Goal: Transaction & Acquisition: Purchase product/service

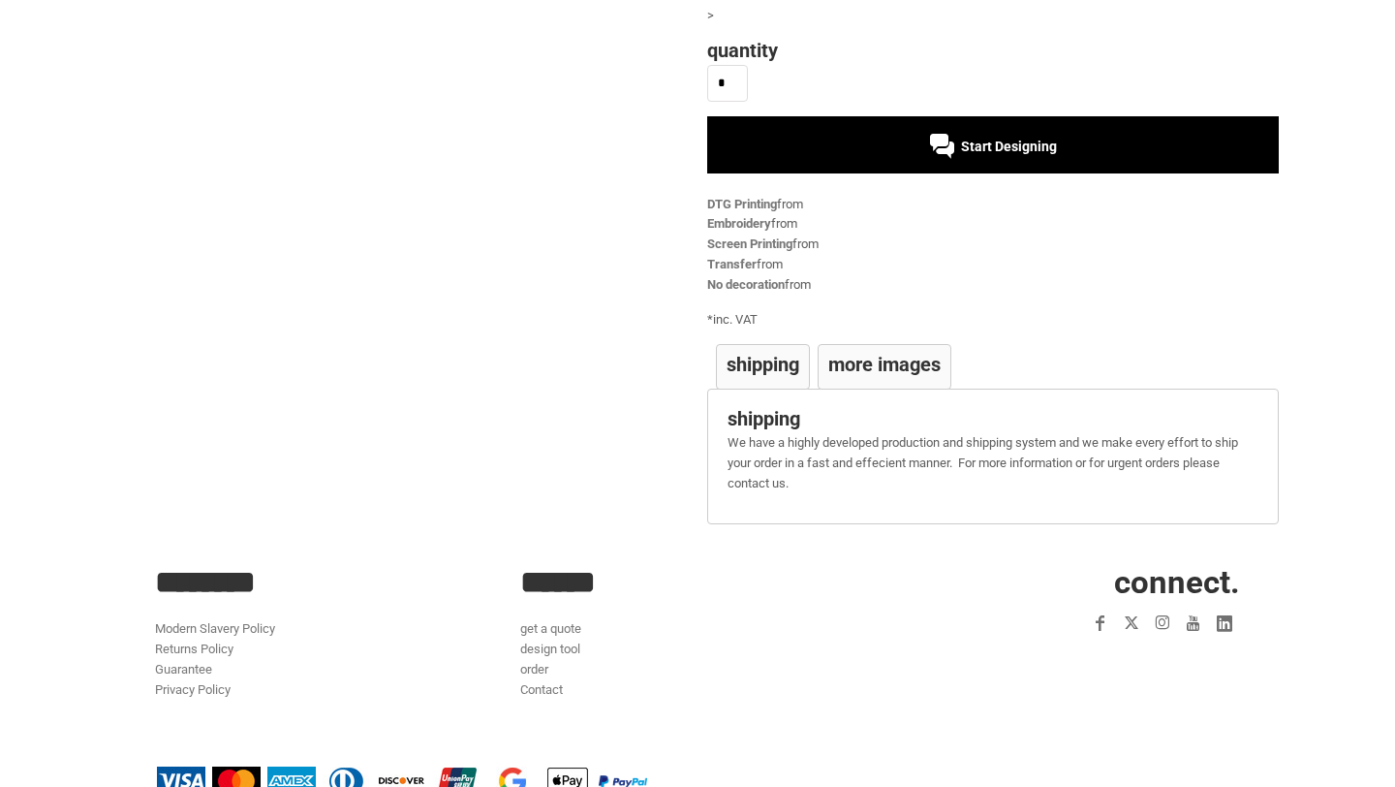
scroll to position [301, 0]
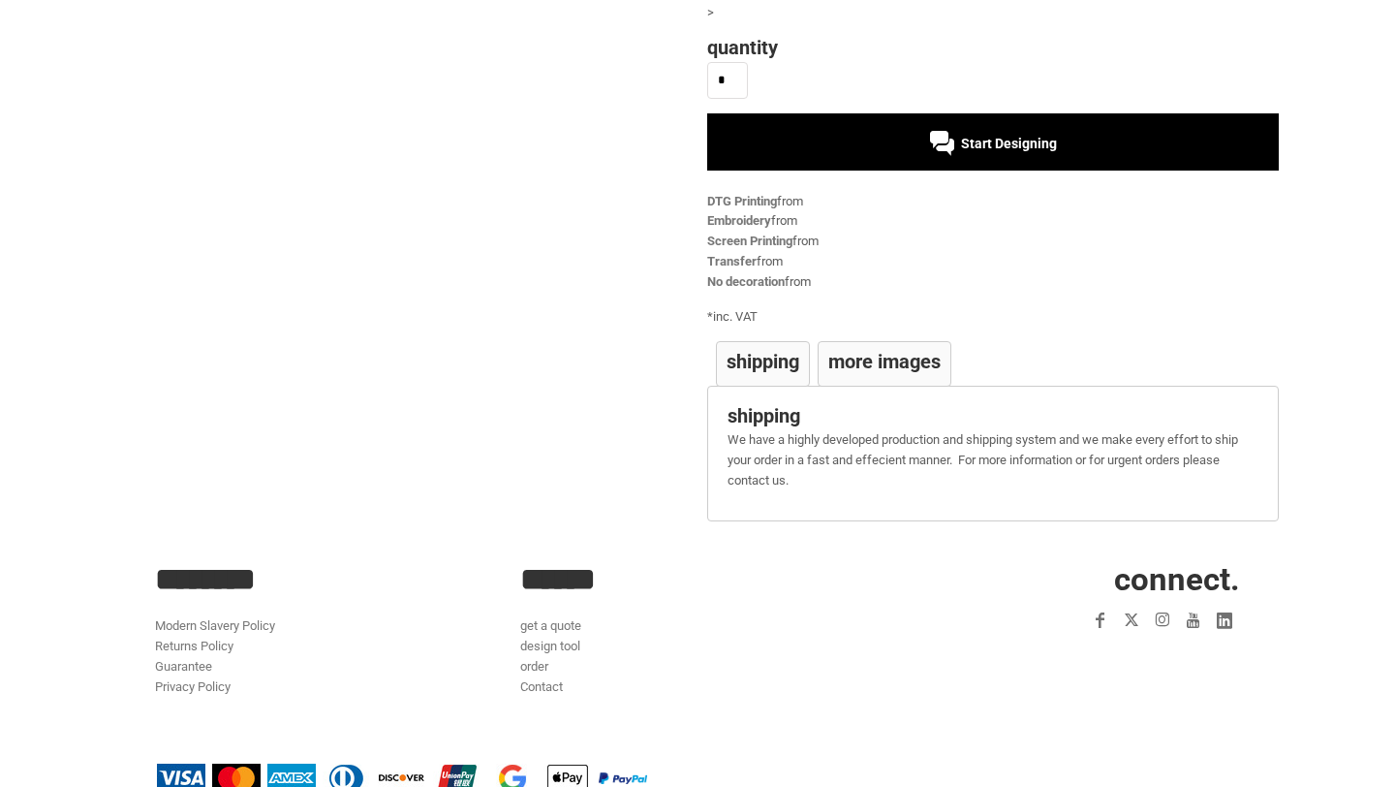
click at [992, 142] on span "Start Designing" at bounding box center [1009, 144] width 96 height 16
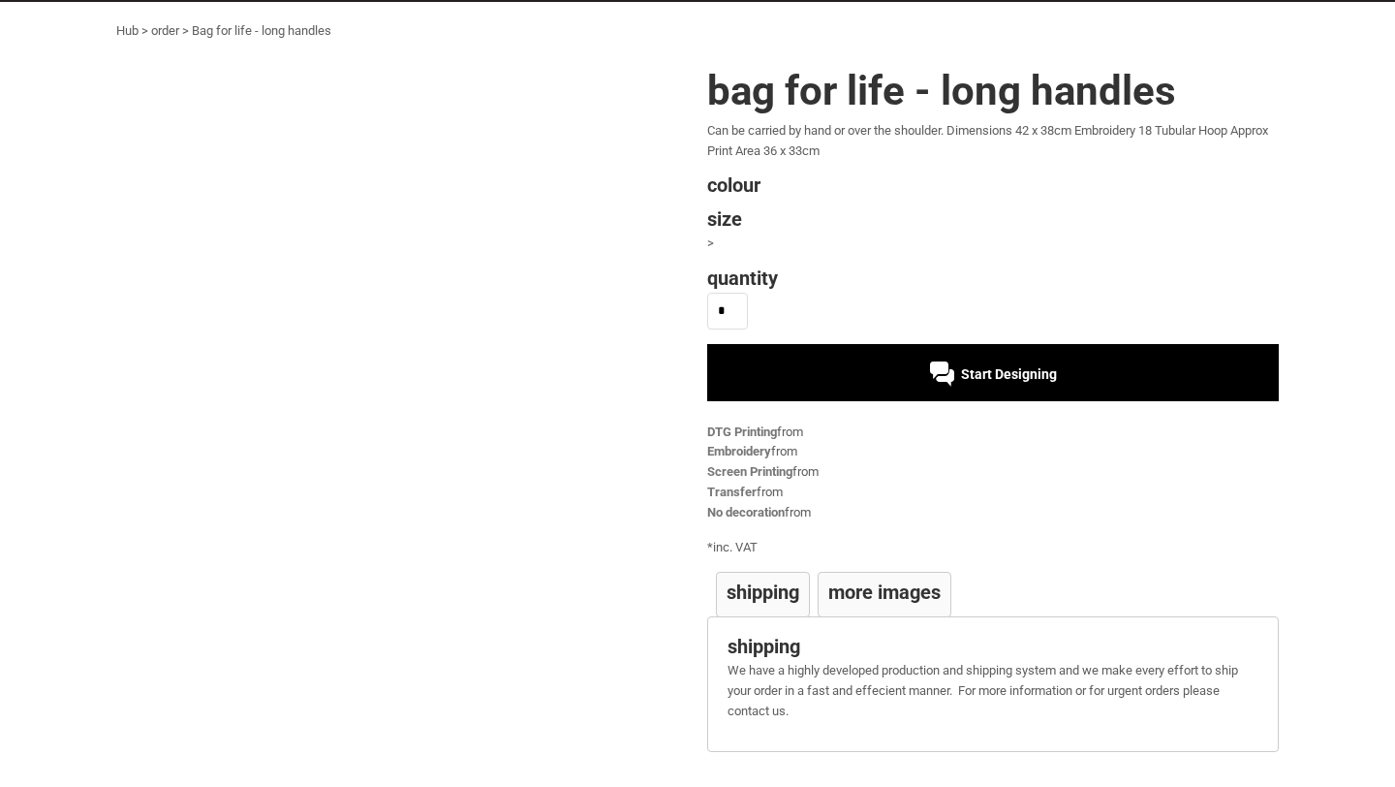
scroll to position [69, 0]
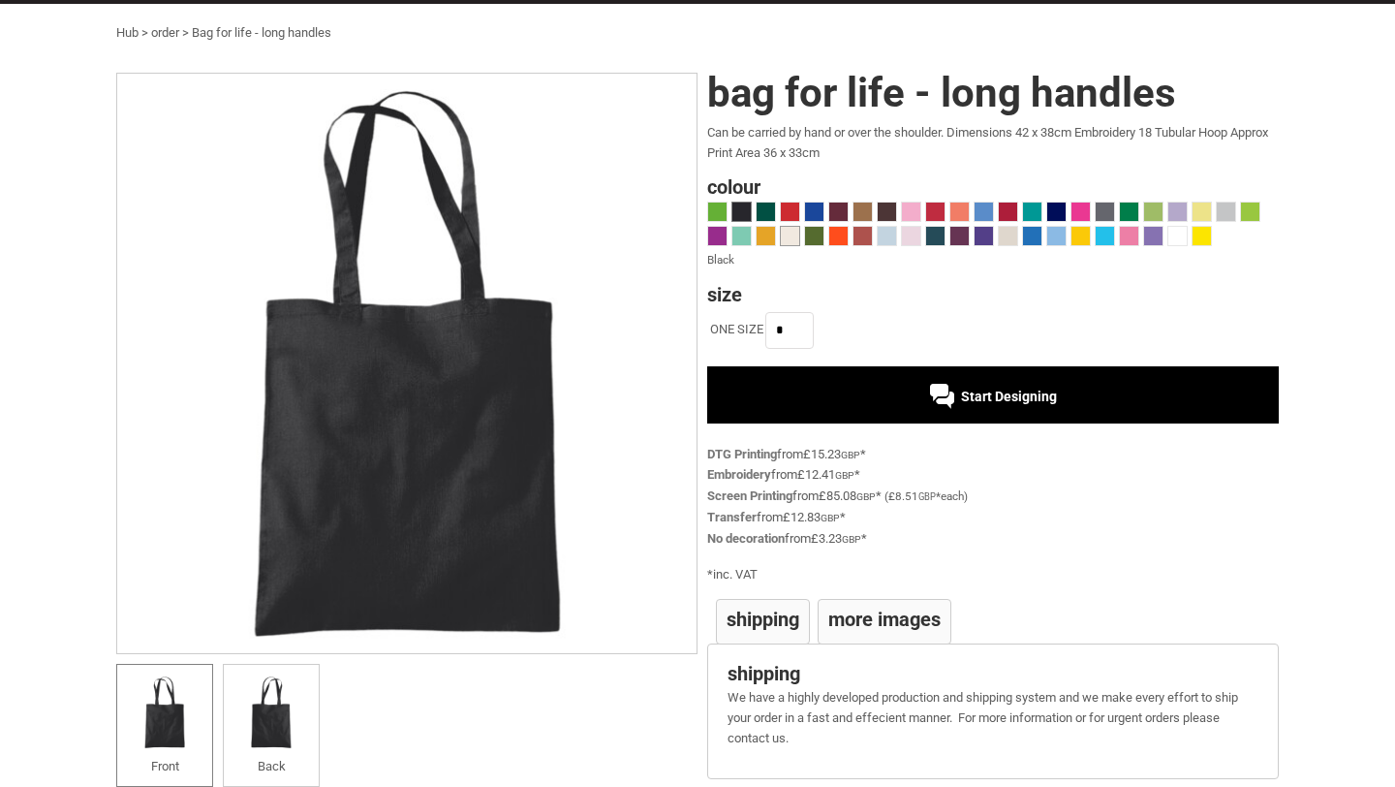
click at [790, 241] on span at bounding box center [790, 236] width 18 height 18
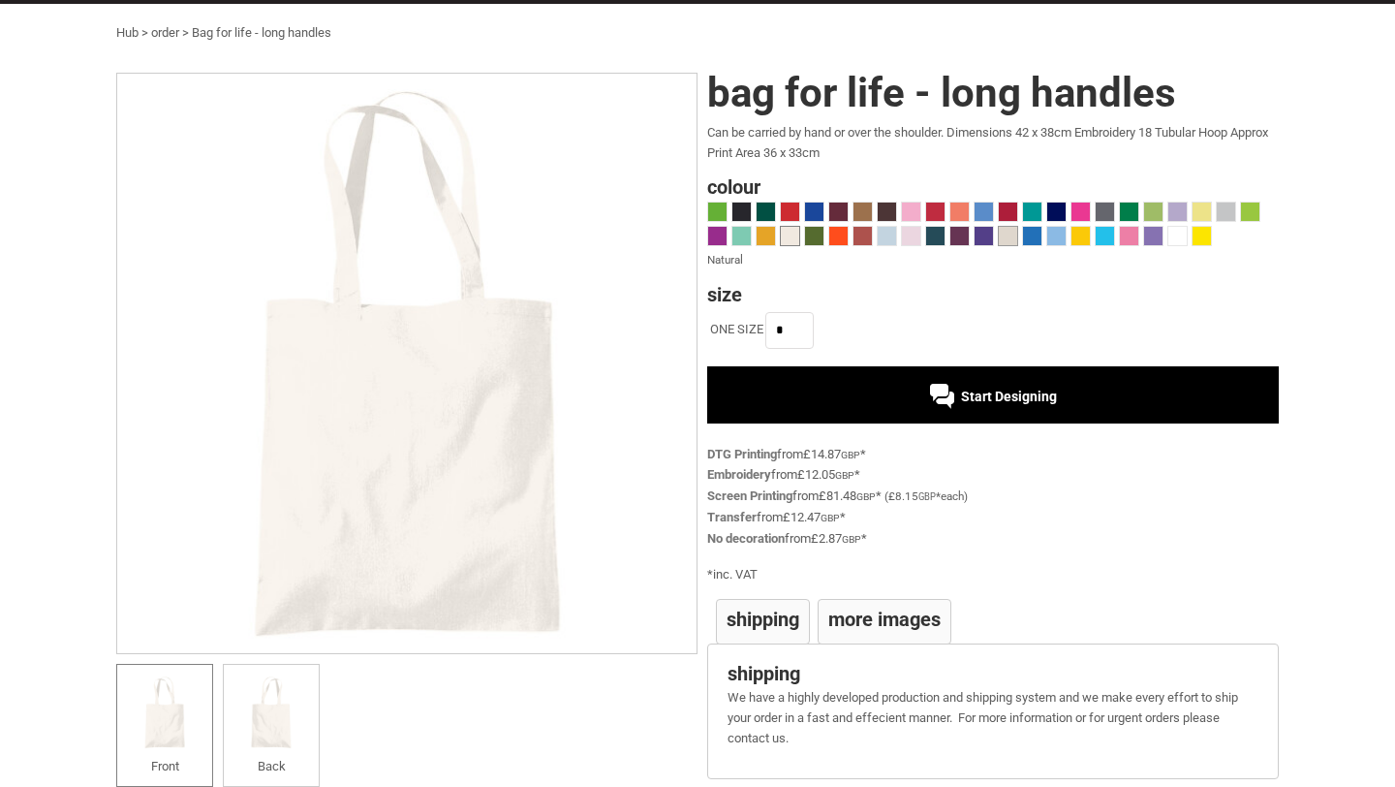
click at [1007, 238] on span at bounding box center [1008, 236] width 18 height 18
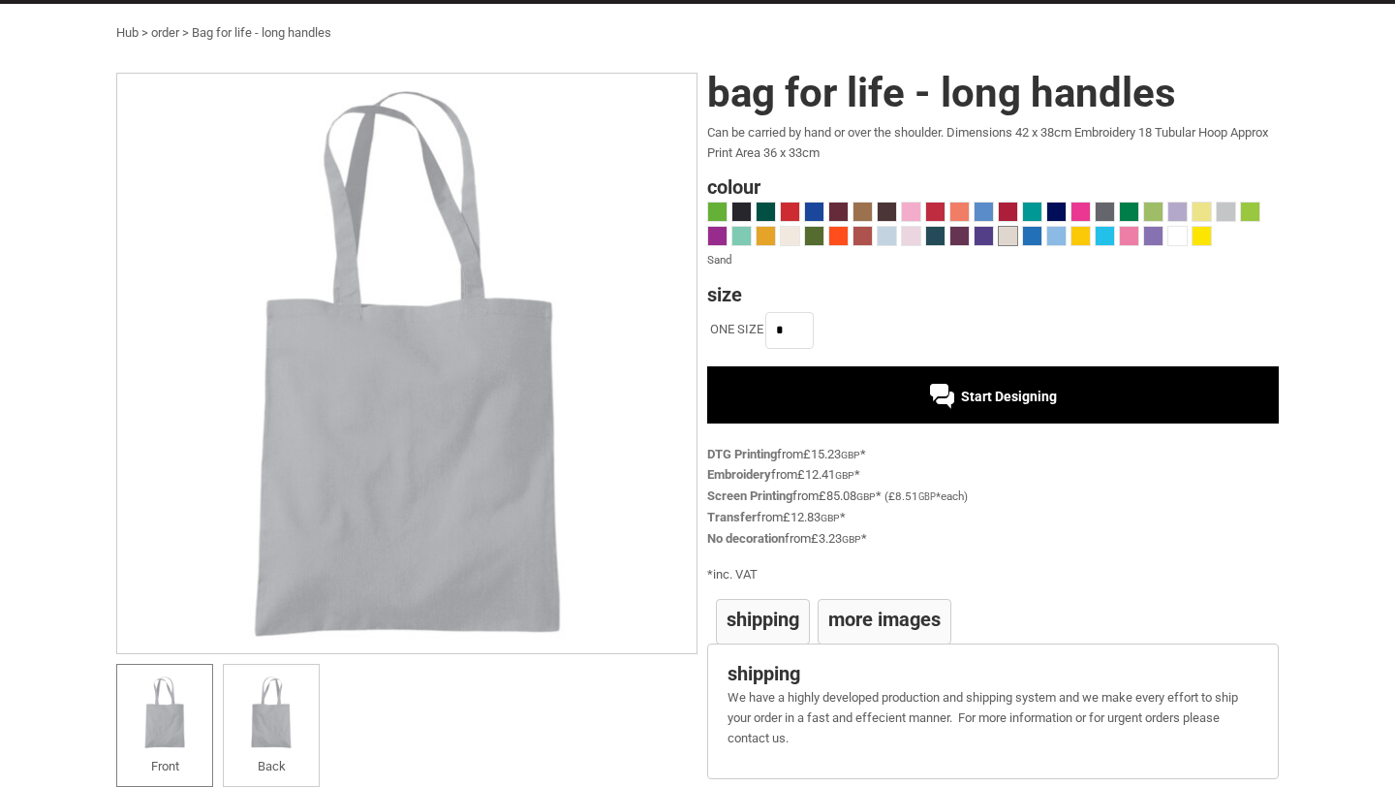
click at [1003, 234] on span at bounding box center [1008, 236] width 18 height 18
click at [983, 234] on span at bounding box center [984, 236] width 18 height 18
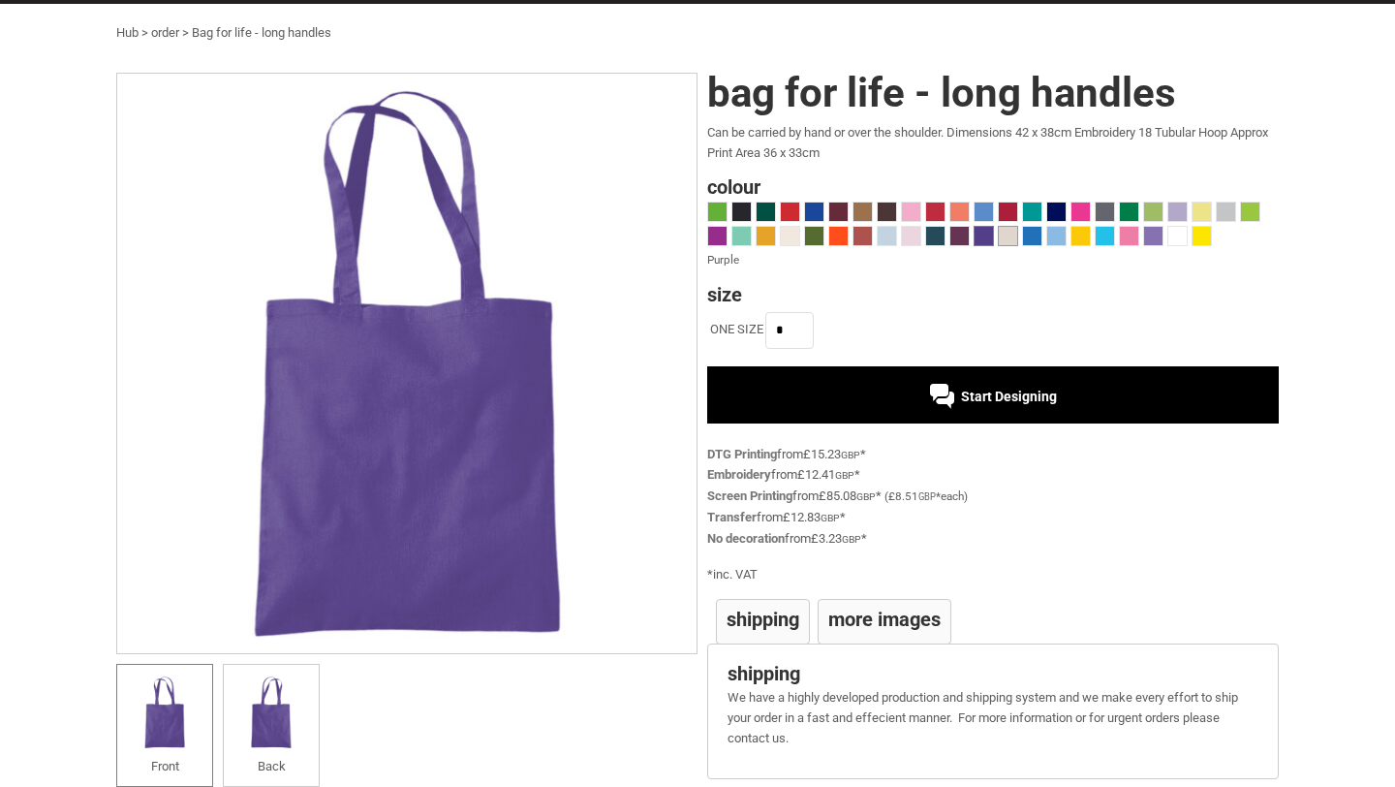
click at [1012, 238] on span at bounding box center [1008, 236] width 18 height 18
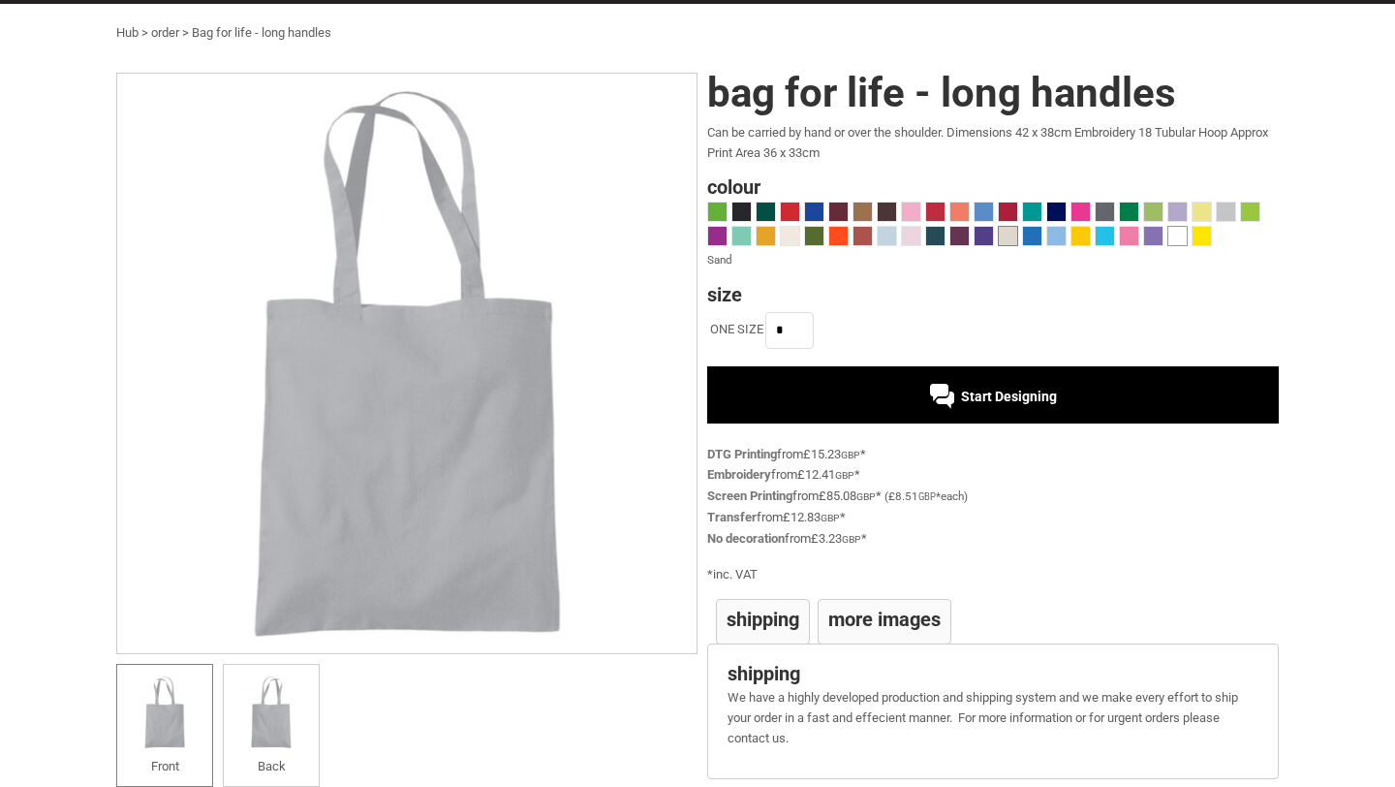
click at [1184, 238] on span at bounding box center [1178, 236] width 18 height 18
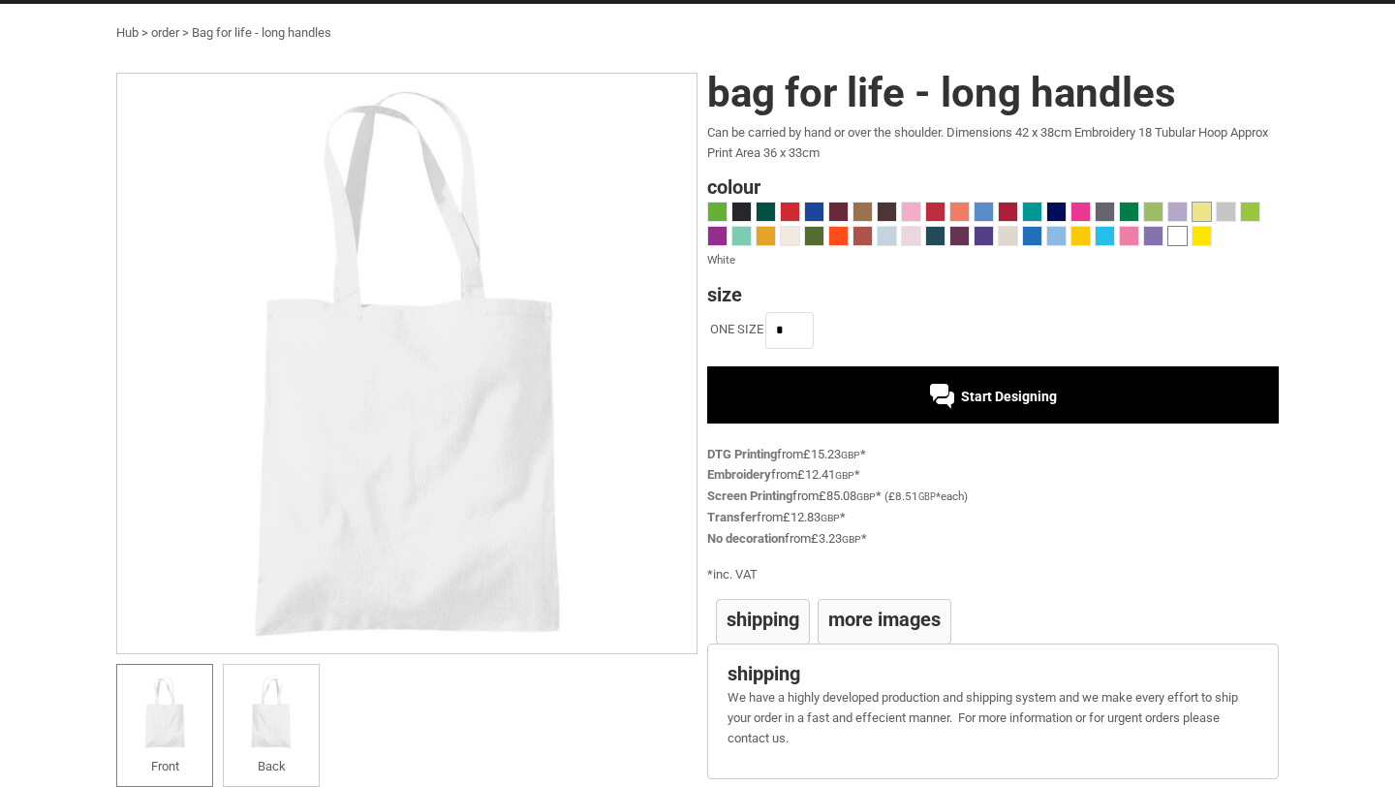
click at [1203, 213] on span at bounding box center [1202, 212] width 18 height 18
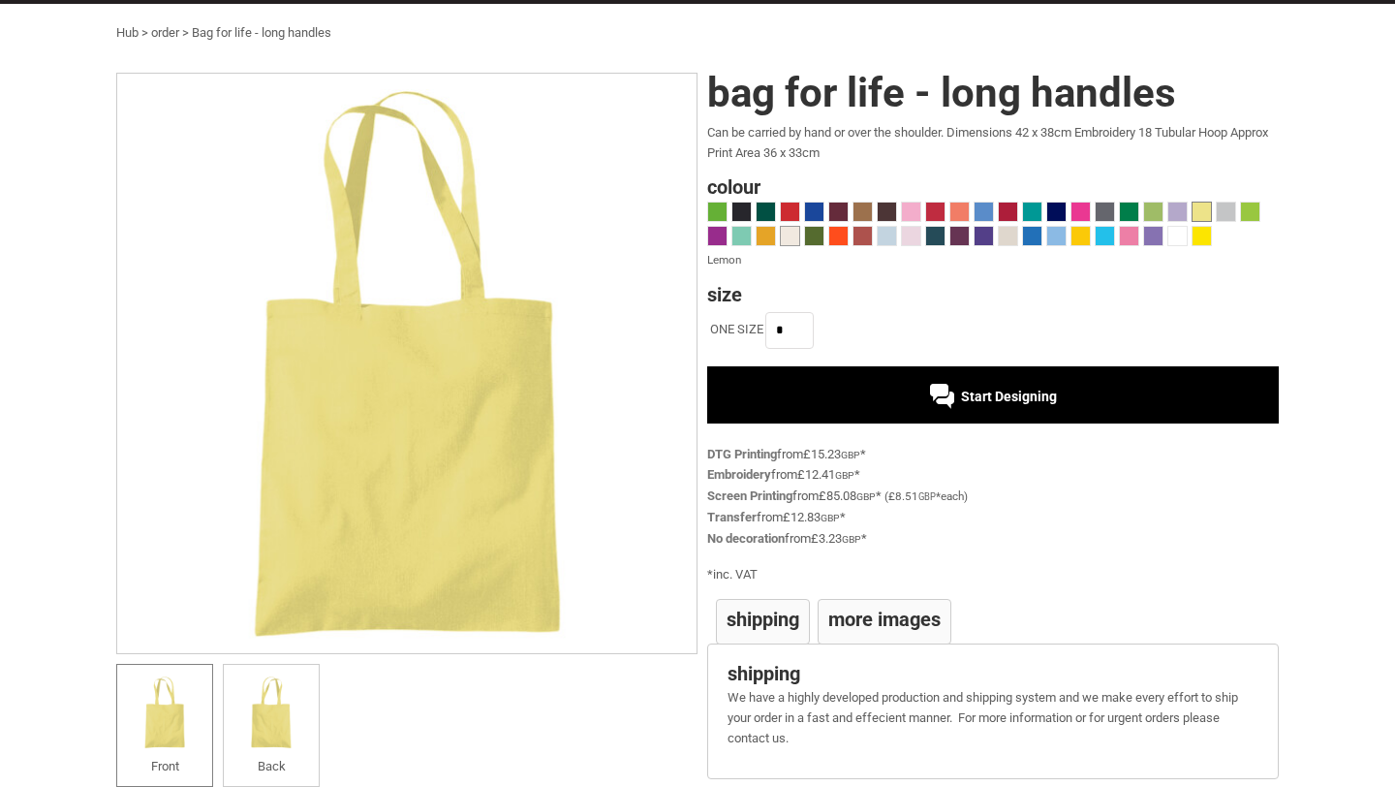
click at [791, 243] on span at bounding box center [790, 236] width 18 height 18
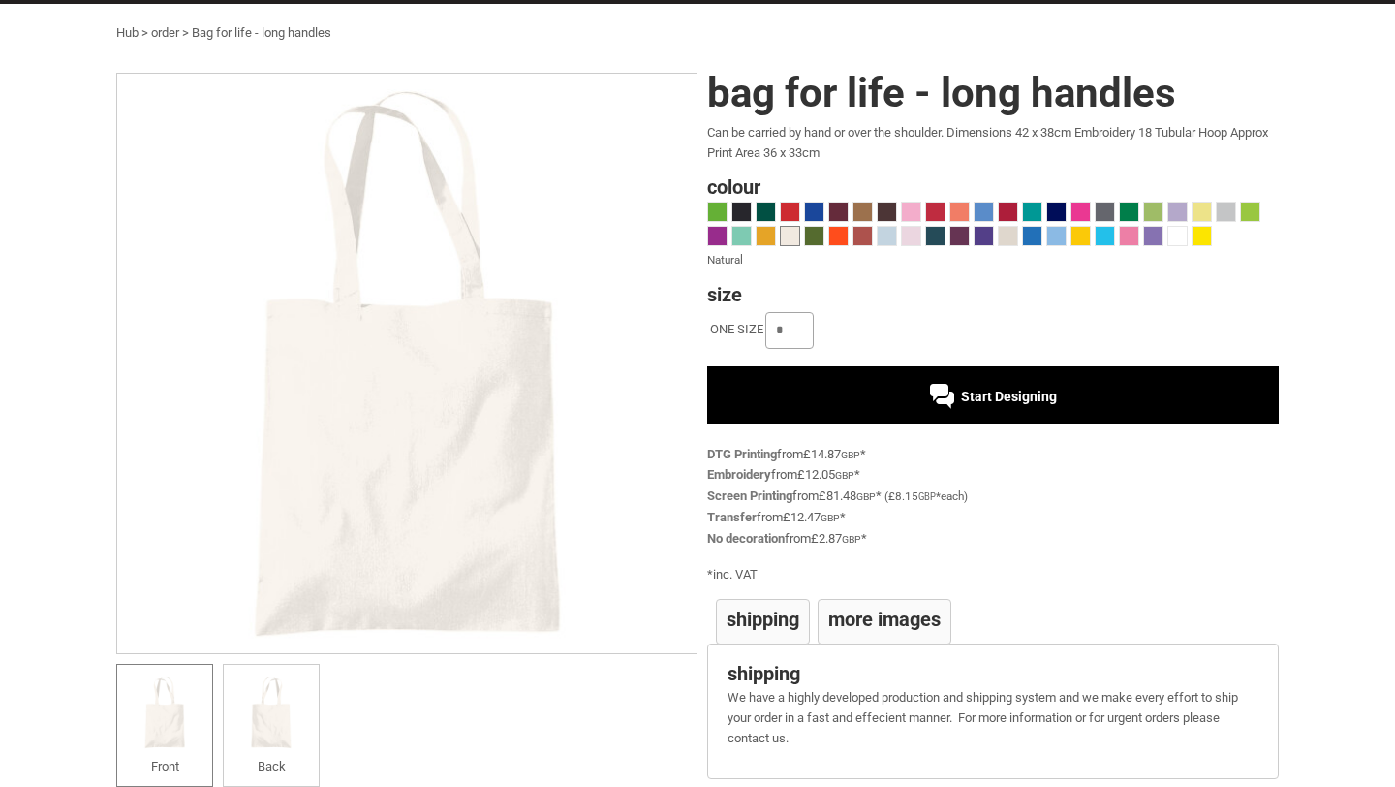
click at [796, 343] on input "*" at bounding box center [789, 330] width 48 height 37
click at [846, 331] on ul "ONE SIZE *" at bounding box center [993, 330] width 572 height 43
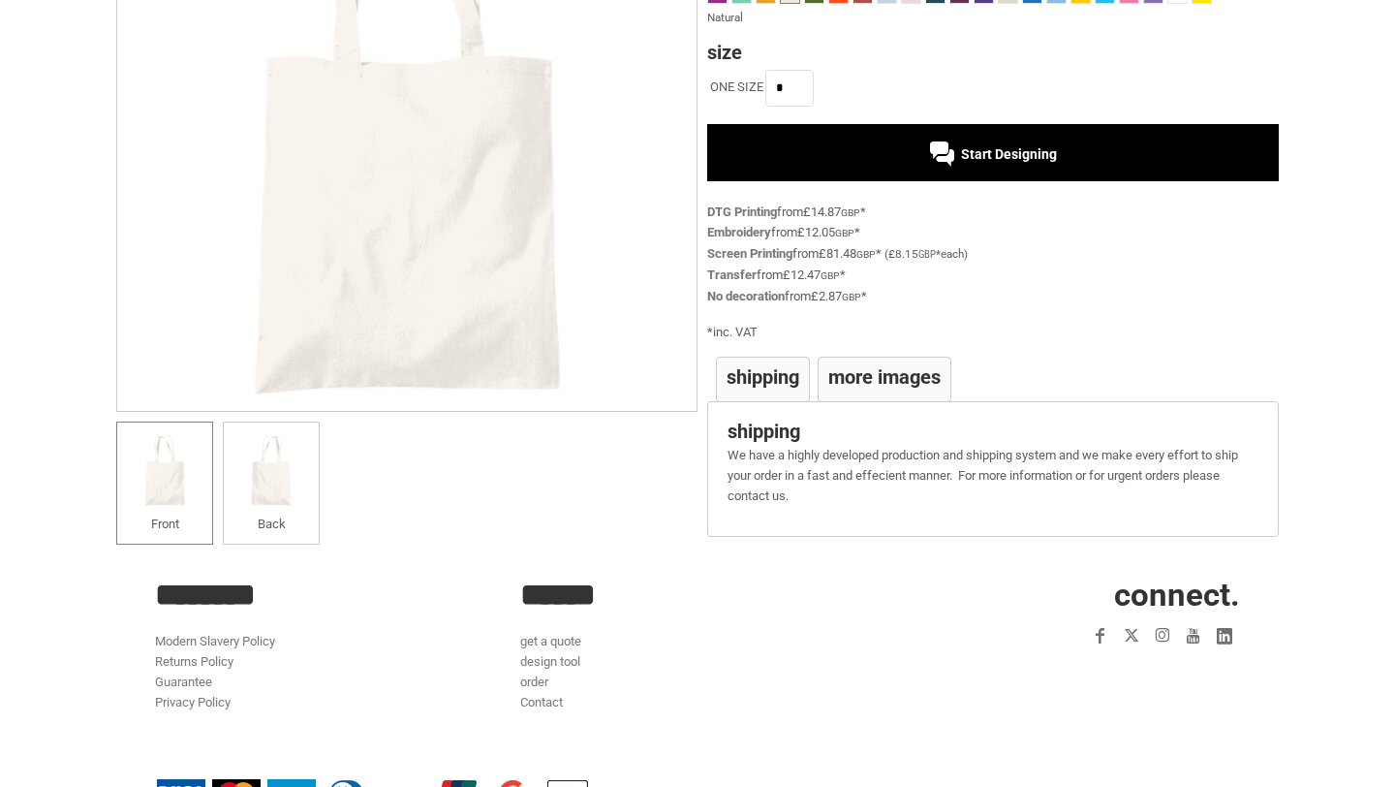
scroll to position [315, 0]
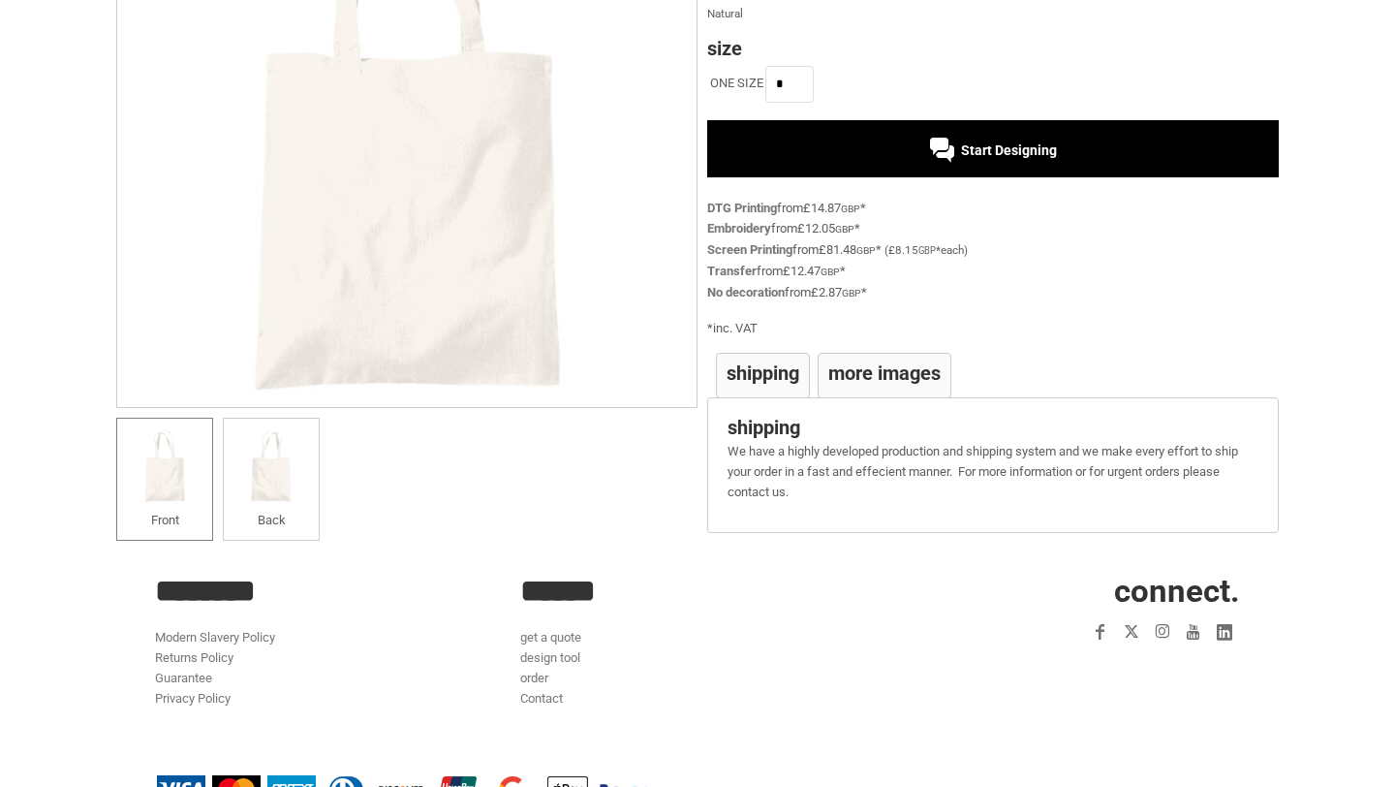
click at [791, 383] on h4 "Shipping" at bounding box center [763, 372] width 73 height 19
click at [881, 383] on h4 "More Images" at bounding box center [884, 372] width 112 height 19
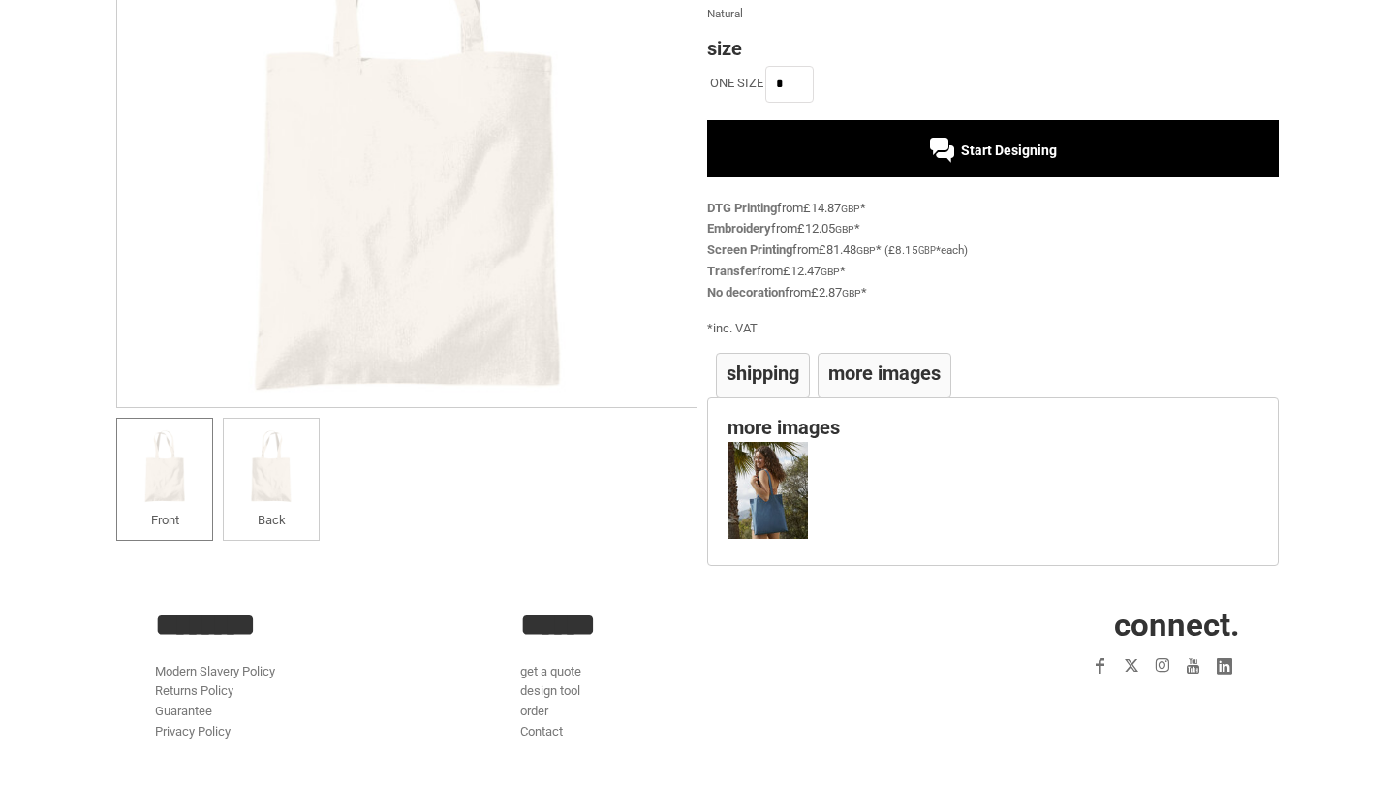
click at [785, 371] on h4 "Shipping" at bounding box center [763, 372] width 73 height 19
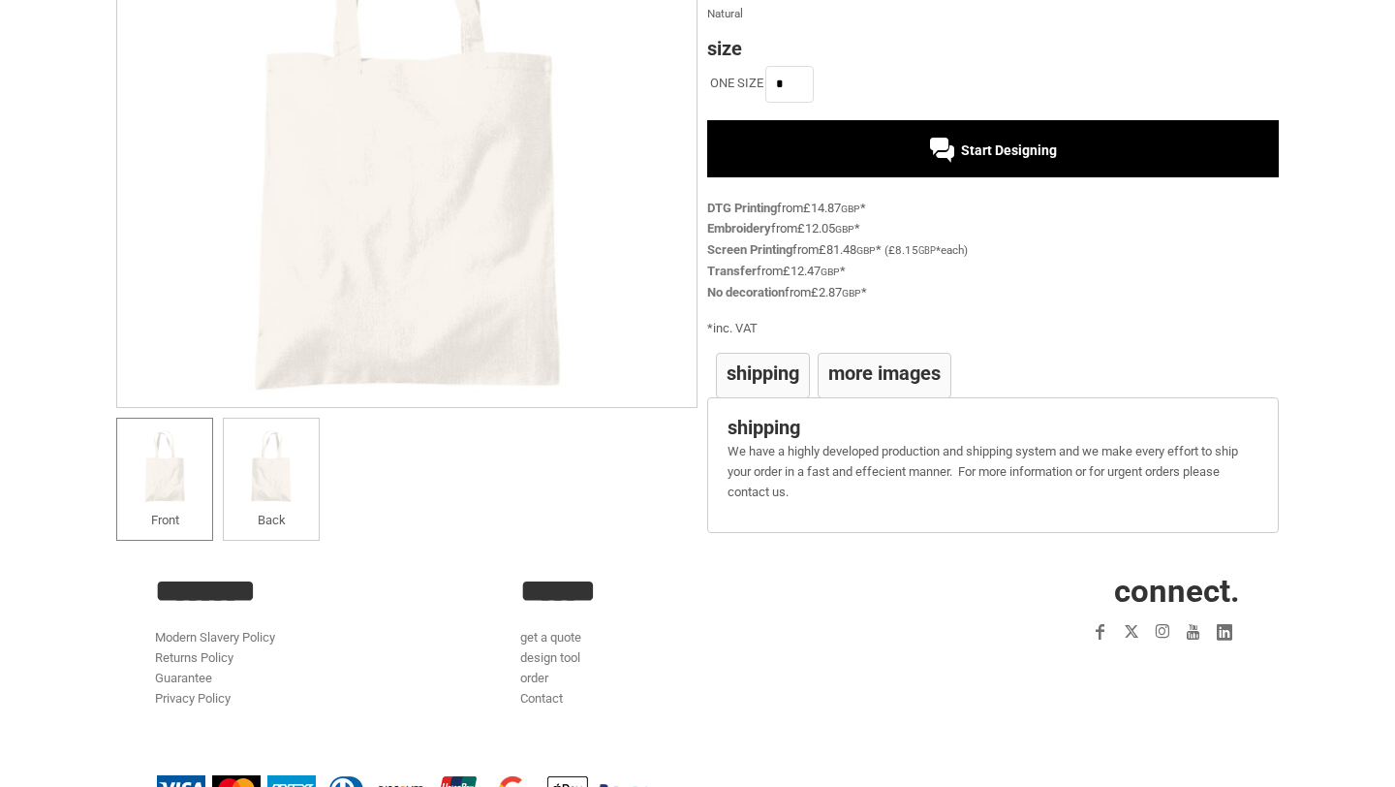
click at [955, 130] on div "Start Designing" at bounding box center [993, 148] width 572 height 56
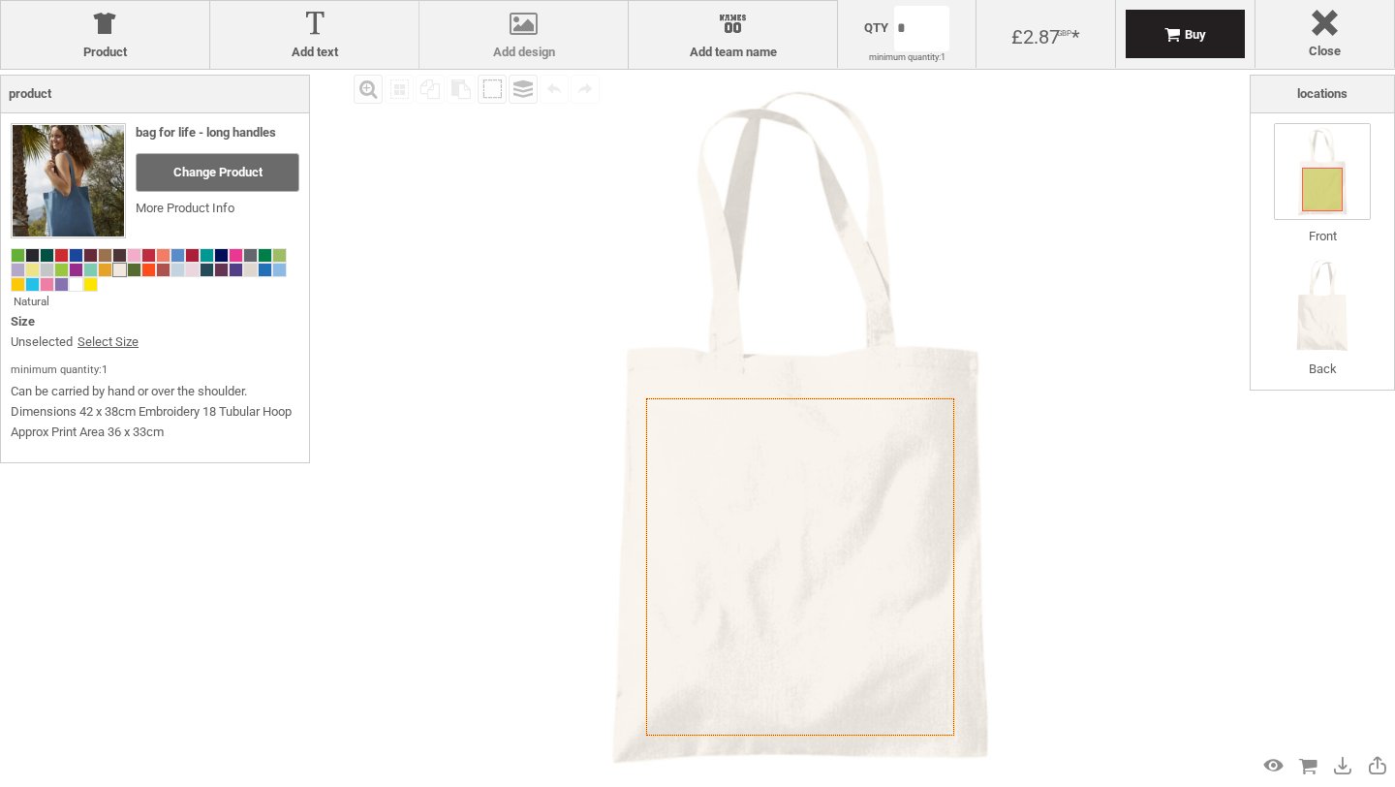
click at [529, 45] on label "Add design" at bounding box center [523, 53] width 189 height 16
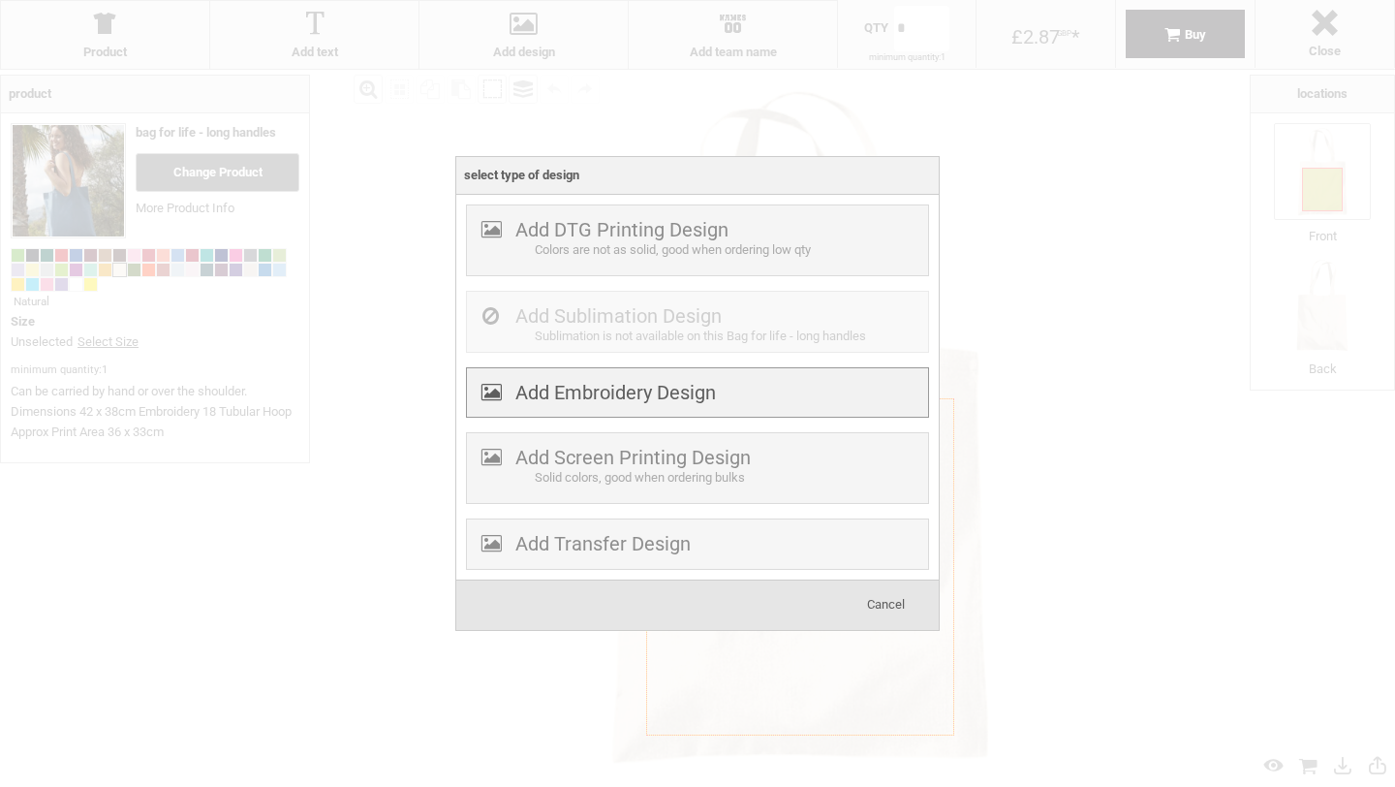
click at [584, 401] on label "Add Embroidery Design" at bounding box center [615, 392] width 201 height 23
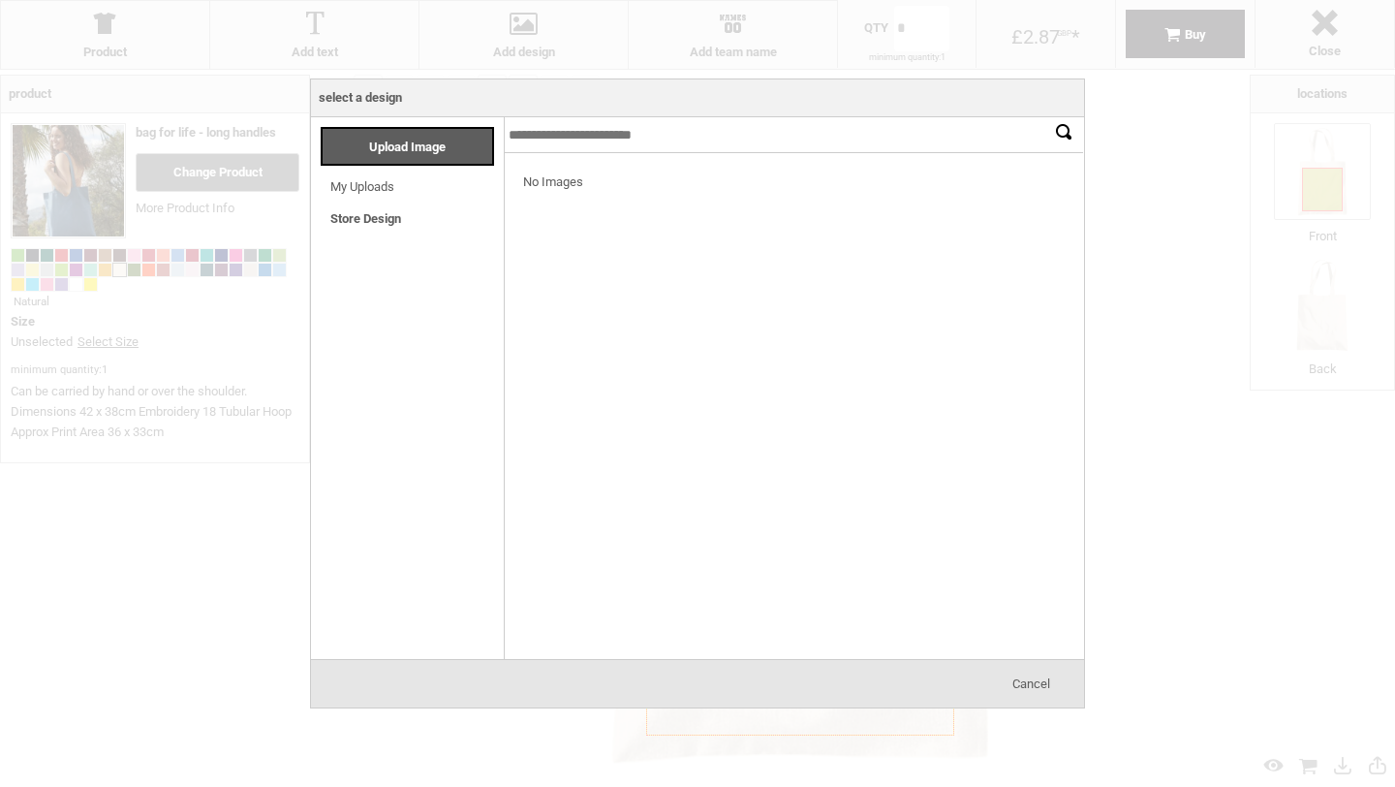
click at [1028, 679] on span "Cancel" at bounding box center [1032, 683] width 38 height 15
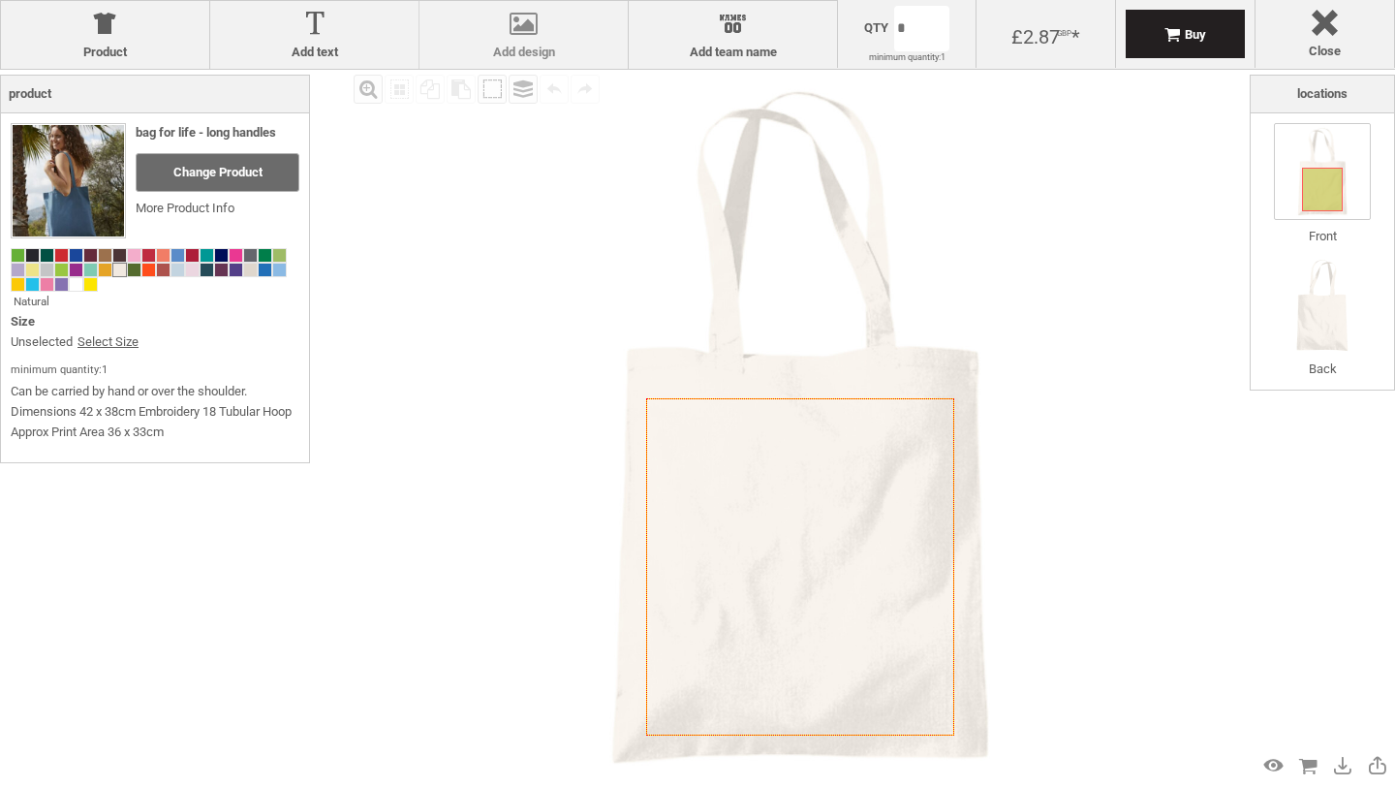
click at [570, 45] on label "Add design" at bounding box center [523, 53] width 189 height 16
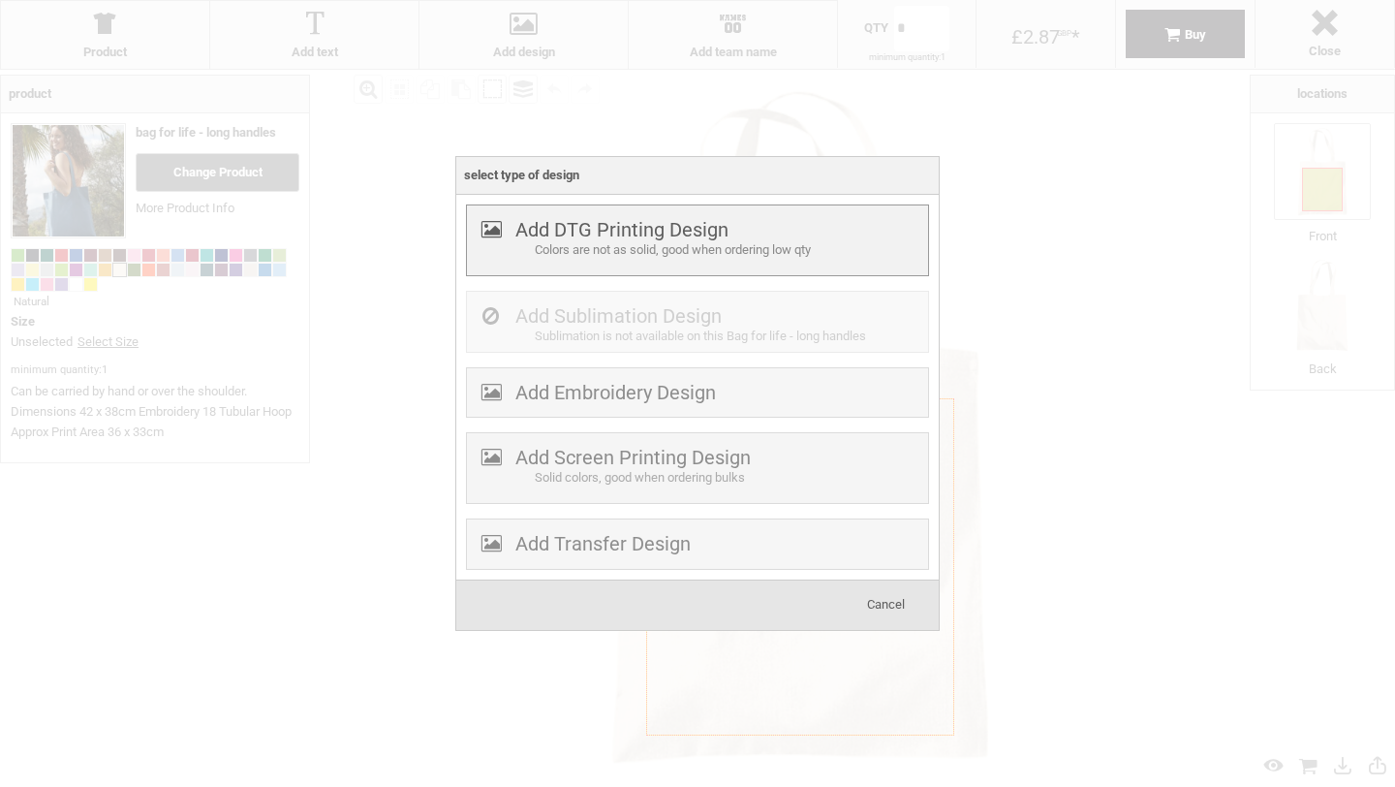
click at [582, 244] on div "Colors are not as solid, good when ordering low qty" at bounding box center [729, 250] width 389 height 20
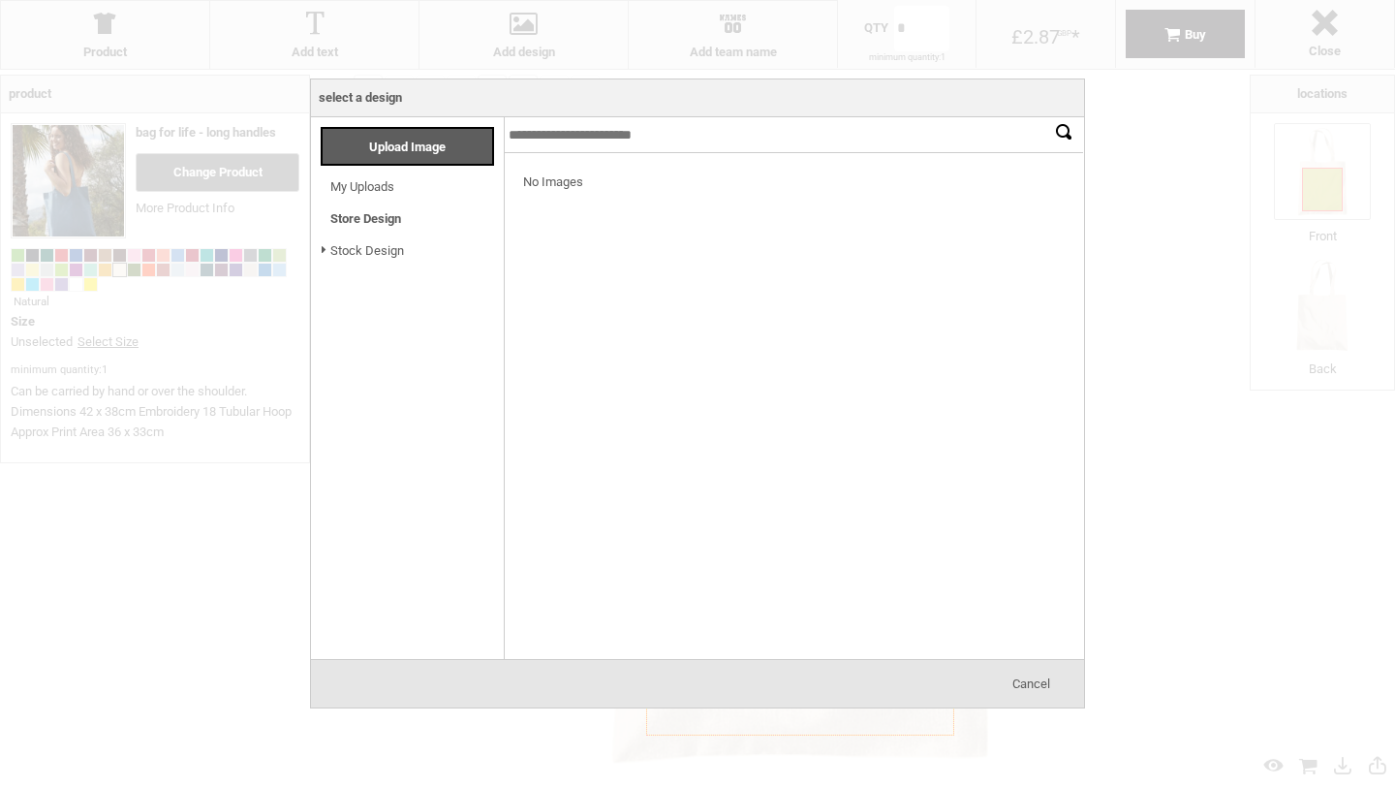
click at [381, 187] on link "My Uploads" at bounding box center [362, 186] width 64 height 15
click at [732, 304] on div "No Images" at bounding box center [794, 406] width 580 height 506
click at [564, 184] on div "No Images" at bounding box center [794, 182] width 580 height 59
click at [380, 247] on link "Stock Design" at bounding box center [367, 250] width 74 height 15
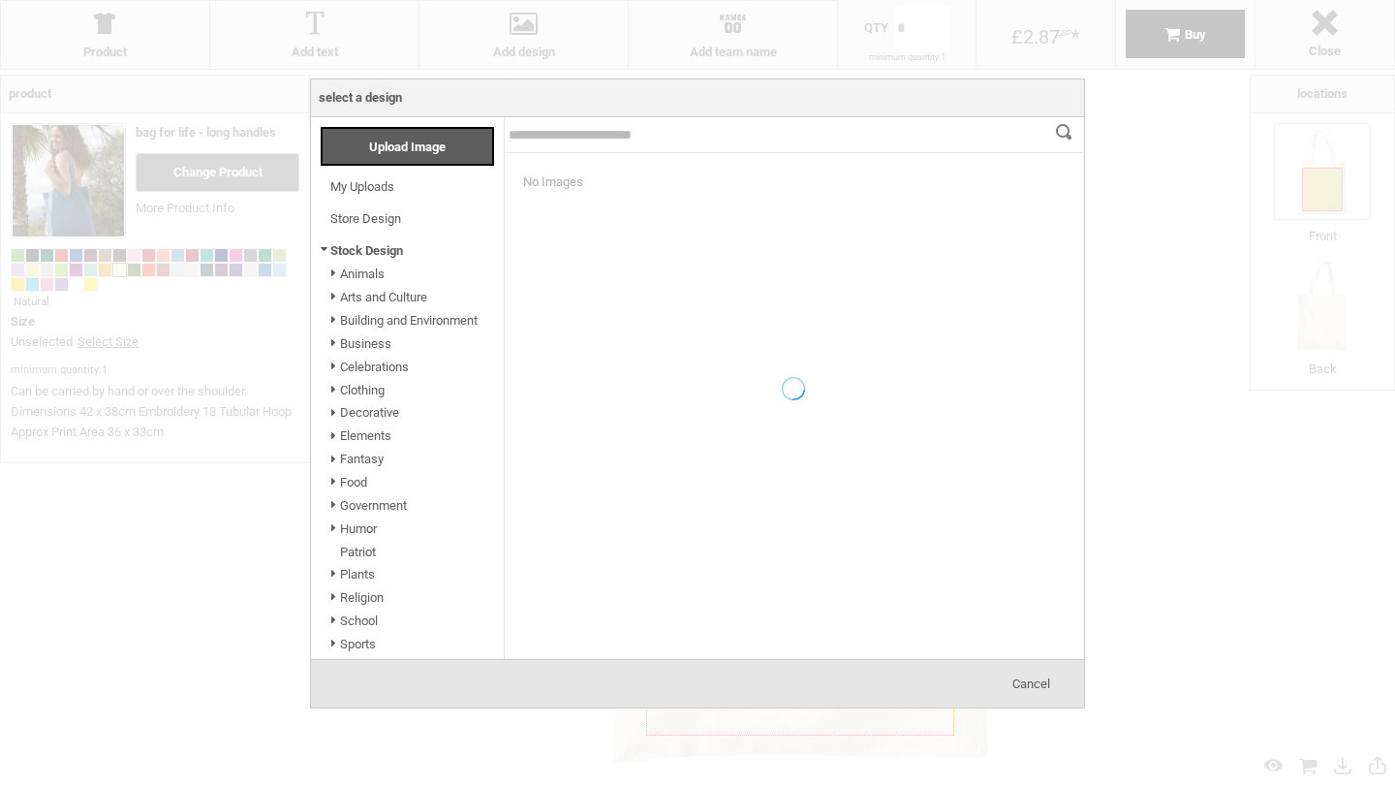
click at [377, 205] on li "Store Design Loading..." at bounding box center [412, 214] width 183 height 32
click at [377, 212] on link "Store Design" at bounding box center [365, 218] width 71 height 15
click at [451, 117] on div "Upload Image" at bounding box center [412, 144] width 183 height 55
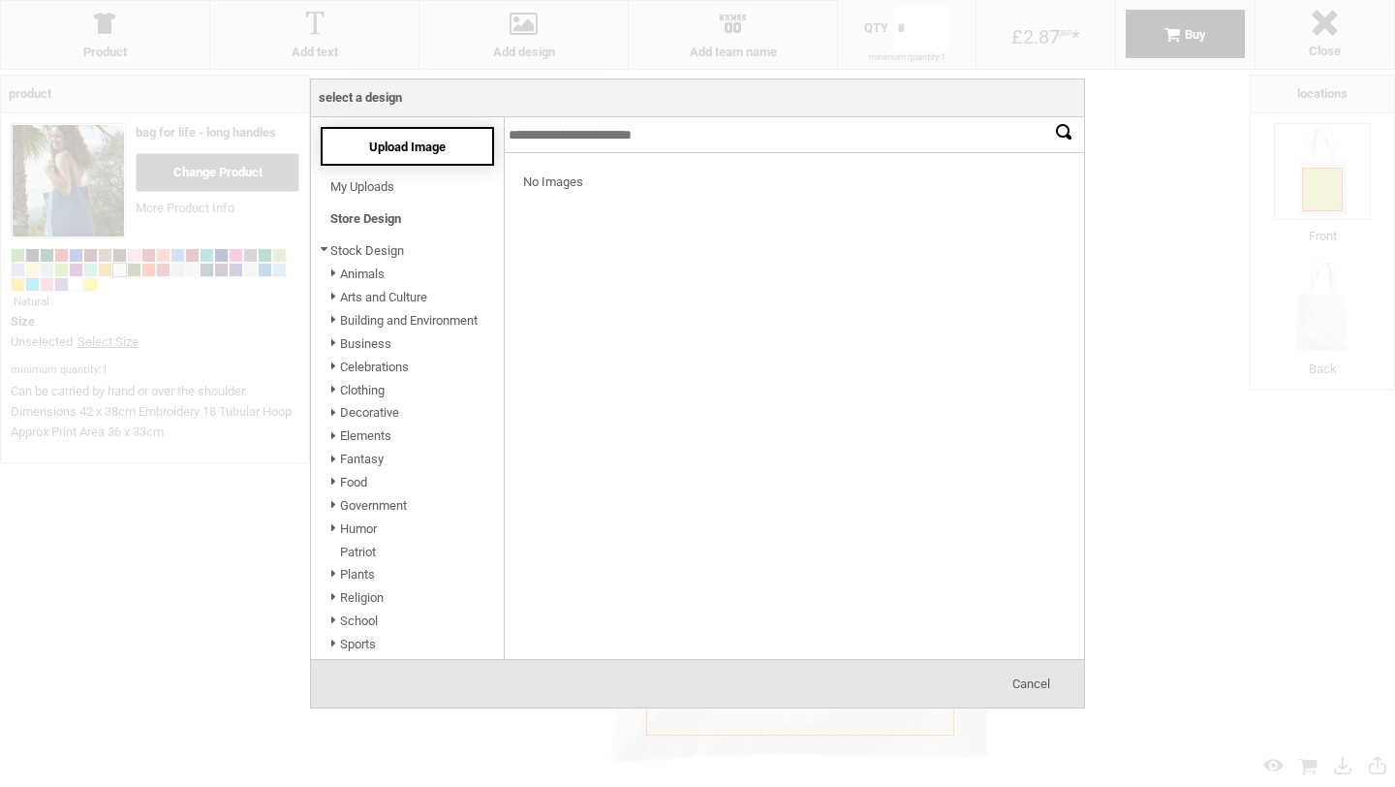
click at [429, 153] on div "Upload Image" at bounding box center [407, 146] width 173 height 39
click at [406, 137] on div at bounding box center [412, 146] width 164 height 39
click at [362, 191] on link "My Uploads" at bounding box center [362, 186] width 64 height 15
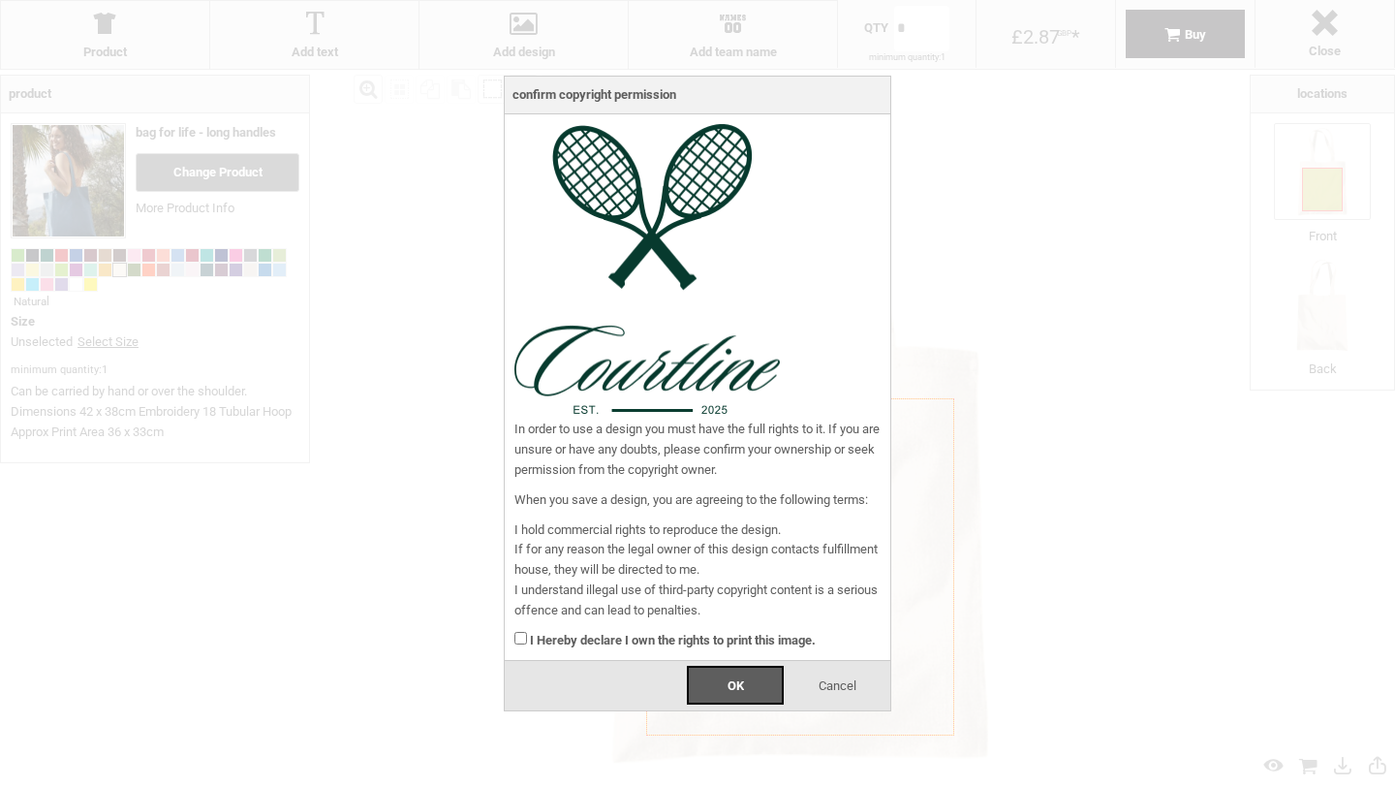
click at [670, 646] on strong "I Hereby declare I own the rights to print this image." at bounding box center [673, 640] width 286 height 15
click at [721, 676] on div "OK" at bounding box center [735, 685] width 97 height 39
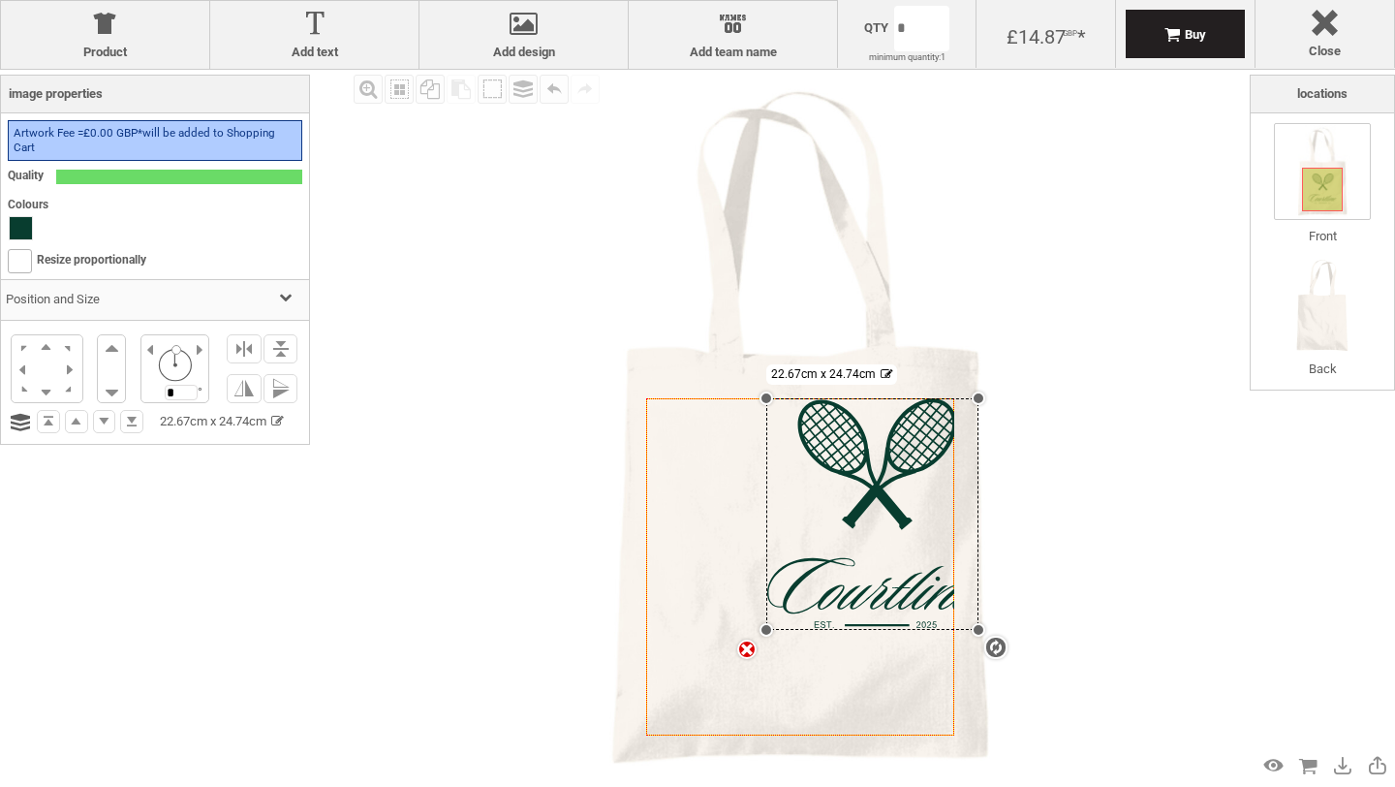
drag, startPoint x: 830, startPoint y: 468, endPoint x: 921, endPoint y: 630, distance: 185.2
click at [921, 630] on div "Created with Raphaël 2.1.2 Created with Raphaël 2.1.2 Created with Raphaël 2.1.…" at bounding box center [800, 566] width 309 height 337
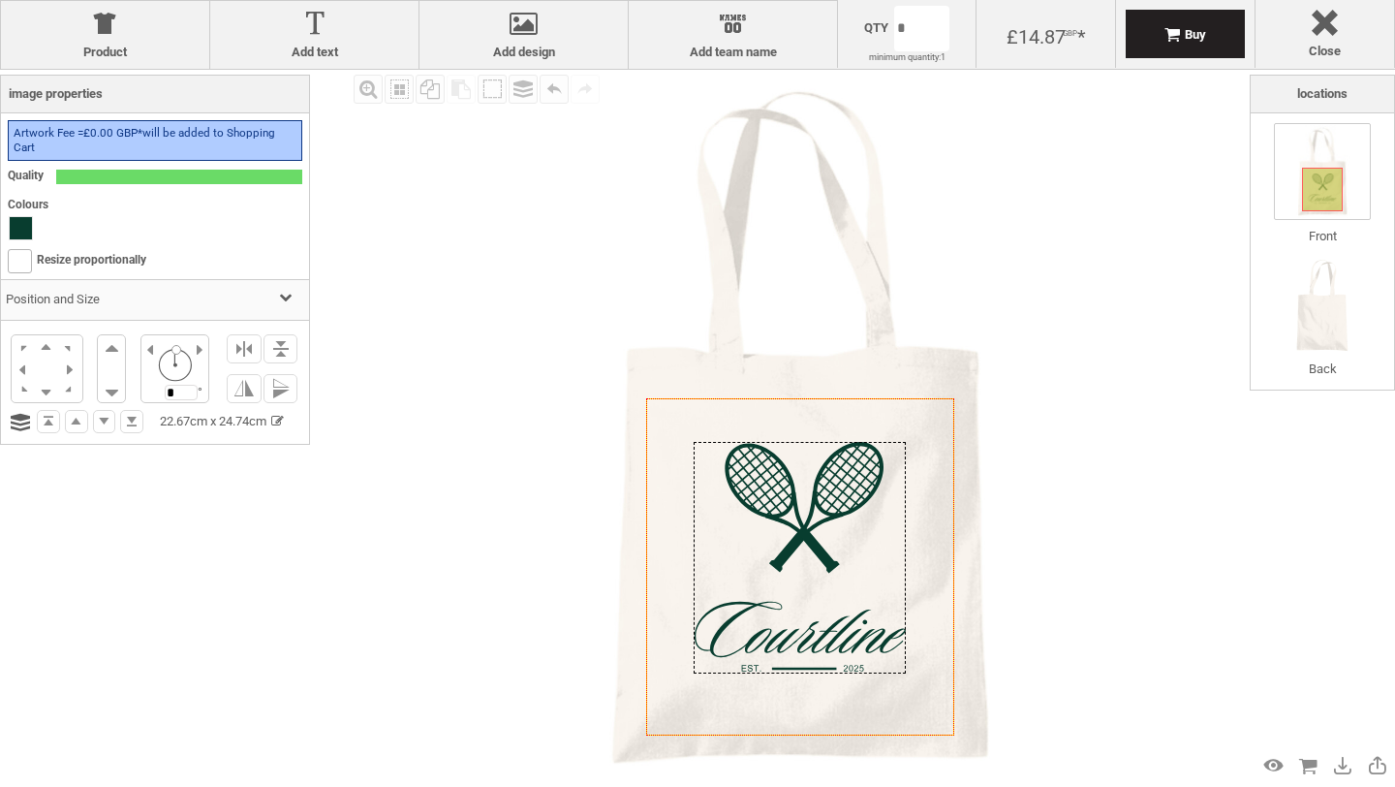
drag, startPoint x: 898, startPoint y: 572, endPoint x: 826, endPoint y: 615, distance: 84.8
click at [826, 615] on div at bounding box center [800, 558] width 212 height 232
click at [1057, 597] on img at bounding box center [800, 427] width 714 height 714
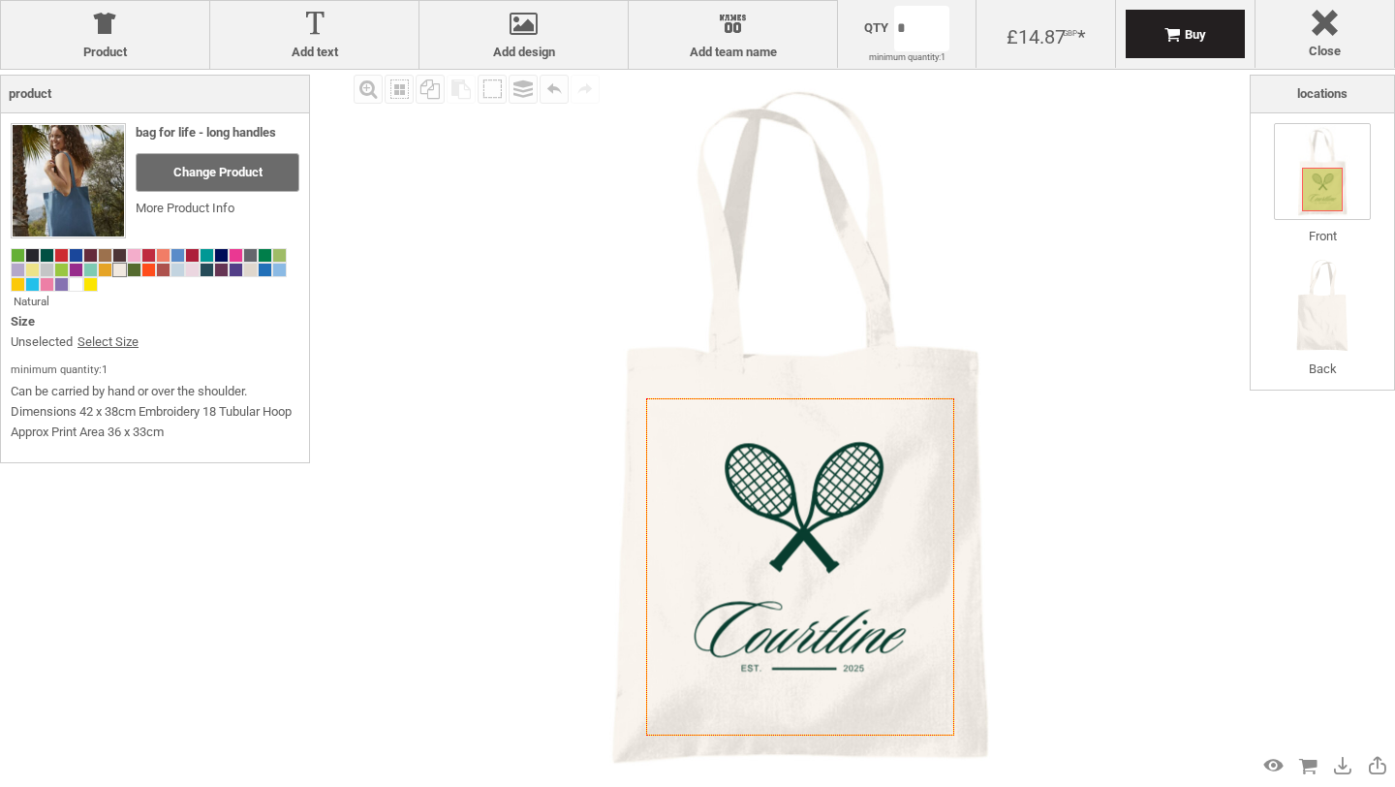
click at [1048, 47] on div "£14.87 GBP * ( £14.87 GBP * each)" at bounding box center [1047, 34] width 140 height 68
click at [1048, 34] on div "£14.87 GBP *" at bounding box center [1046, 35] width 79 height 22
click at [96, 34] on div at bounding box center [105, 28] width 189 height 34
click at [491, 340] on img at bounding box center [800, 427] width 714 height 714
click at [1352, 349] on img at bounding box center [1322, 305] width 97 height 97
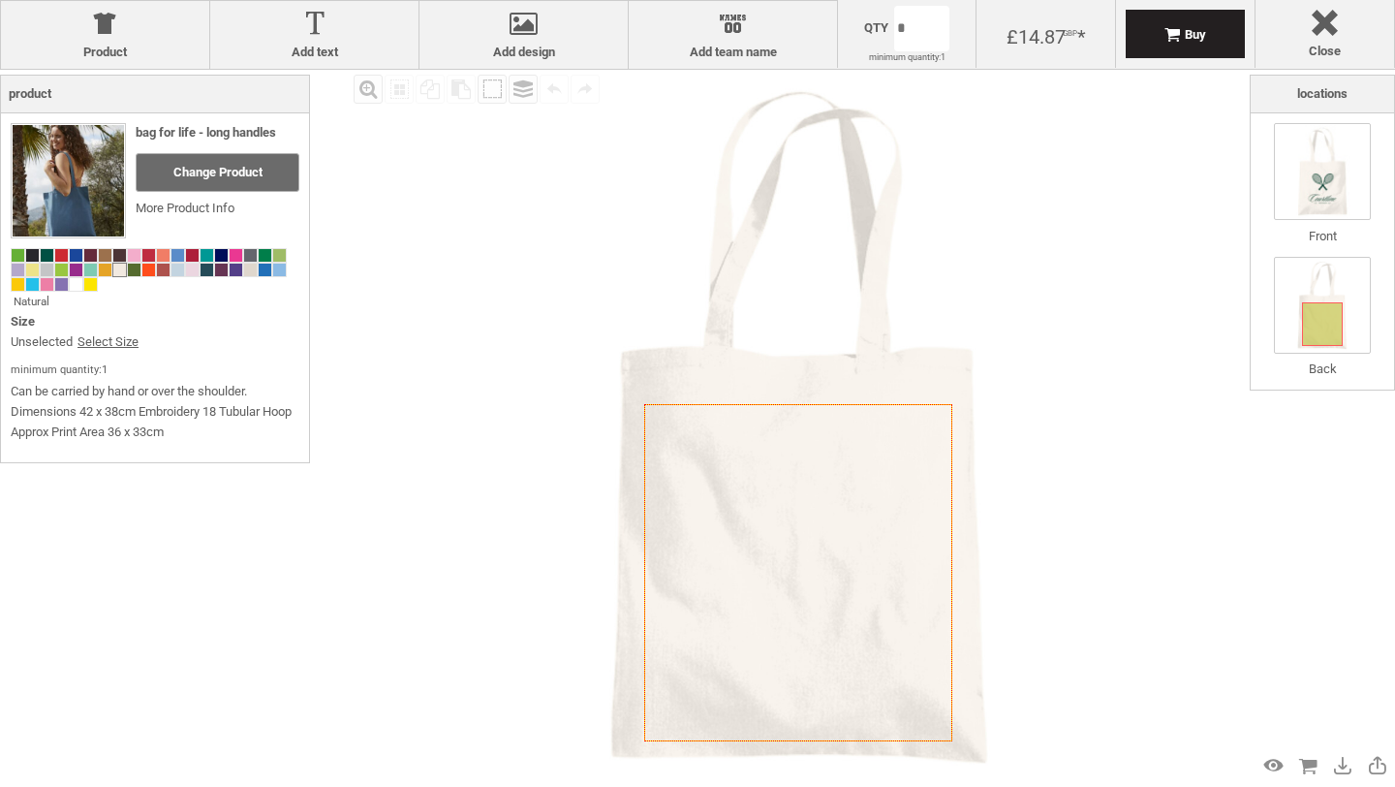
click at [1328, 196] on img at bounding box center [1322, 171] width 97 height 97
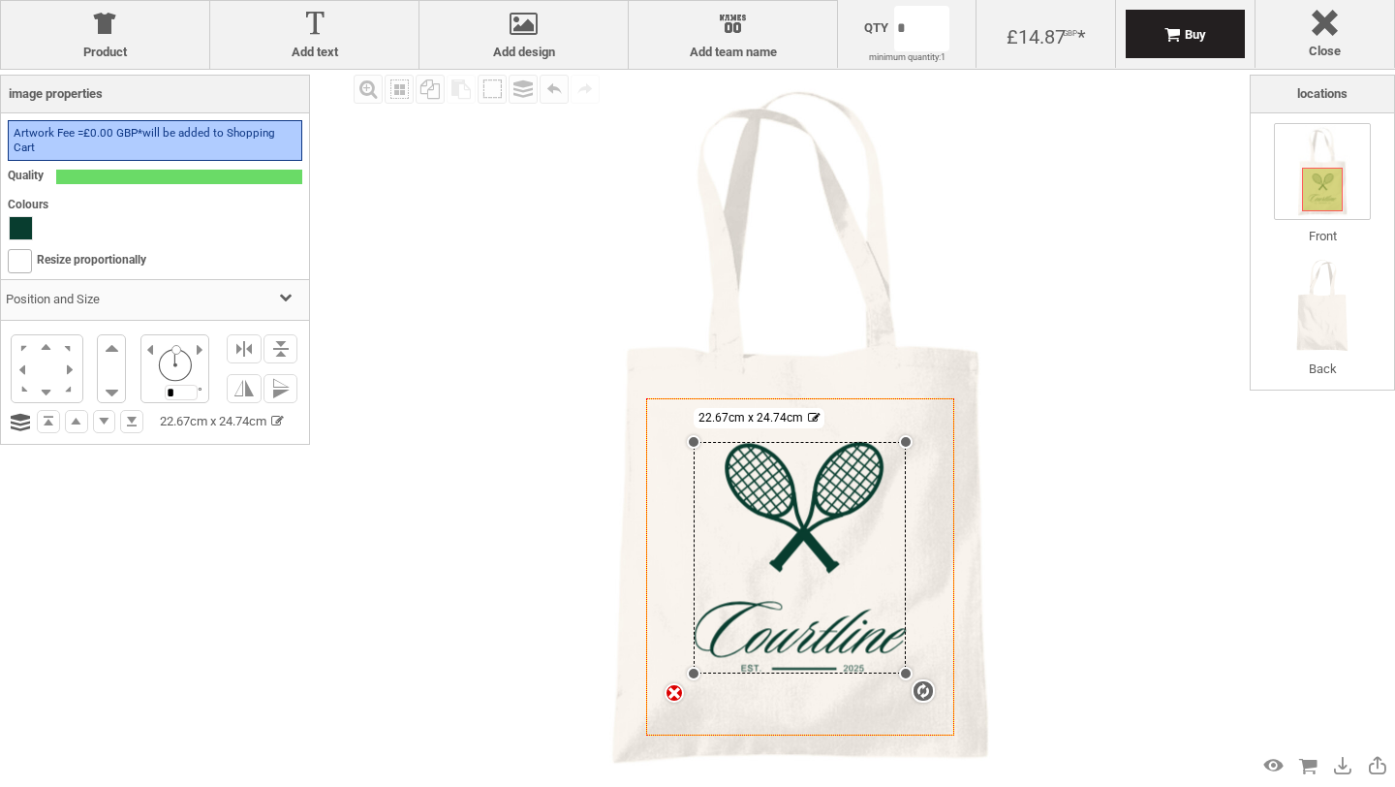
click at [1184, 250] on div "Fill Background Zoom in Zoom out Select All Copy All Selected Paste Off On Grou…" at bounding box center [799, 427] width 901 height 714
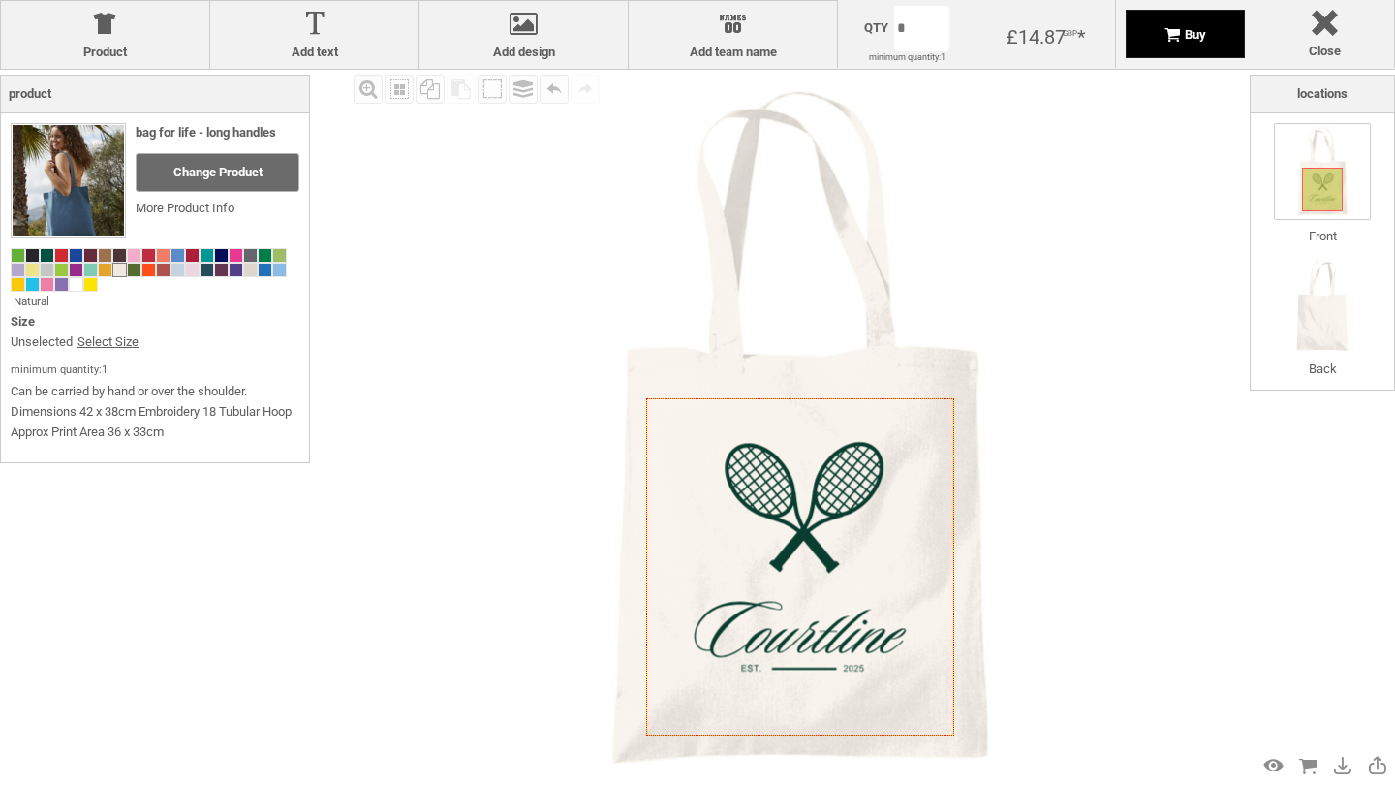
click at [1178, 27] on div "Buy" at bounding box center [1186, 34] width 42 height 15
click at [115, 336] on link "Select Size" at bounding box center [108, 342] width 61 height 20
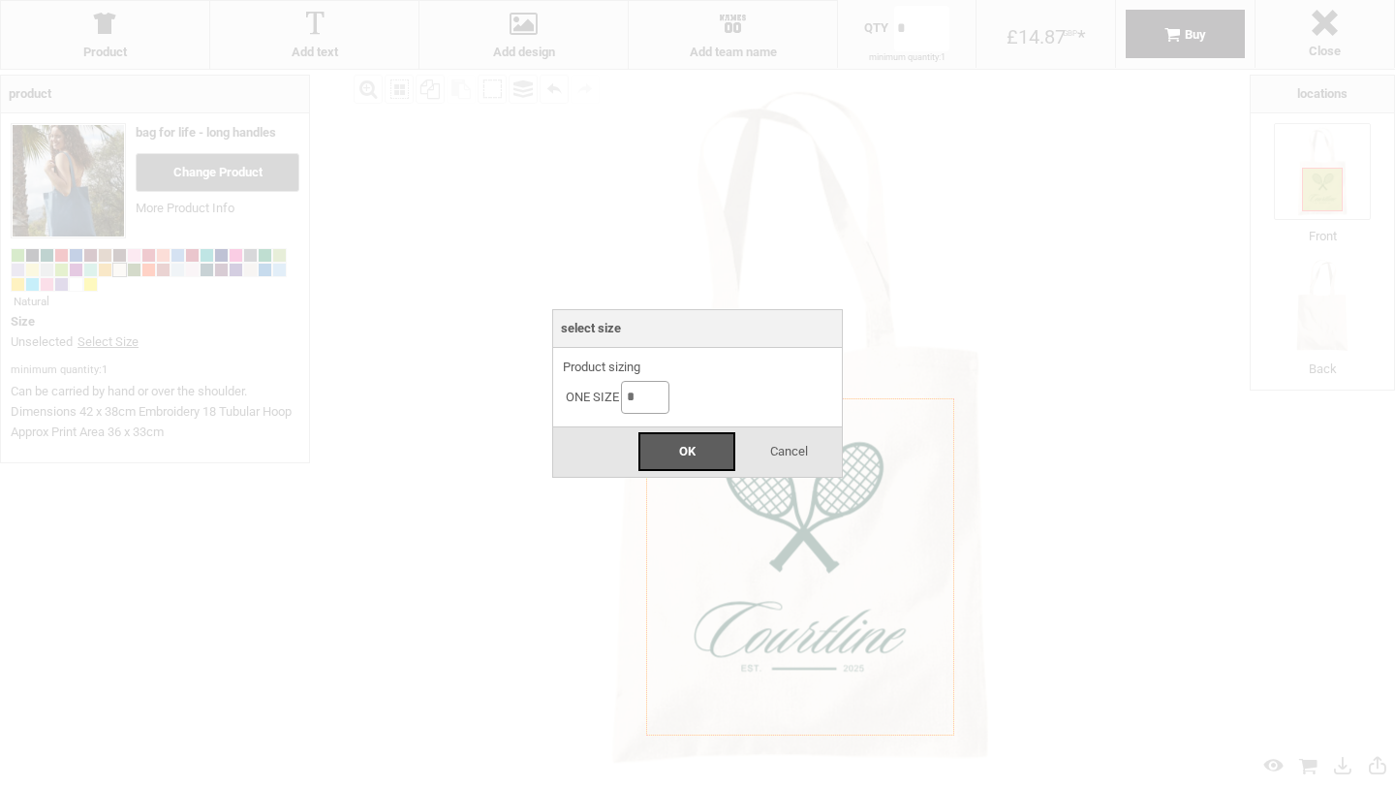
click at [634, 390] on input "*" at bounding box center [645, 397] width 48 height 33
type input "*"
click at [693, 461] on div "OK" at bounding box center [687, 451] width 97 height 39
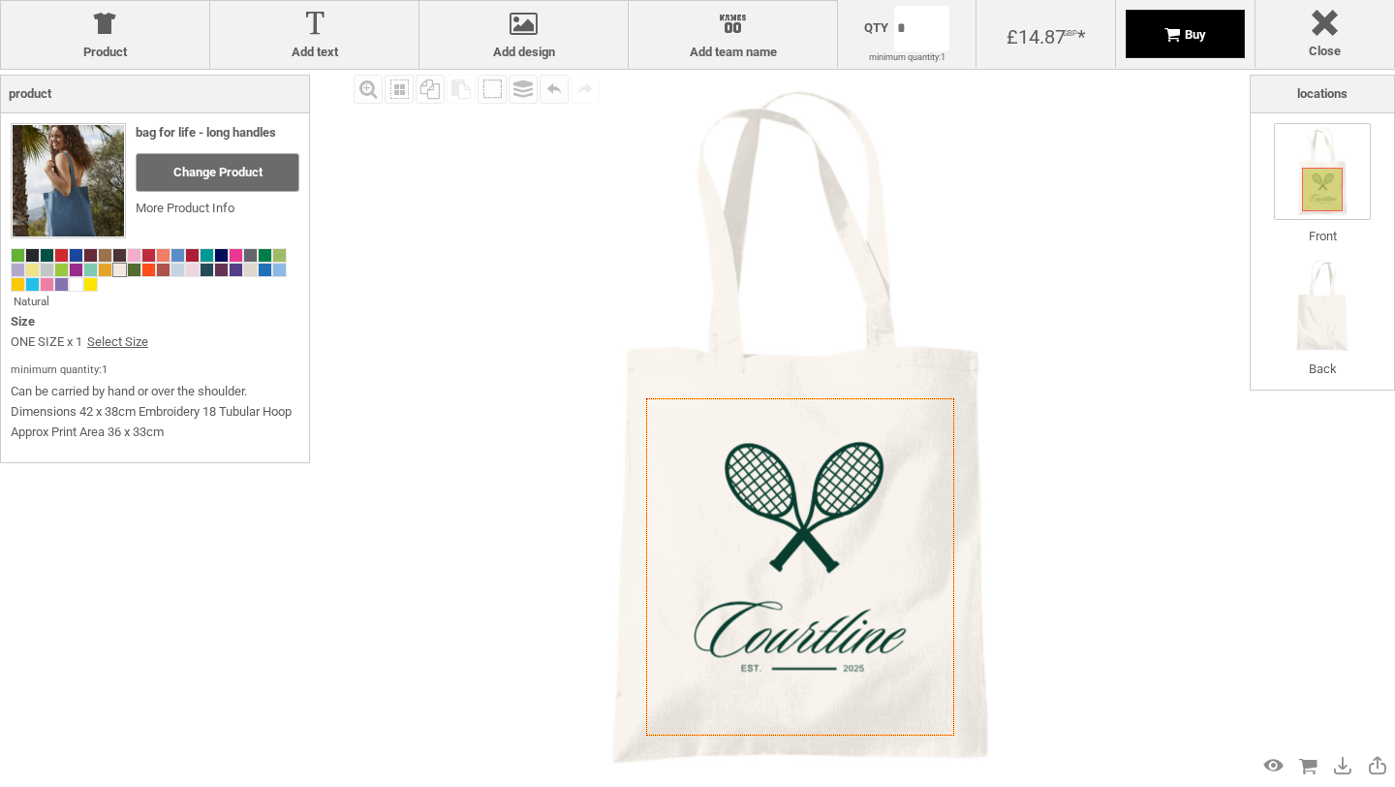
click at [1140, 41] on div "Buy" at bounding box center [1185, 34] width 119 height 48
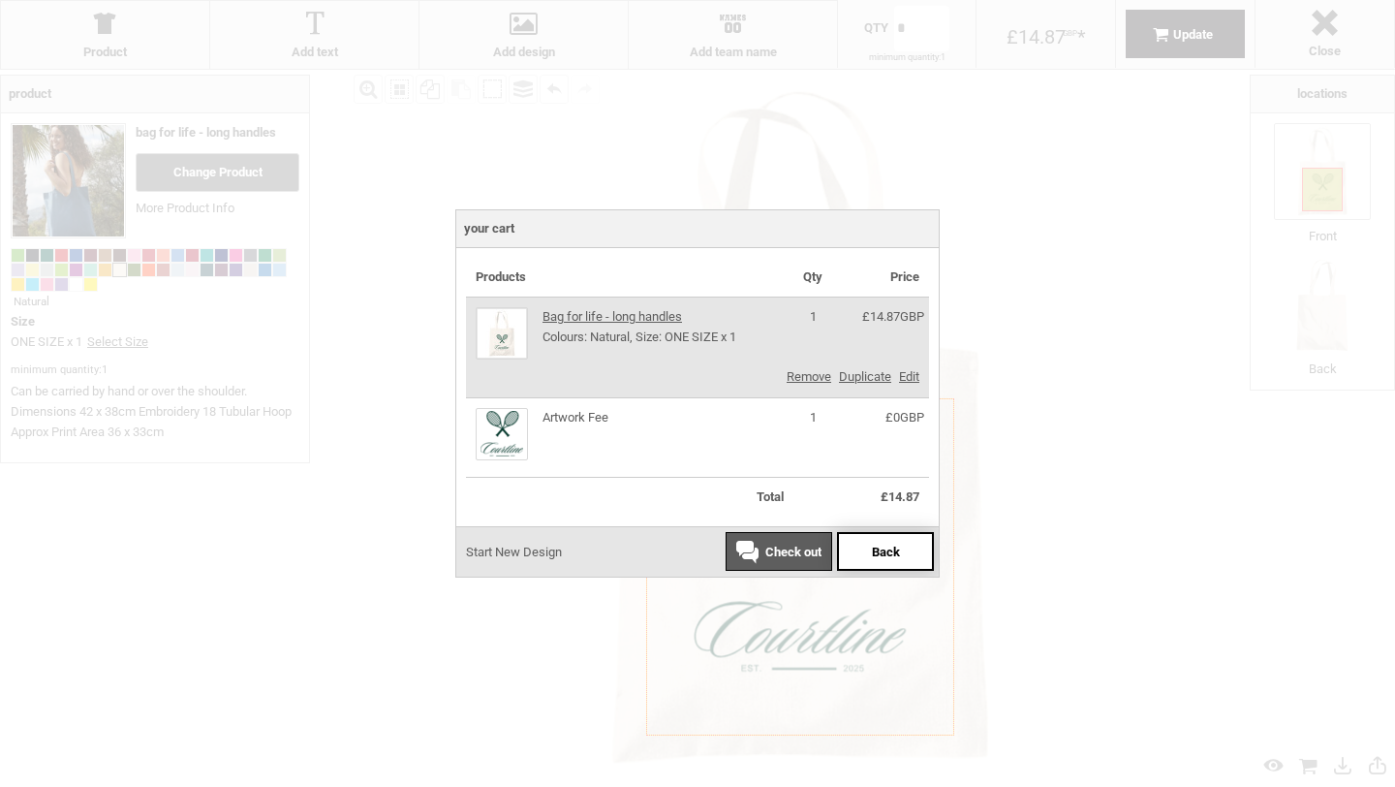
click at [875, 555] on span "Back" at bounding box center [886, 552] width 28 height 15
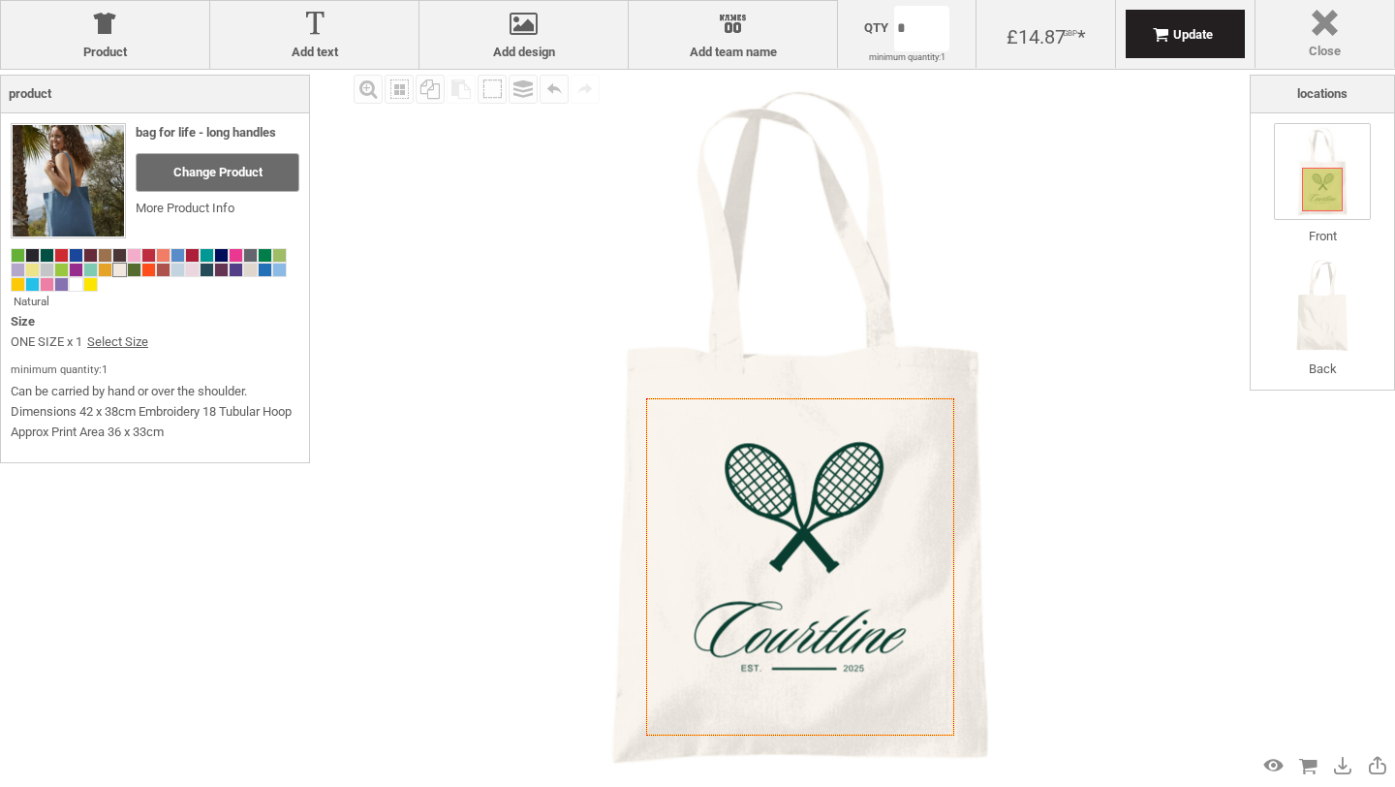
click at [1374, 12] on div at bounding box center [1324, 27] width 119 height 34
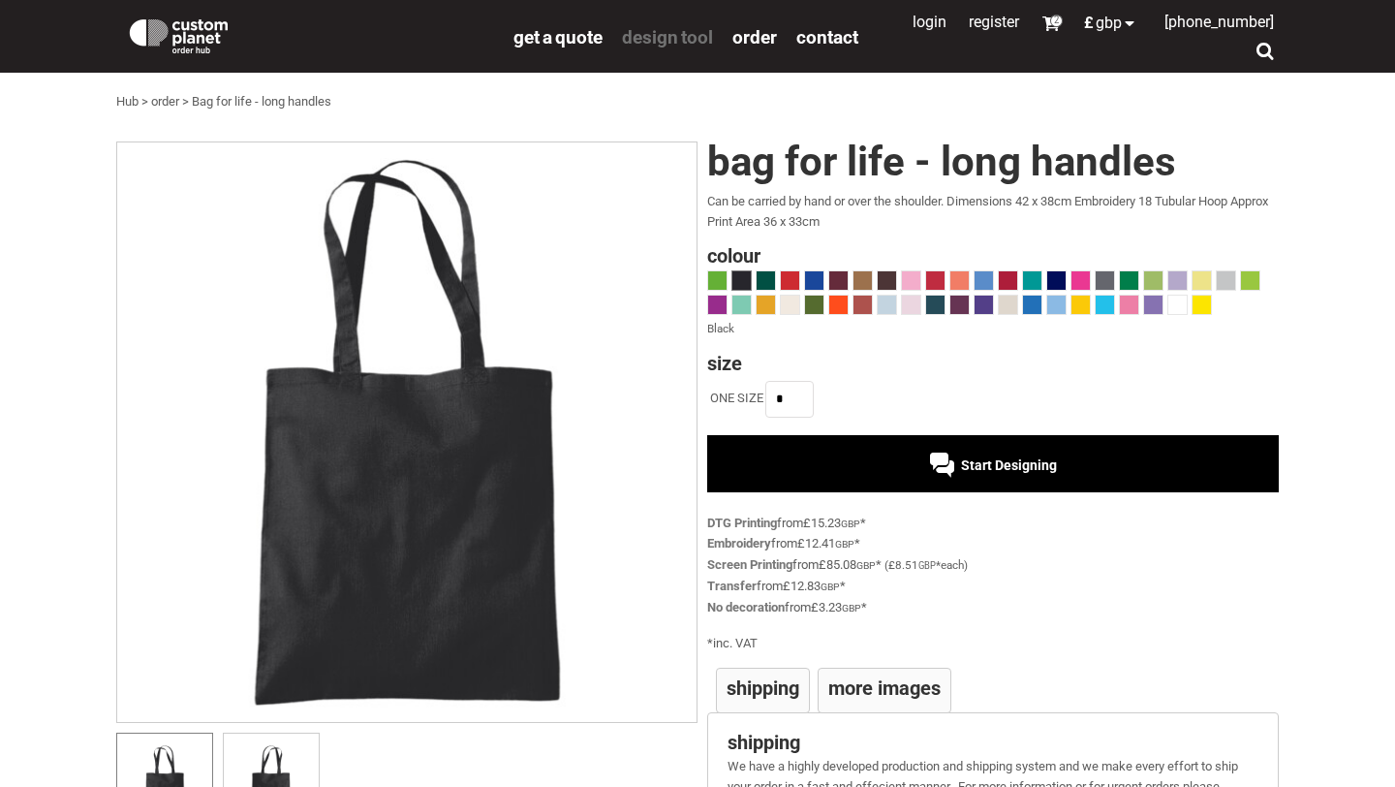
click at [661, 36] on span "design tool" at bounding box center [667, 37] width 91 height 22
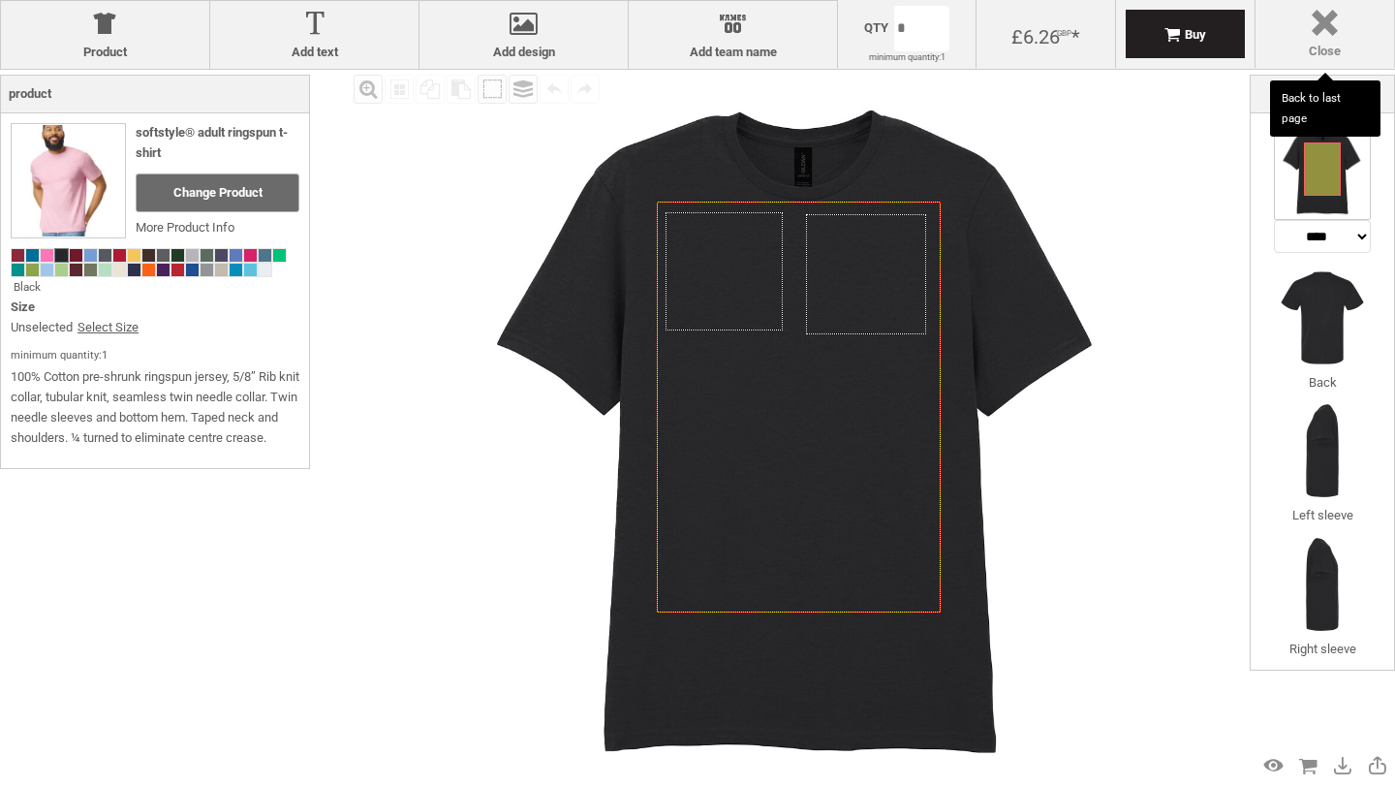
click at [1327, 30] on div at bounding box center [1324, 27] width 119 height 34
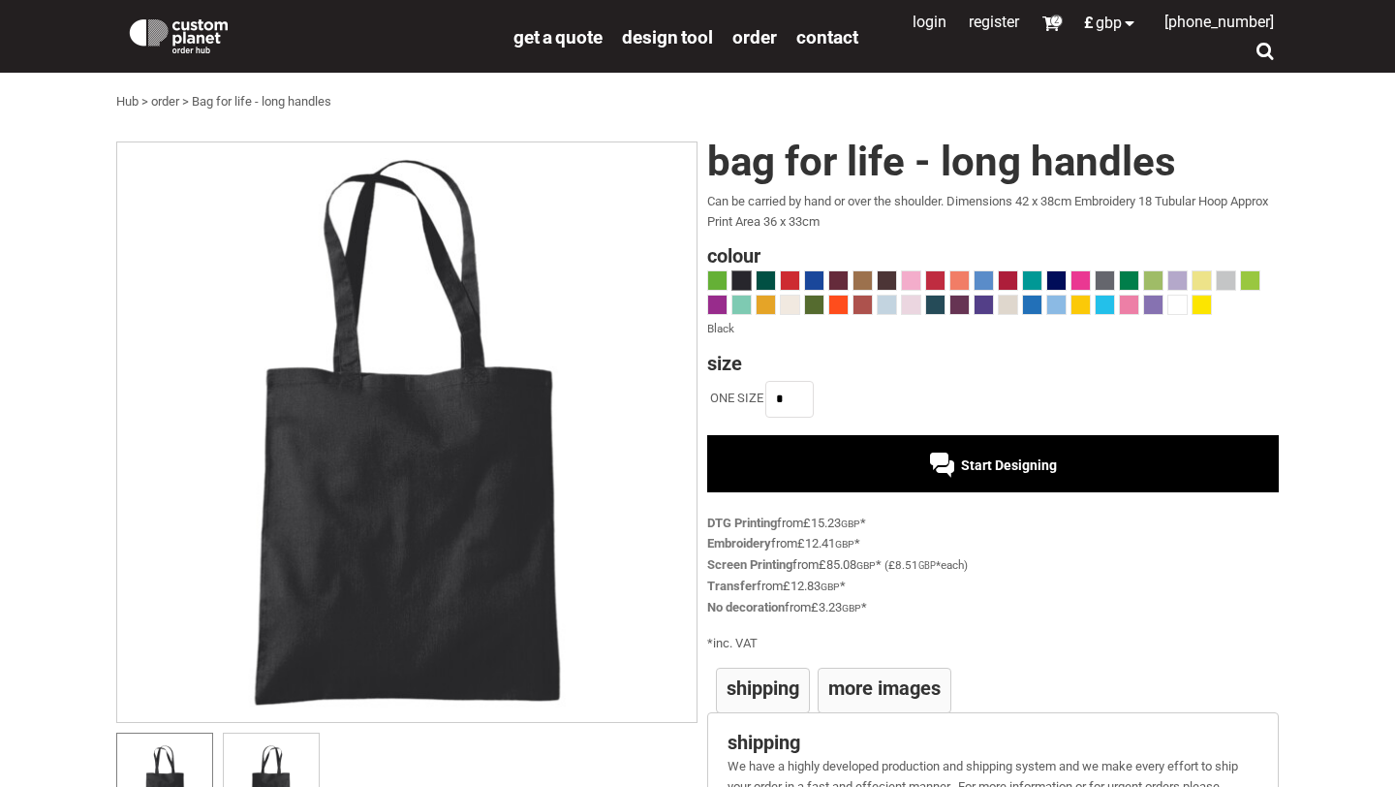
click at [164, 101] on link "order" at bounding box center [165, 101] width 28 height 15
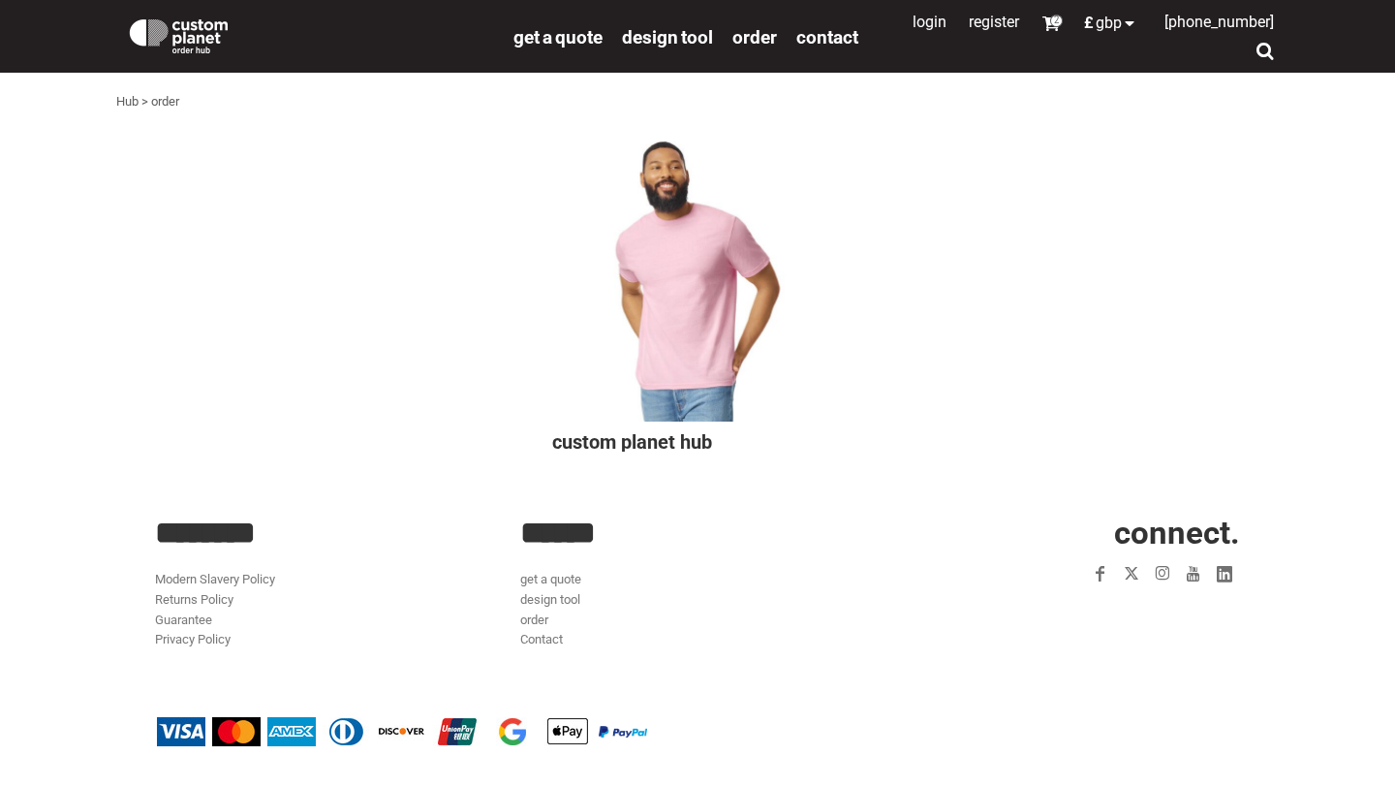
click at [162, 27] on img at bounding box center [179, 34] width 106 height 39
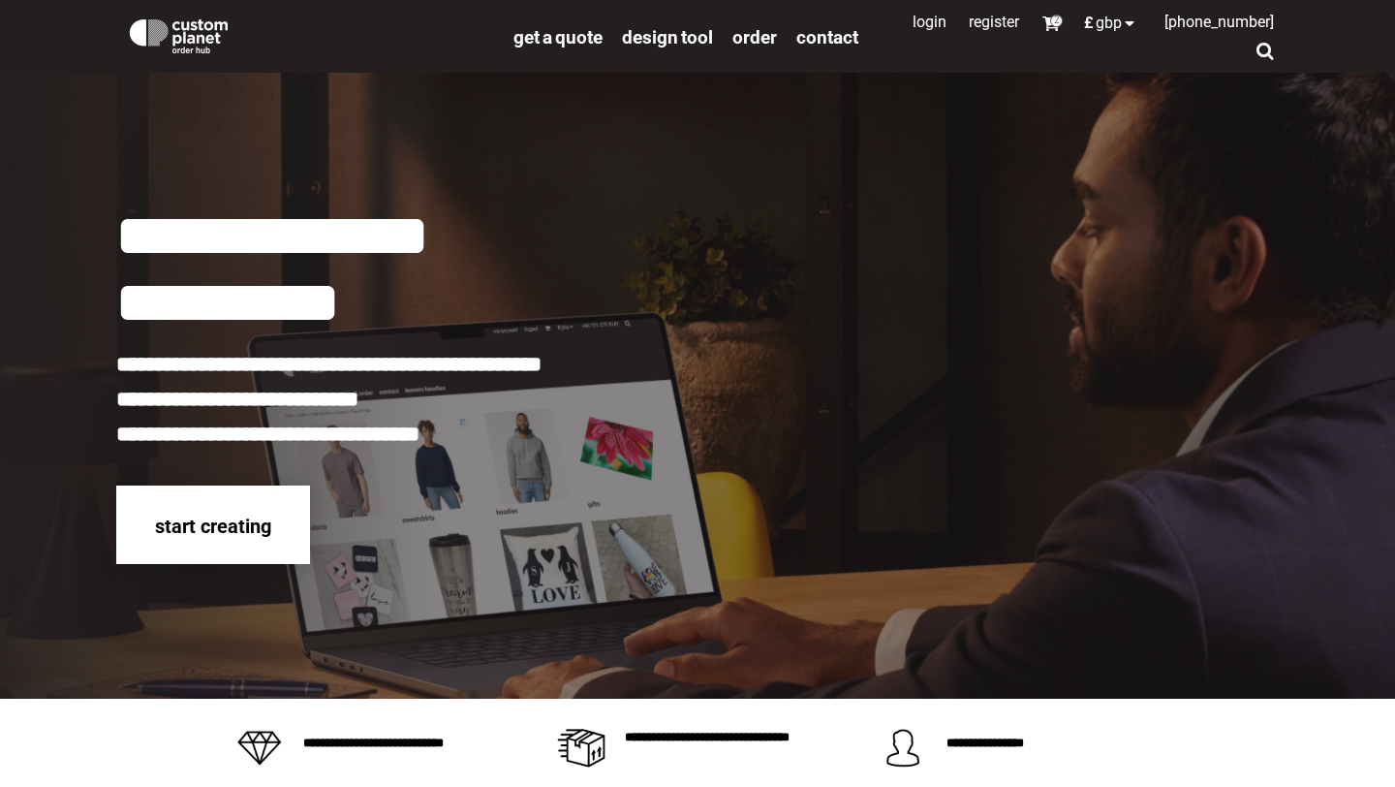
click at [262, 530] on span "start creating" at bounding box center [213, 526] width 116 height 23
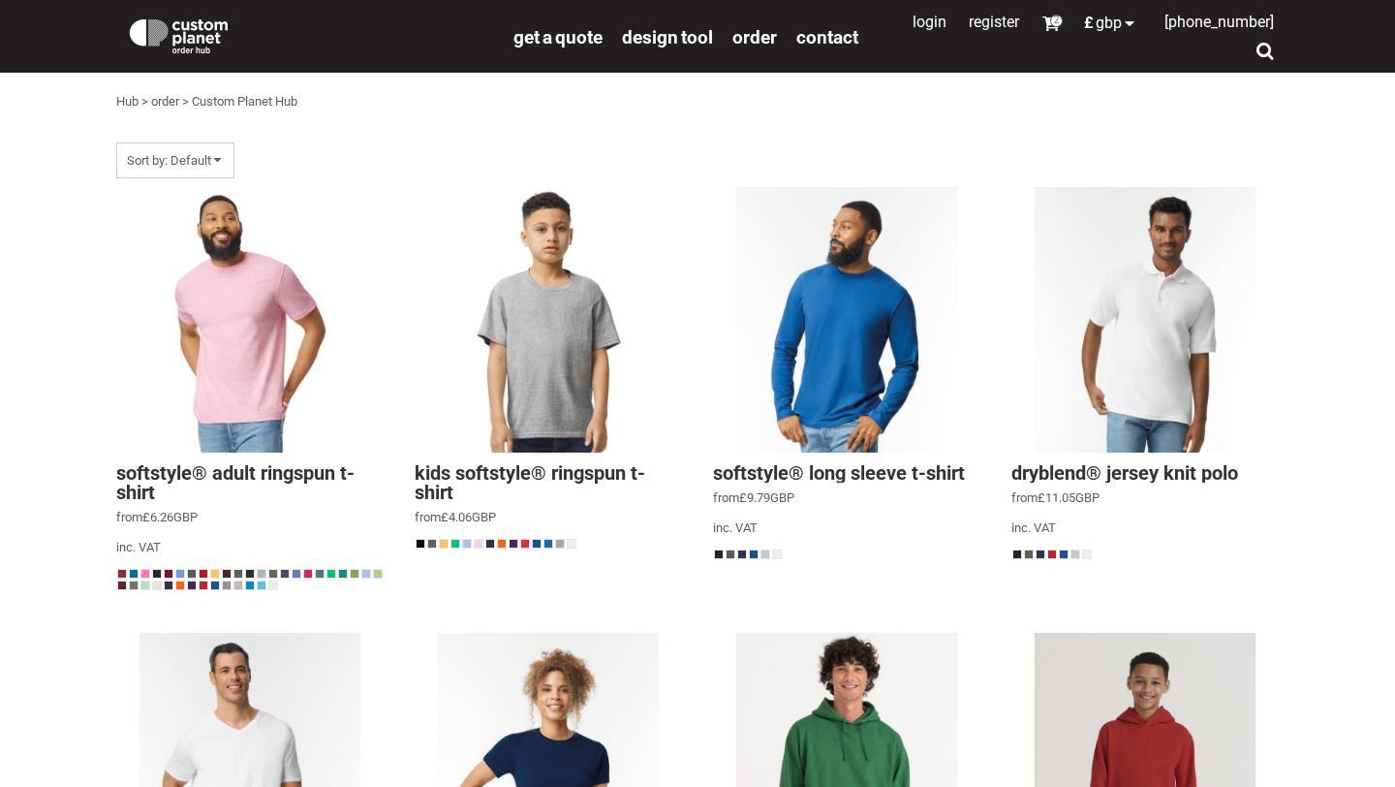
click at [131, 98] on link "Hub" at bounding box center [127, 101] width 22 height 15
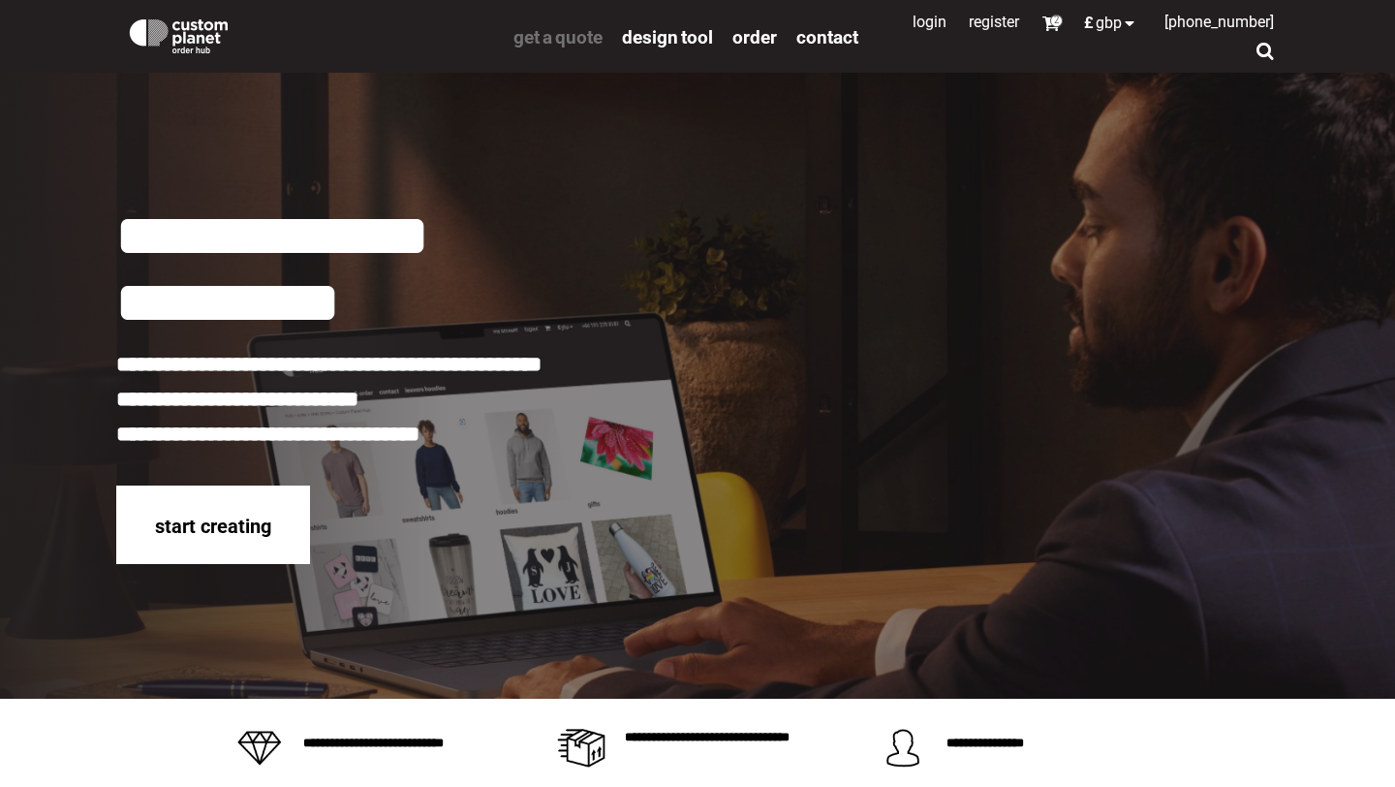
click at [542, 37] on span "get a quote" at bounding box center [558, 37] width 89 height 22
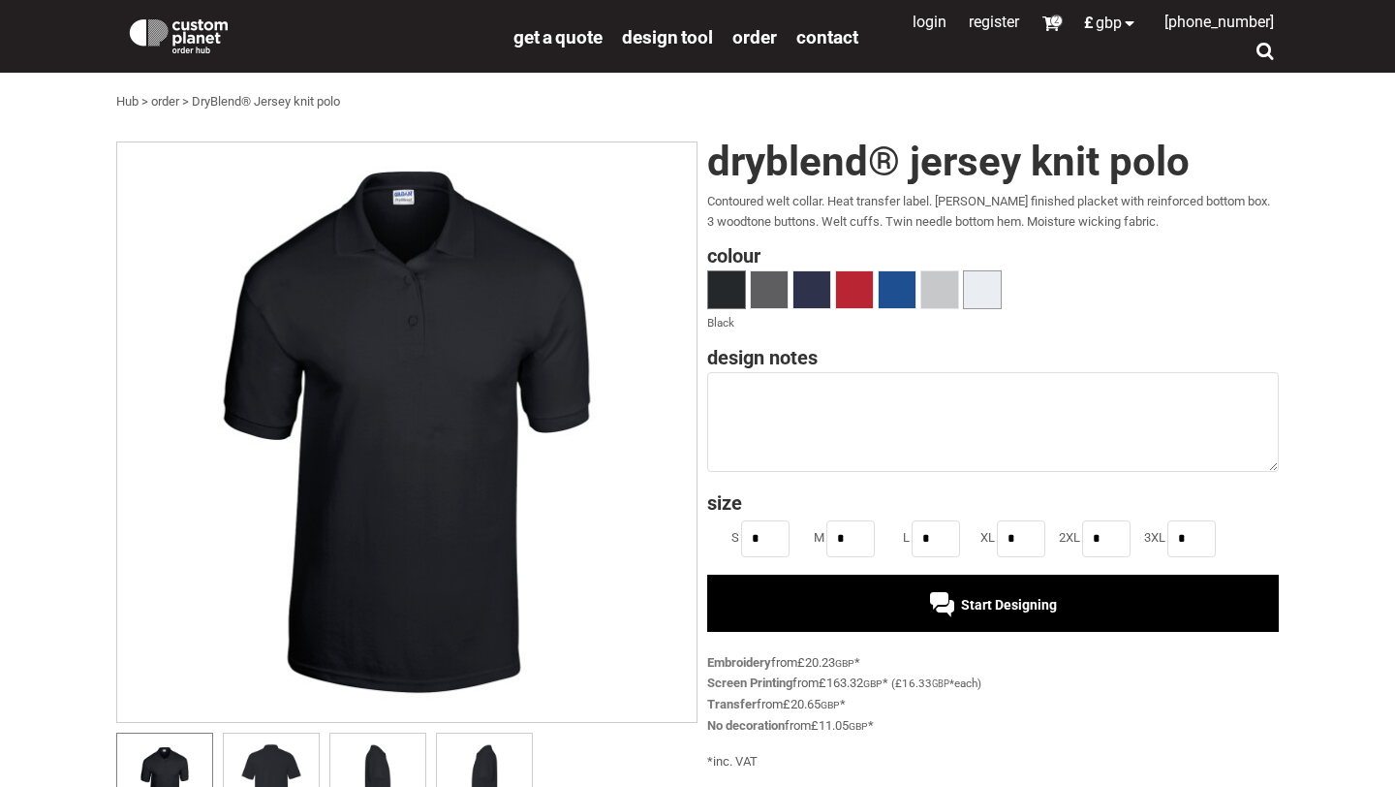
click at [998, 303] on span at bounding box center [982, 289] width 37 height 37
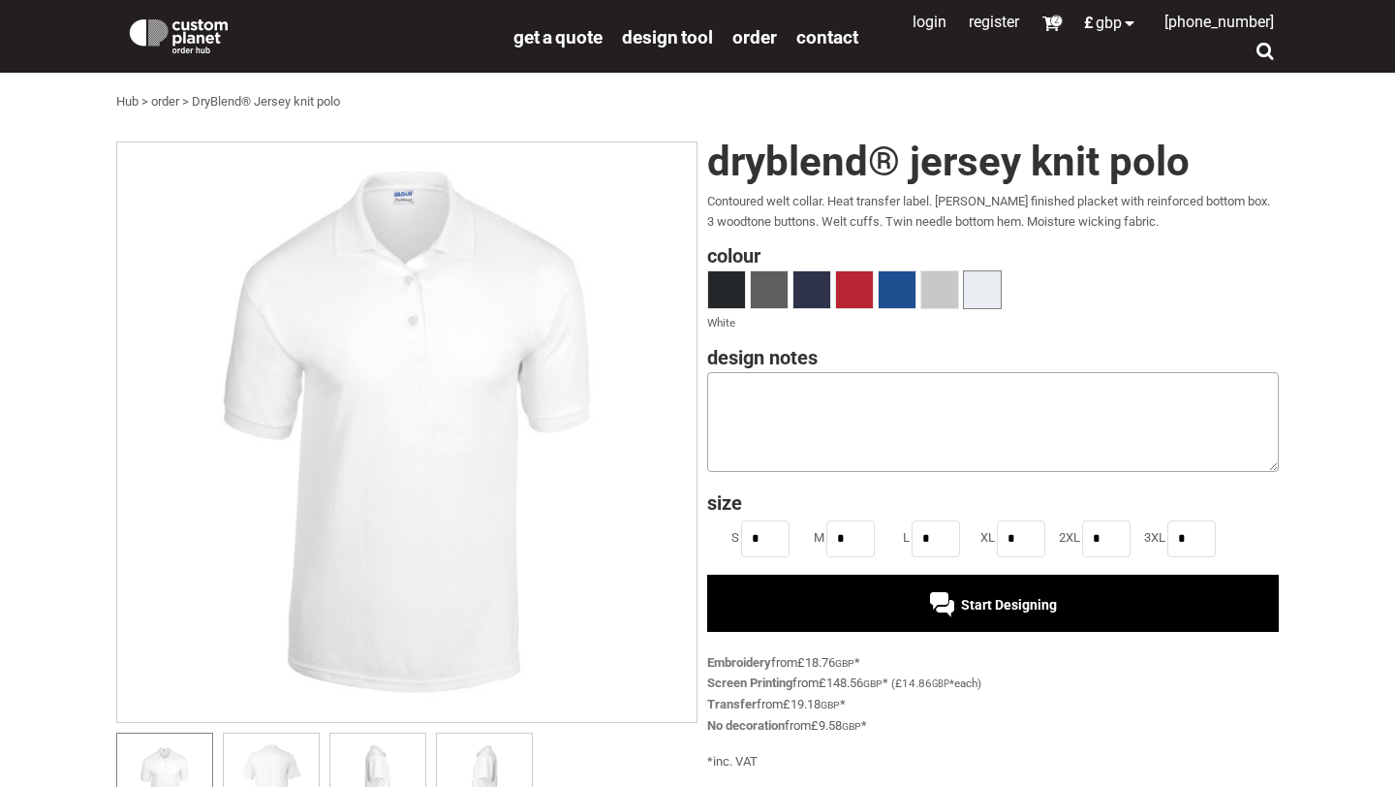
click at [820, 433] on textarea at bounding box center [993, 422] width 572 height 100
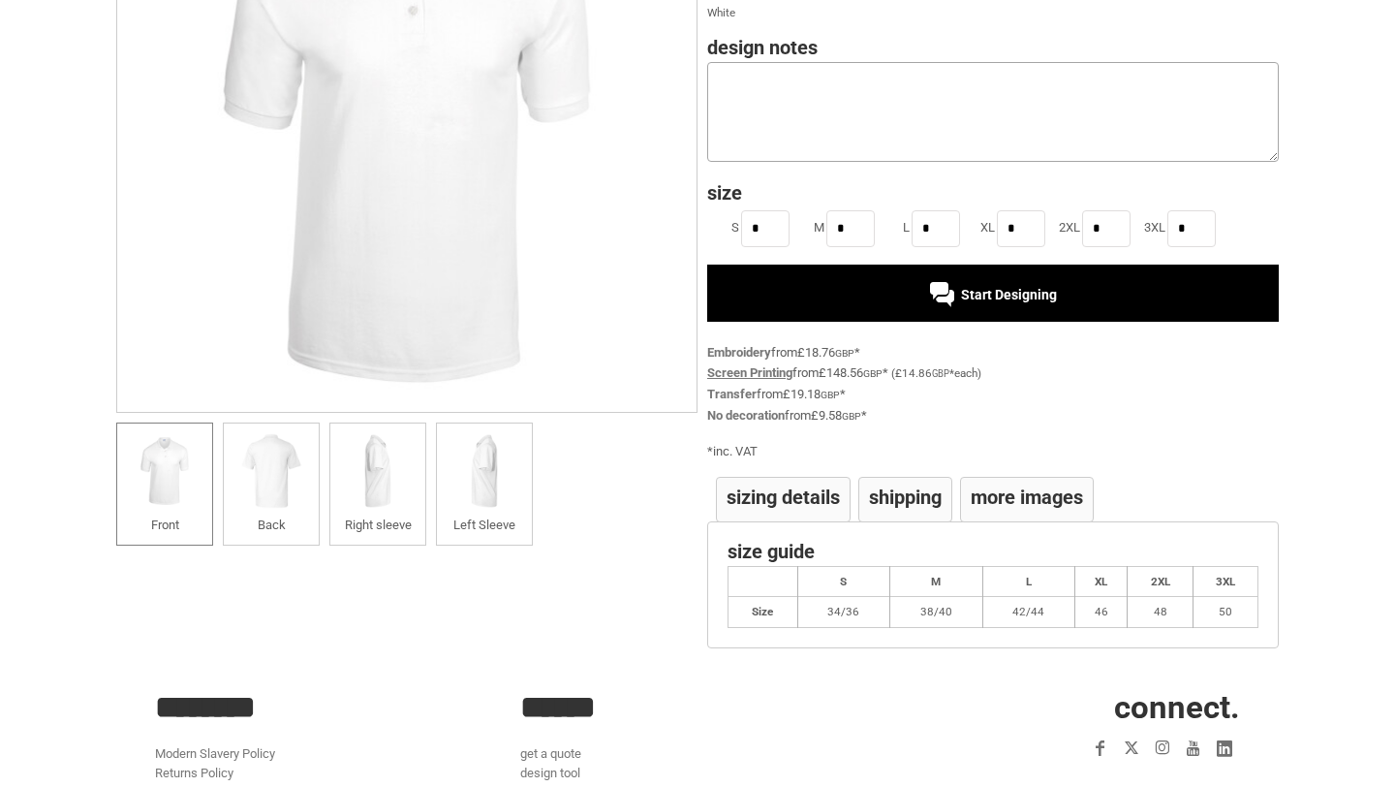
scroll to position [313, 0]
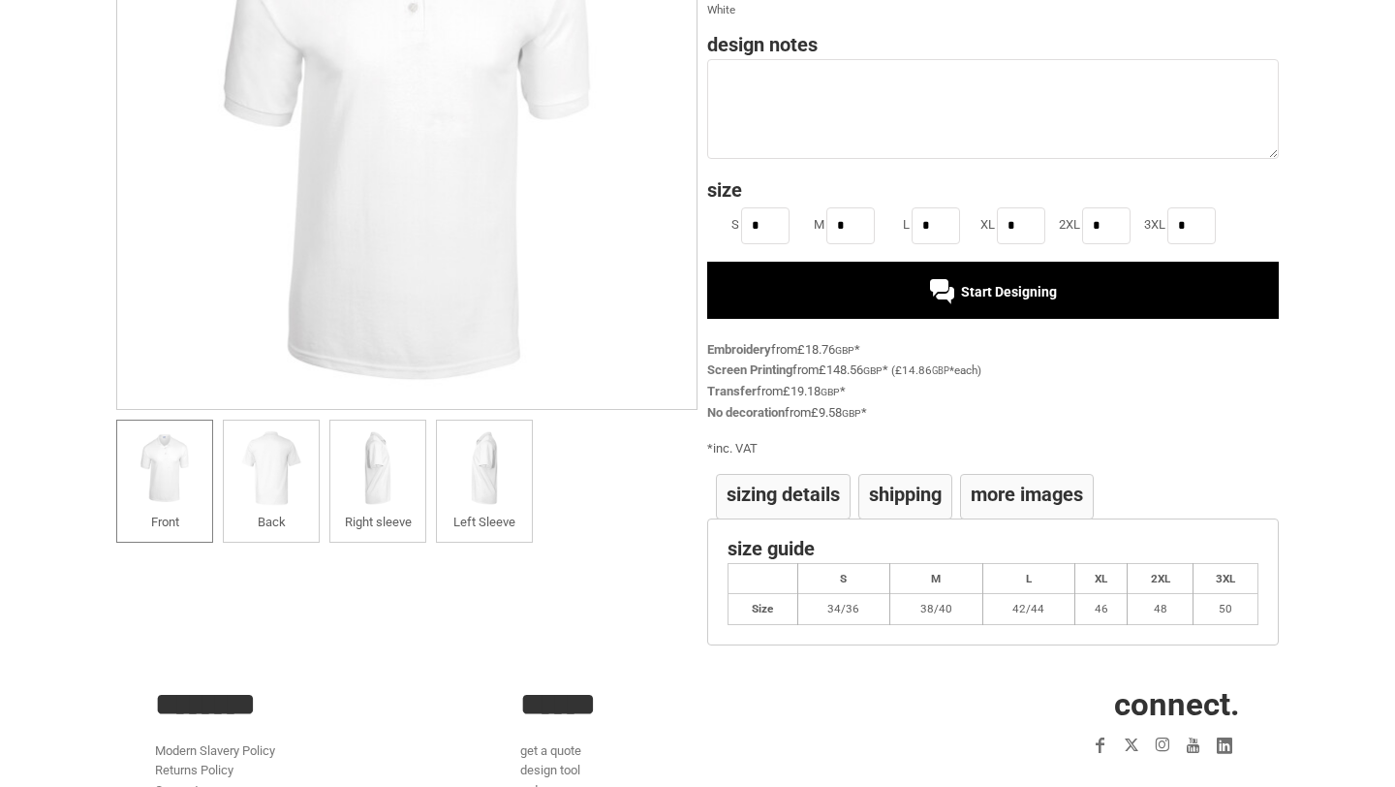
click at [1009, 497] on h4 "More Images" at bounding box center [1027, 493] width 112 height 19
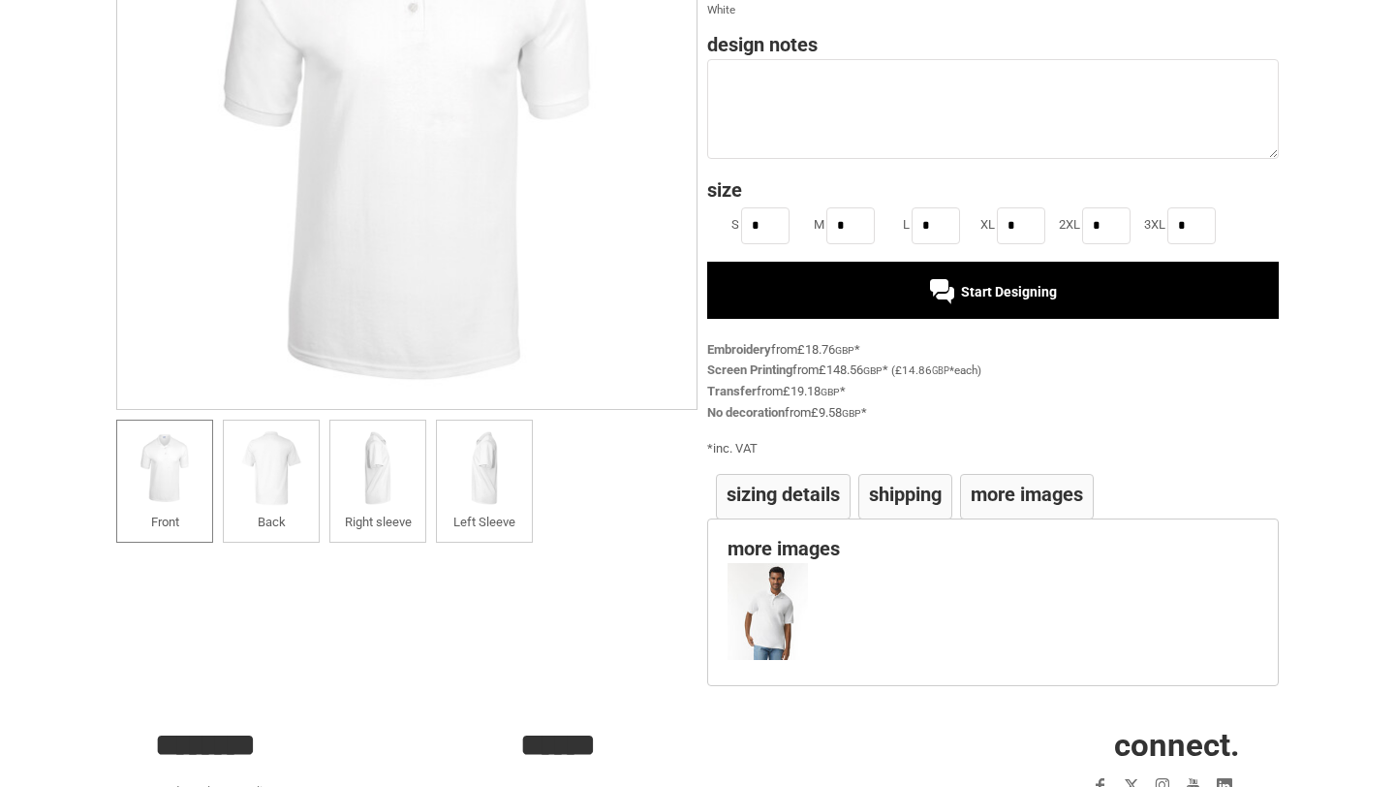
click at [905, 497] on h4 "Shipping" at bounding box center [905, 493] width 73 height 19
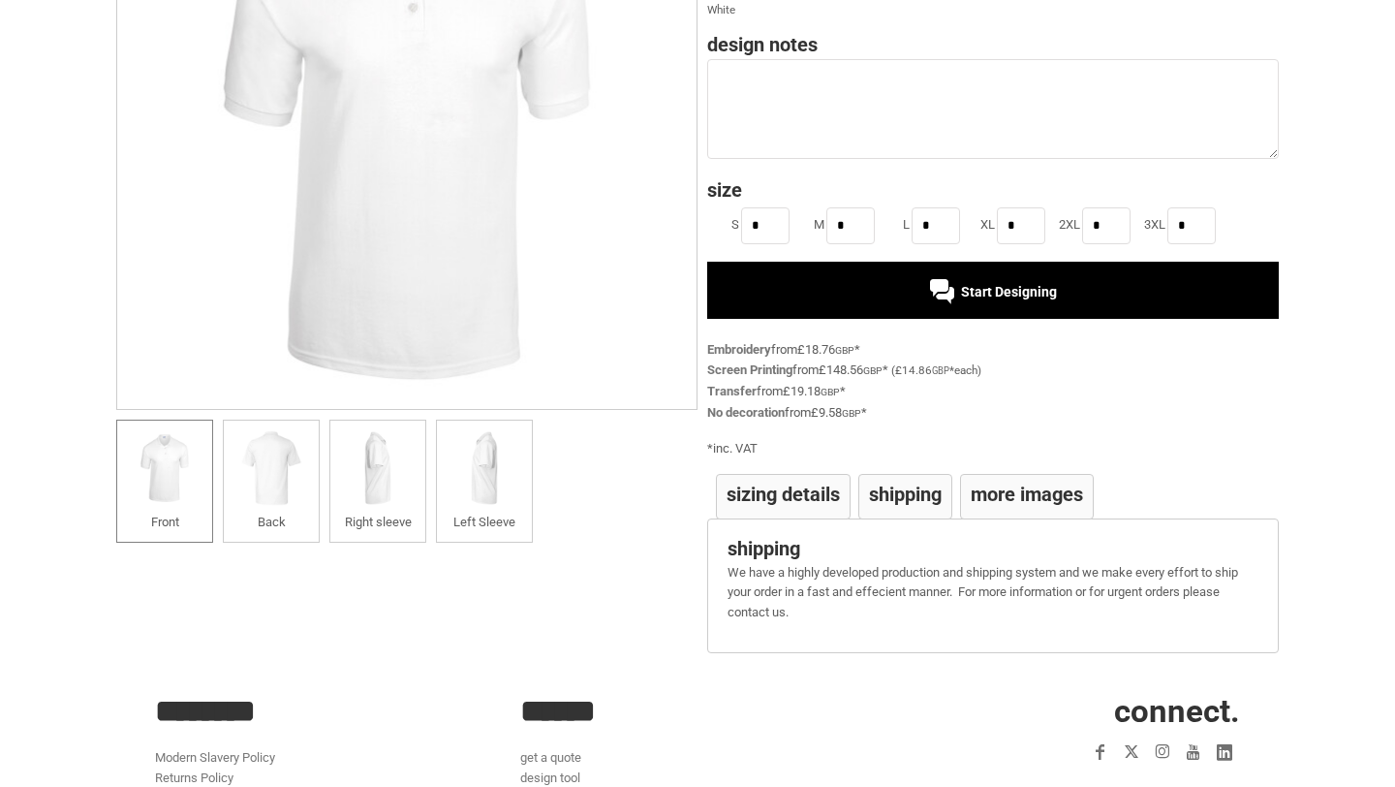
click at [806, 499] on h4 "Sizing Details" at bounding box center [783, 493] width 113 height 19
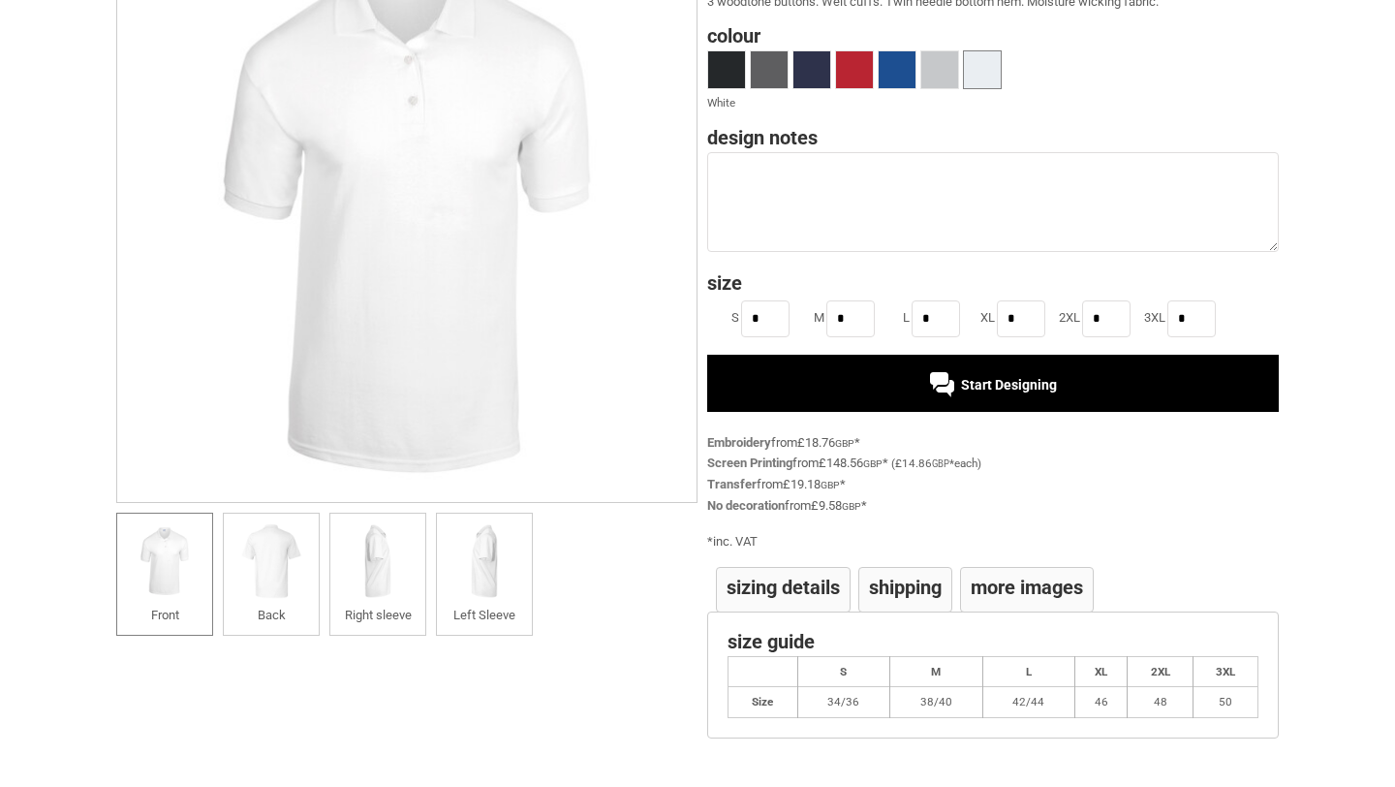
scroll to position [0, 0]
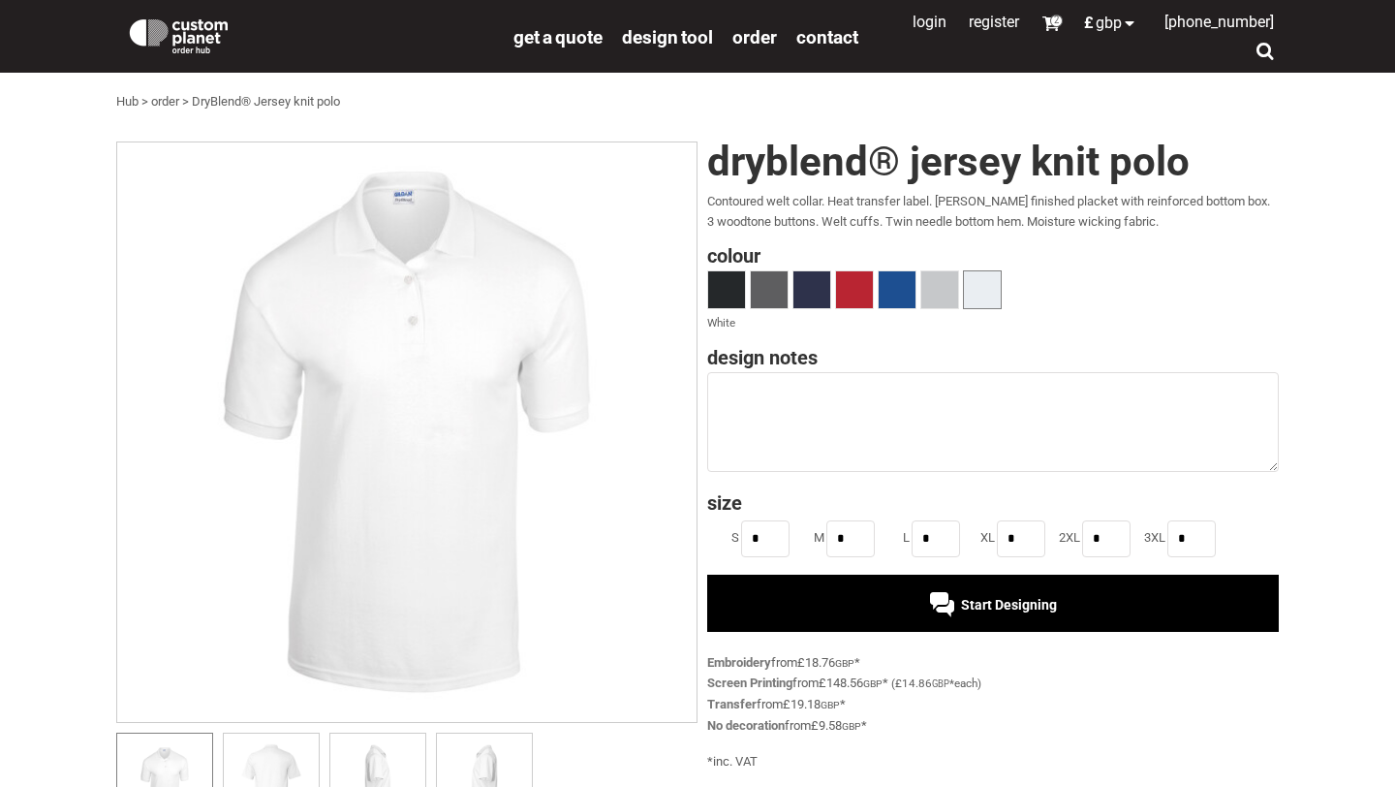
click at [869, 595] on div "Start Designing" at bounding box center [993, 603] width 572 height 56
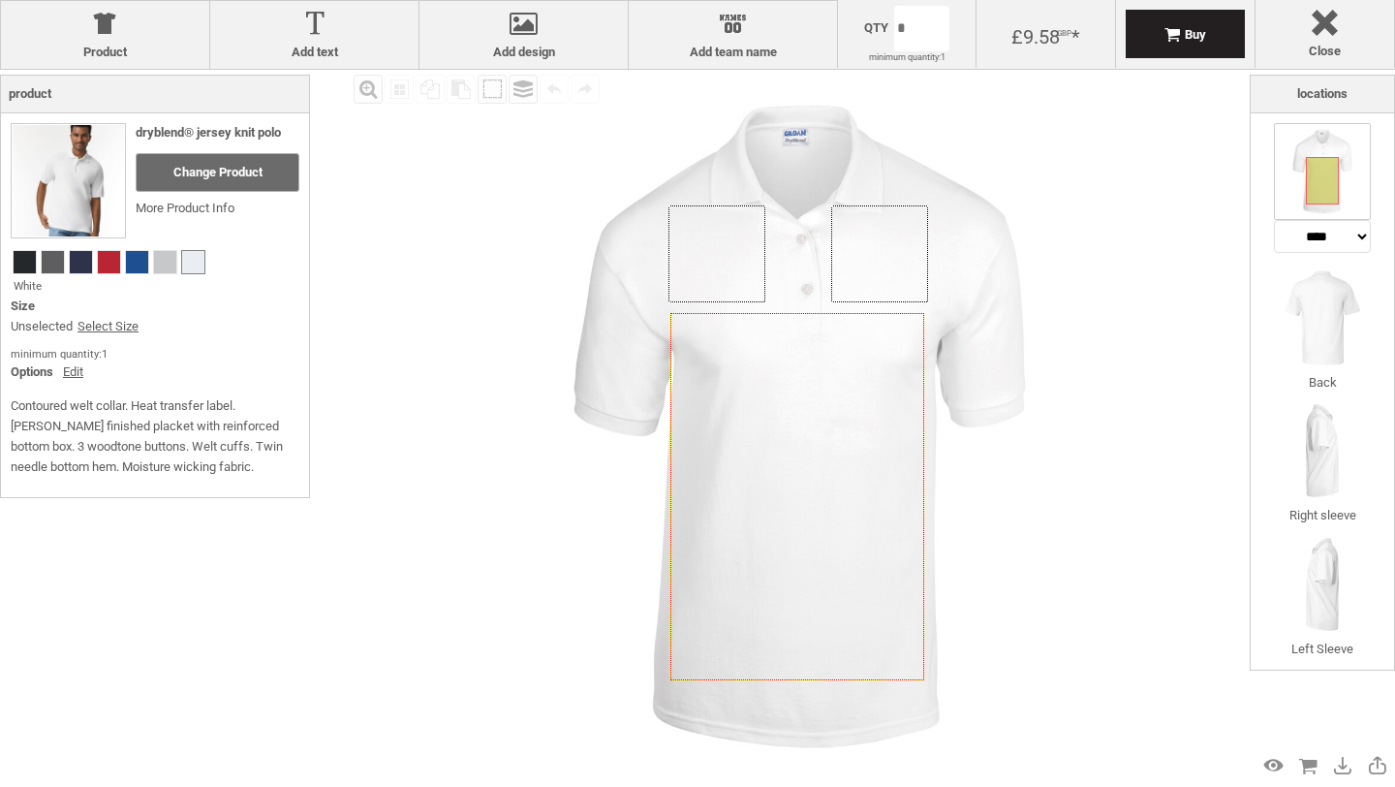
select select "*******"
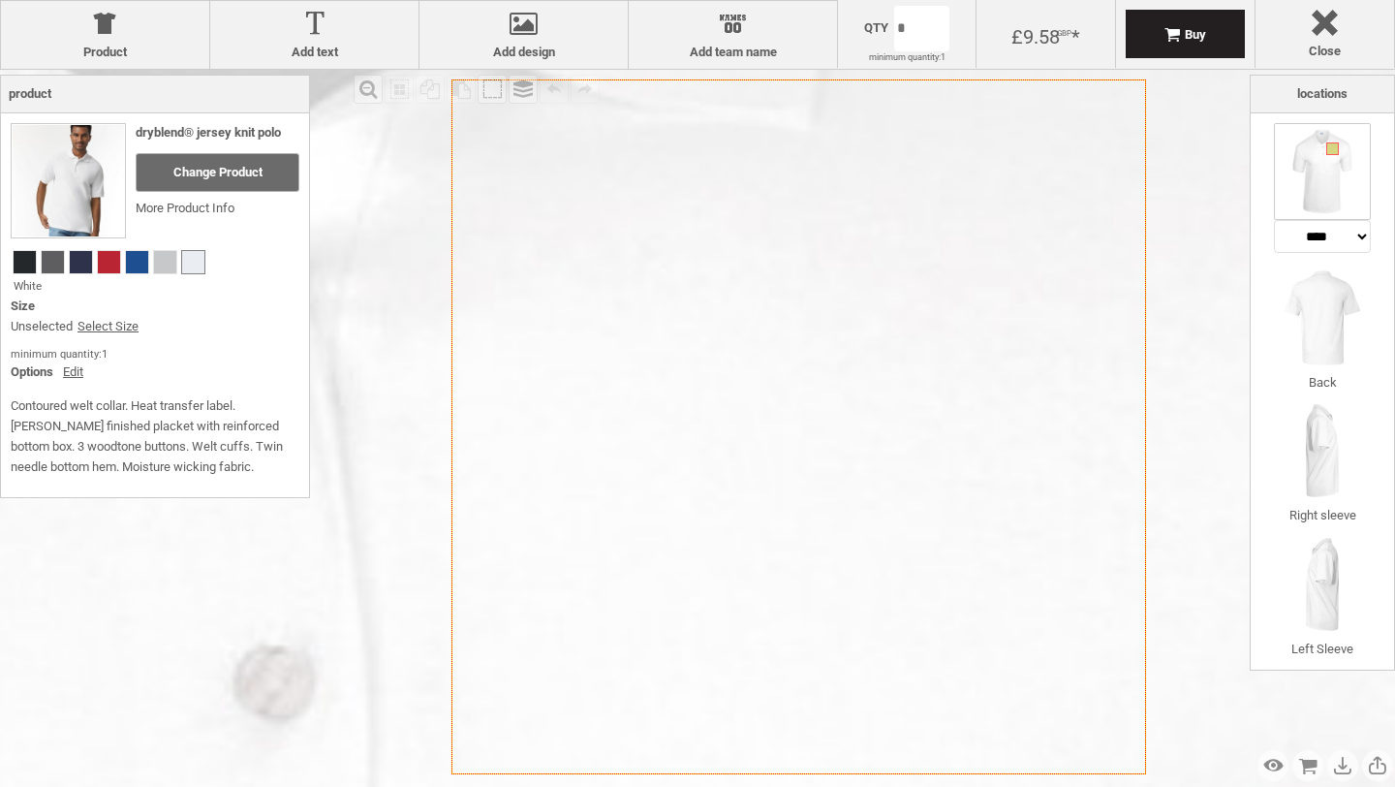
click at [882, 259] on icon "Created with [PERSON_NAME] 2.1.2" at bounding box center [799, 426] width 695 height 695
click at [534, 33] on div at bounding box center [523, 28] width 189 height 34
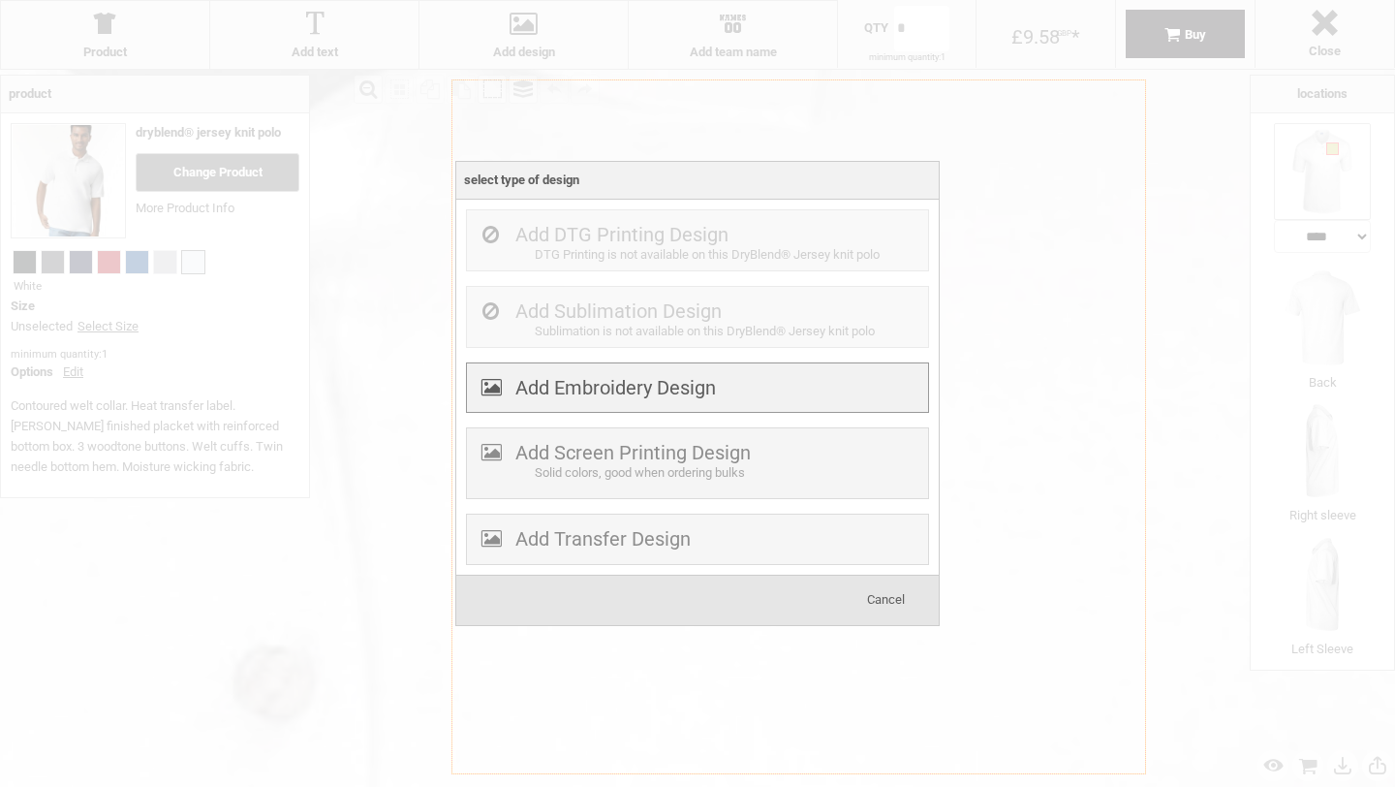
click at [573, 397] on label "Add Embroidery Design" at bounding box center [615, 387] width 201 height 23
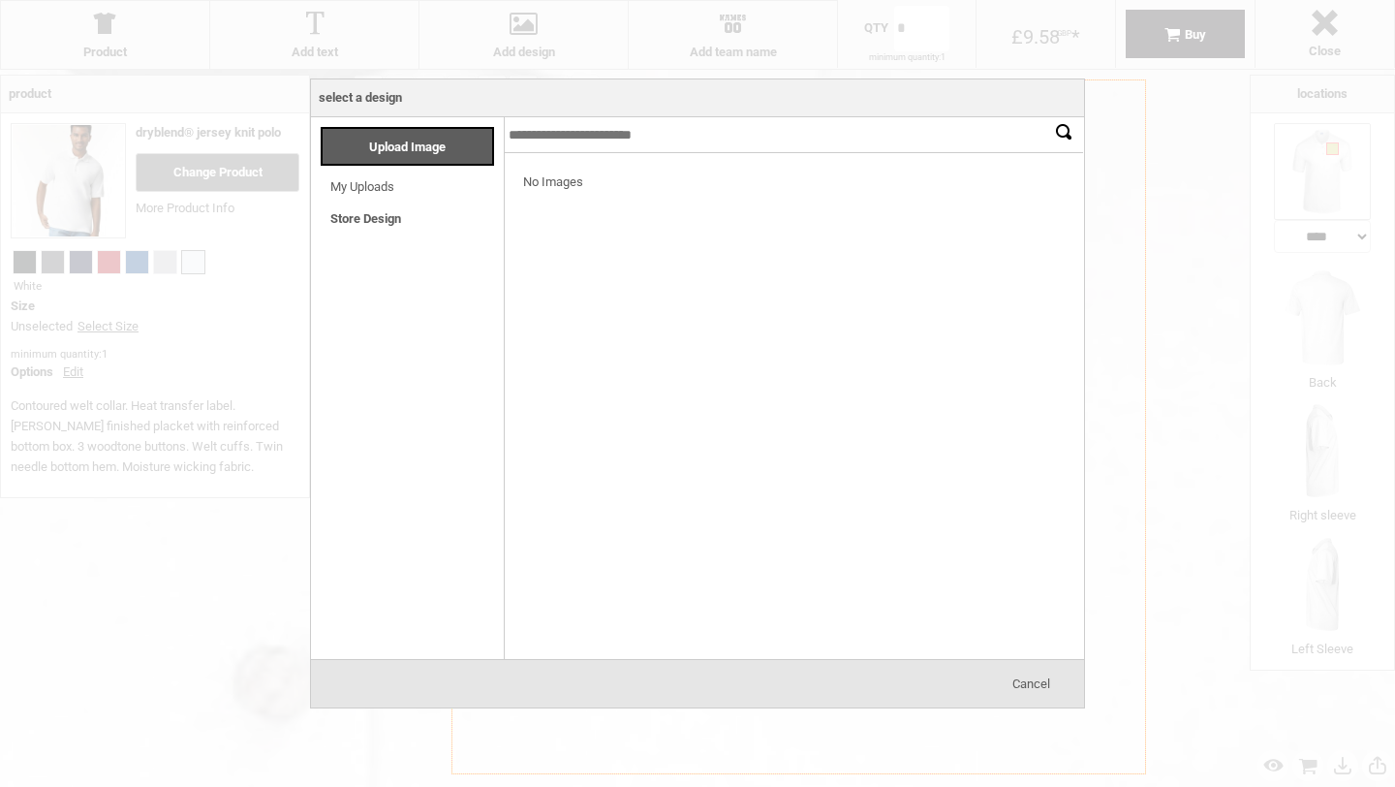
click at [360, 181] on link "My Uploads" at bounding box center [362, 186] width 64 height 15
click at [787, 222] on div at bounding box center [793, 212] width 95 height 97
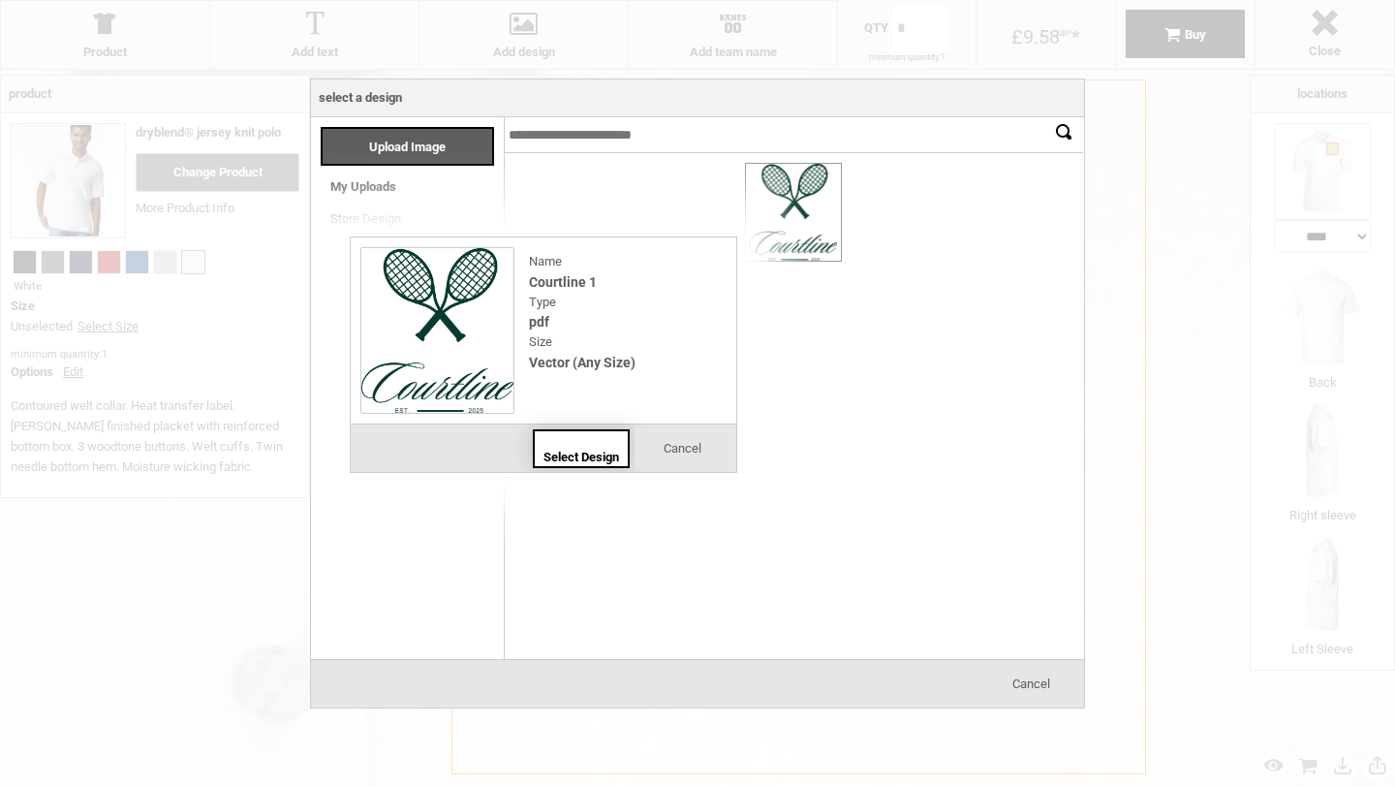
click at [594, 460] on span "Select Design" at bounding box center [582, 457] width 76 height 15
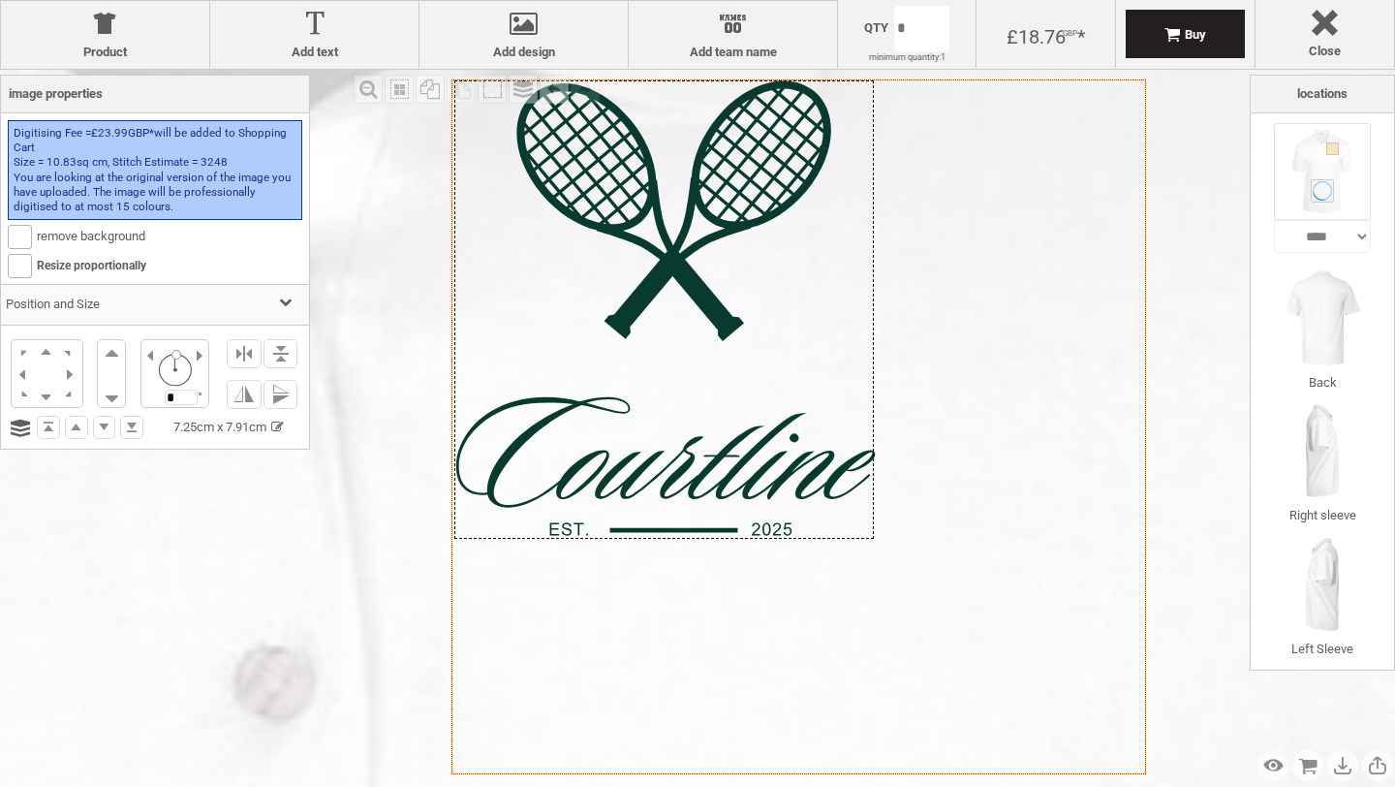
drag, startPoint x: 831, startPoint y: 367, endPoint x: 697, endPoint y: 368, distance: 134.7
click at [697, 368] on div at bounding box center [664, 309] width 420 height 458
click at [1086, 529] on icon "Created with [PERSON_NAME] 2.1.2" at bounding box center [799, 426] width 695 height 695
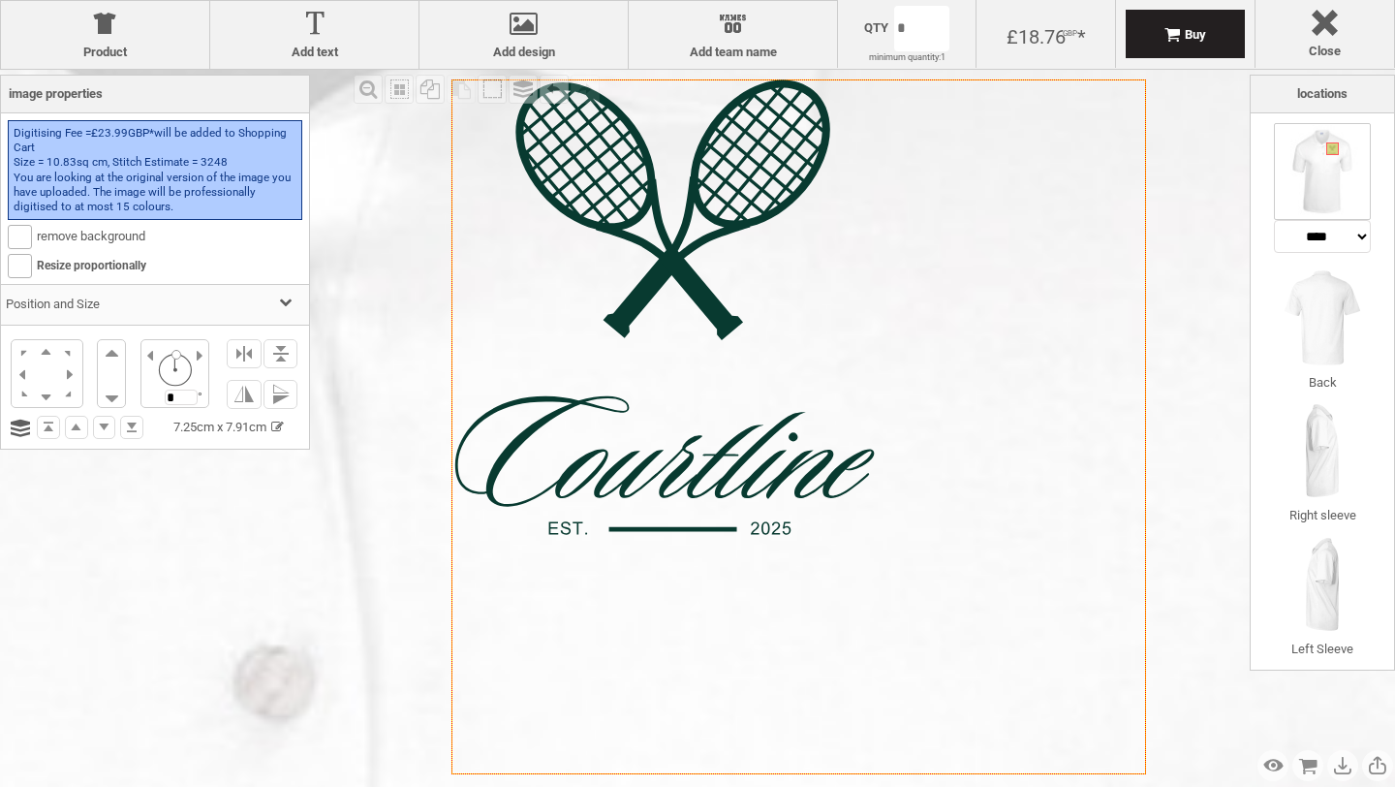
click at [817, 509] on div at bounding box center [663, 308] width 420 height 458
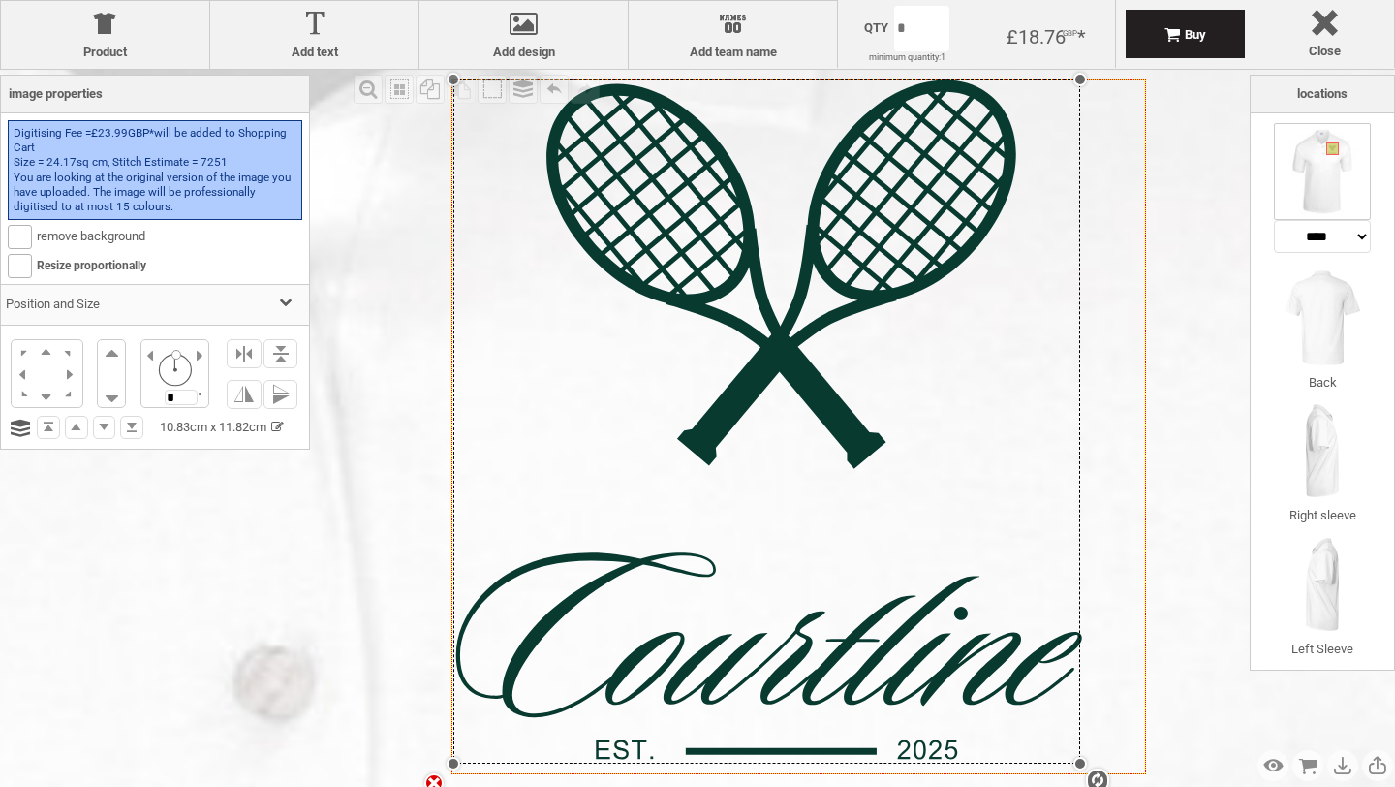
drag, startPoint x: 870, startPoint y: 540, endPoint x: 1160, endPoint y: 764, distance: 366.1
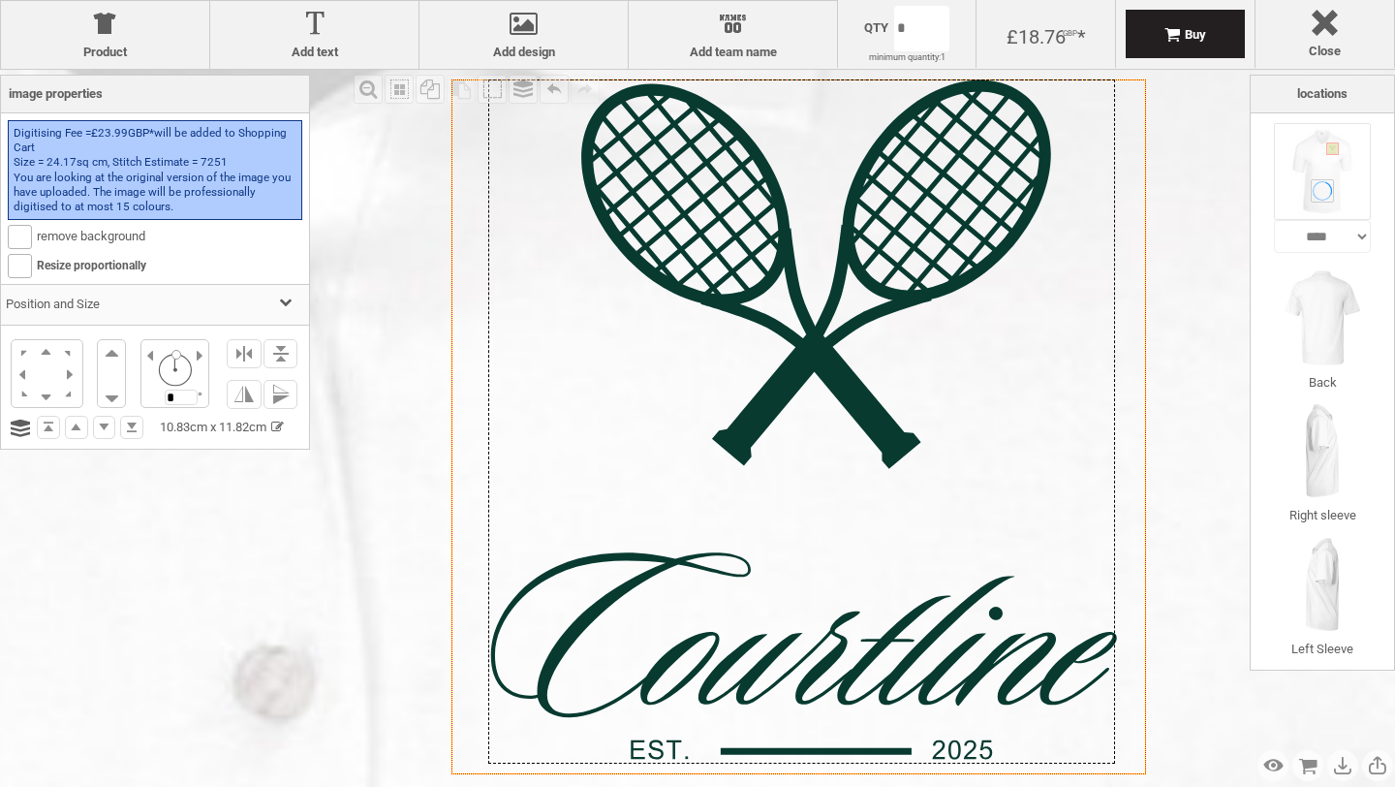
drag, startPoint x: 771, startPoint y: 592, endPoint x: 806, endPoint y: 592, distance: 34.9
click at [806, 592] on div at bounding box center [801, 421] width 627 height 684
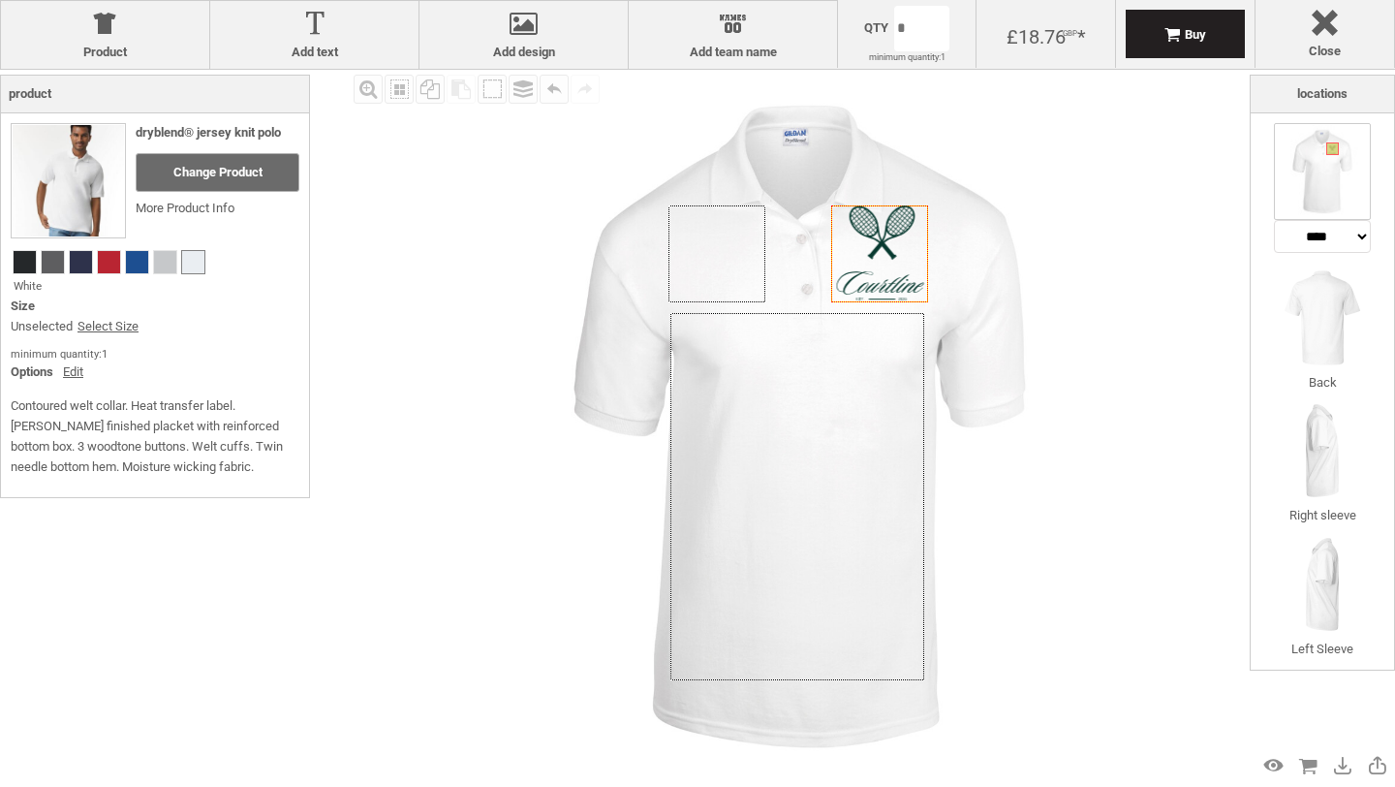
click at [1218, 190] on div "Fill Background Zoom in Zoom out Select All Copy All Selected Paste Off On Grou…" at bounding box center [799, 427] width 901 height 714
click at [1128, 235] on img at bounding box center [800, 427] width 714 height 714
click at [848, 269] on div at bounding box center [879, 252] width 87 height 95
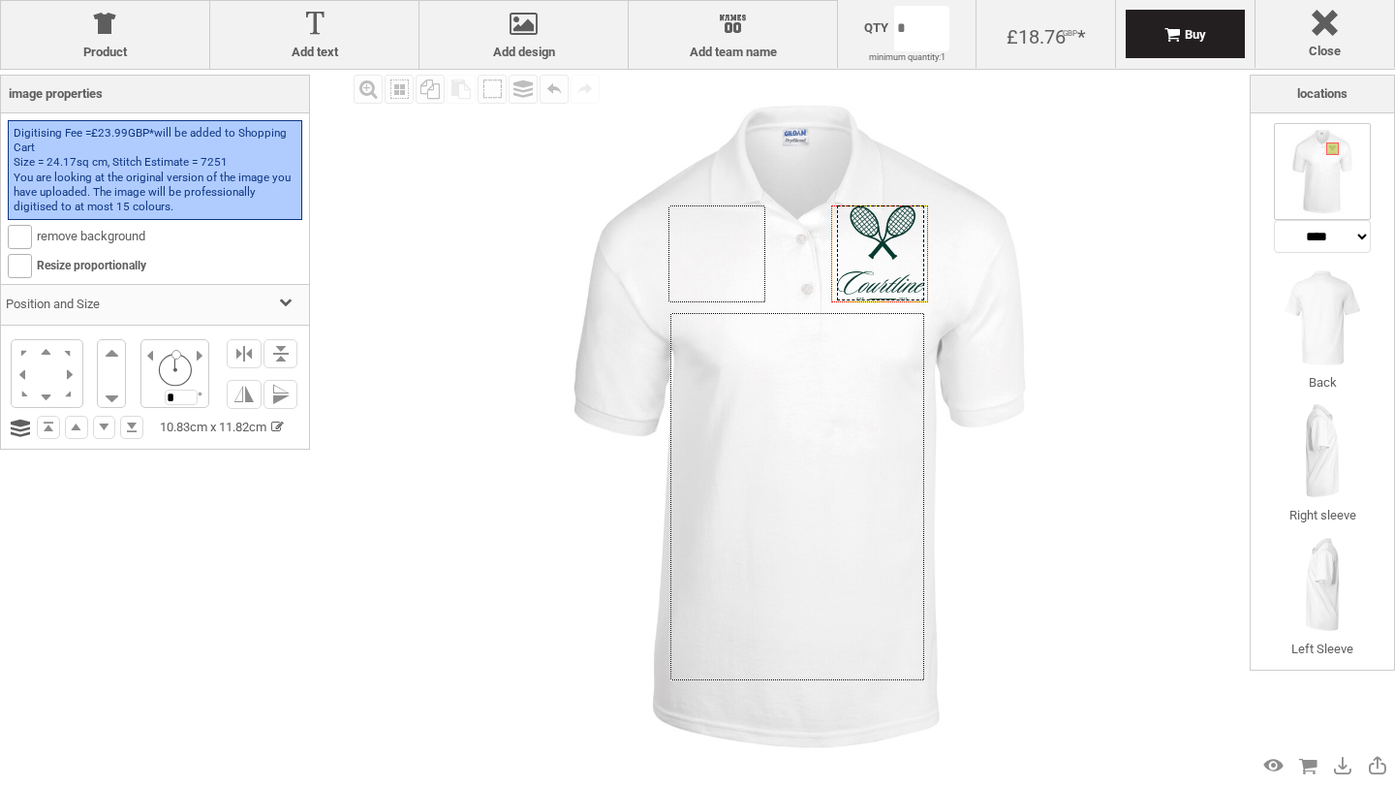
click at [882, 246] on div at bounding box center [880, 252] width 87 height 95
drag, startPoint x: 835, startPoint y: 207, endPoint x: 852, endPoint y: 228, distance: 26.2
click at [852, 228] on div at bounding box center [858, 228] width 14 height 14
click at [883, 258] on div at bounding box center [892, 264] width 67 height 73
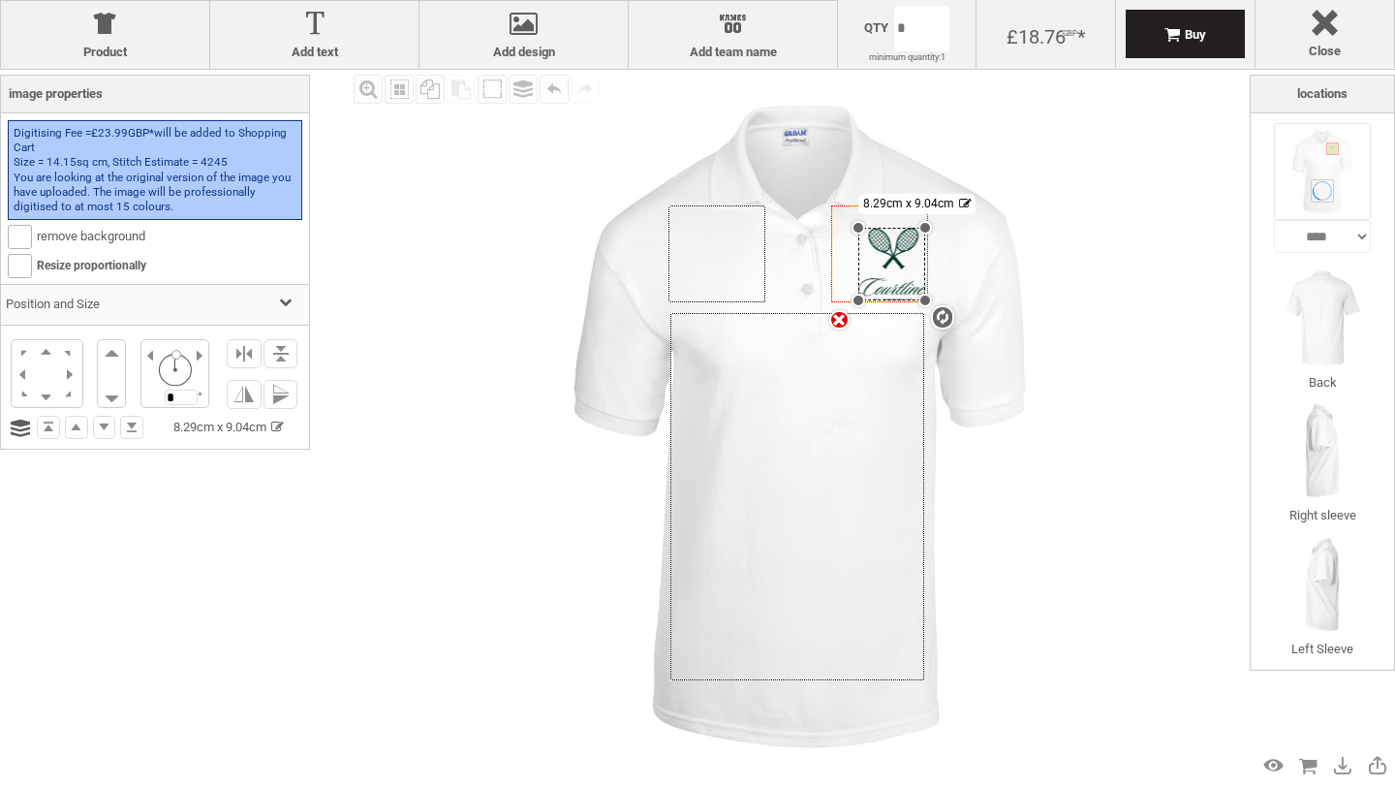
click at [1057, 306] on img at bounding box center [800, 427] width 714 height 714
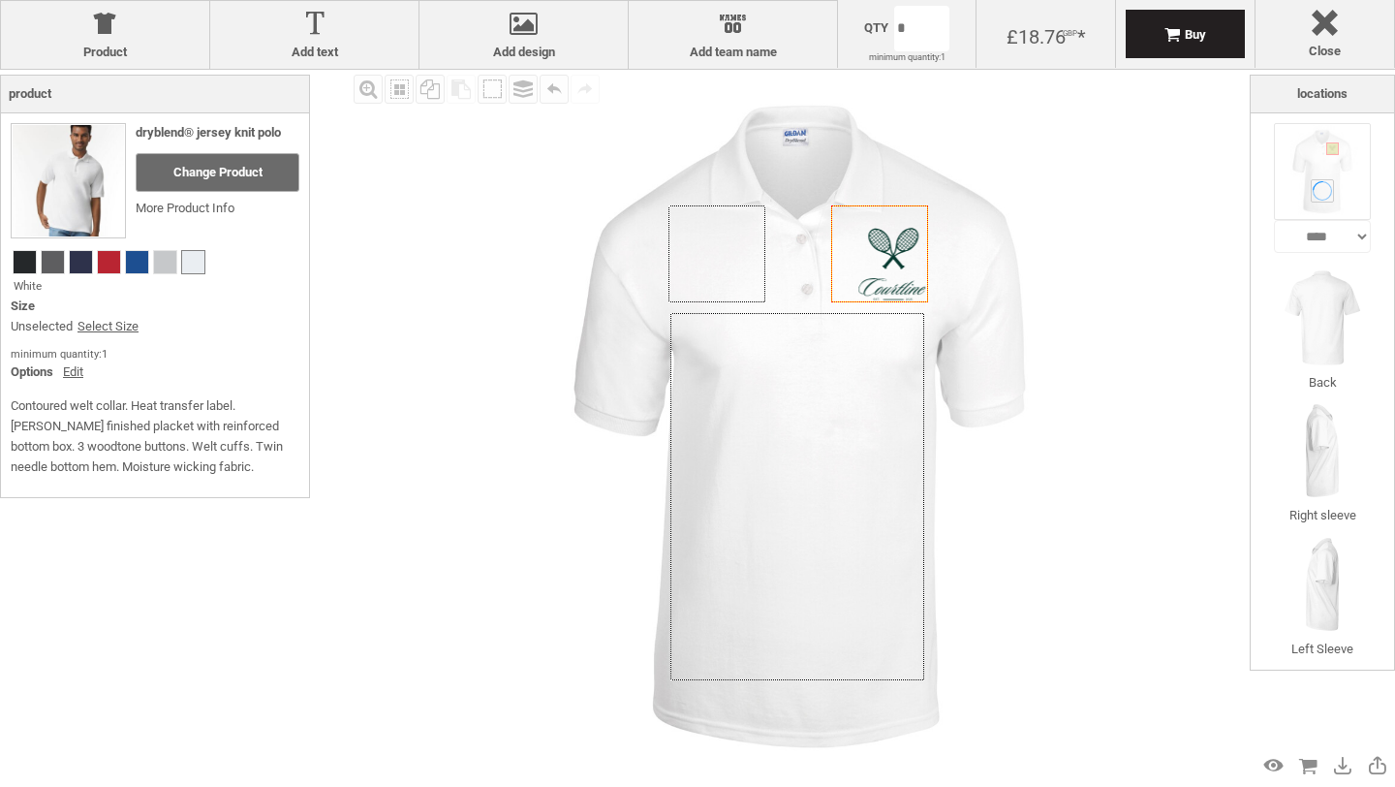
click at [1060, 306] on img at bounding box center [800, 427] width 714 height 714
click at [1054, 265] on img at bounding box center [800, 427] width 714 height 714
click at [1305, 325] on img at bounding box center [1322, 317] width 97 height 97
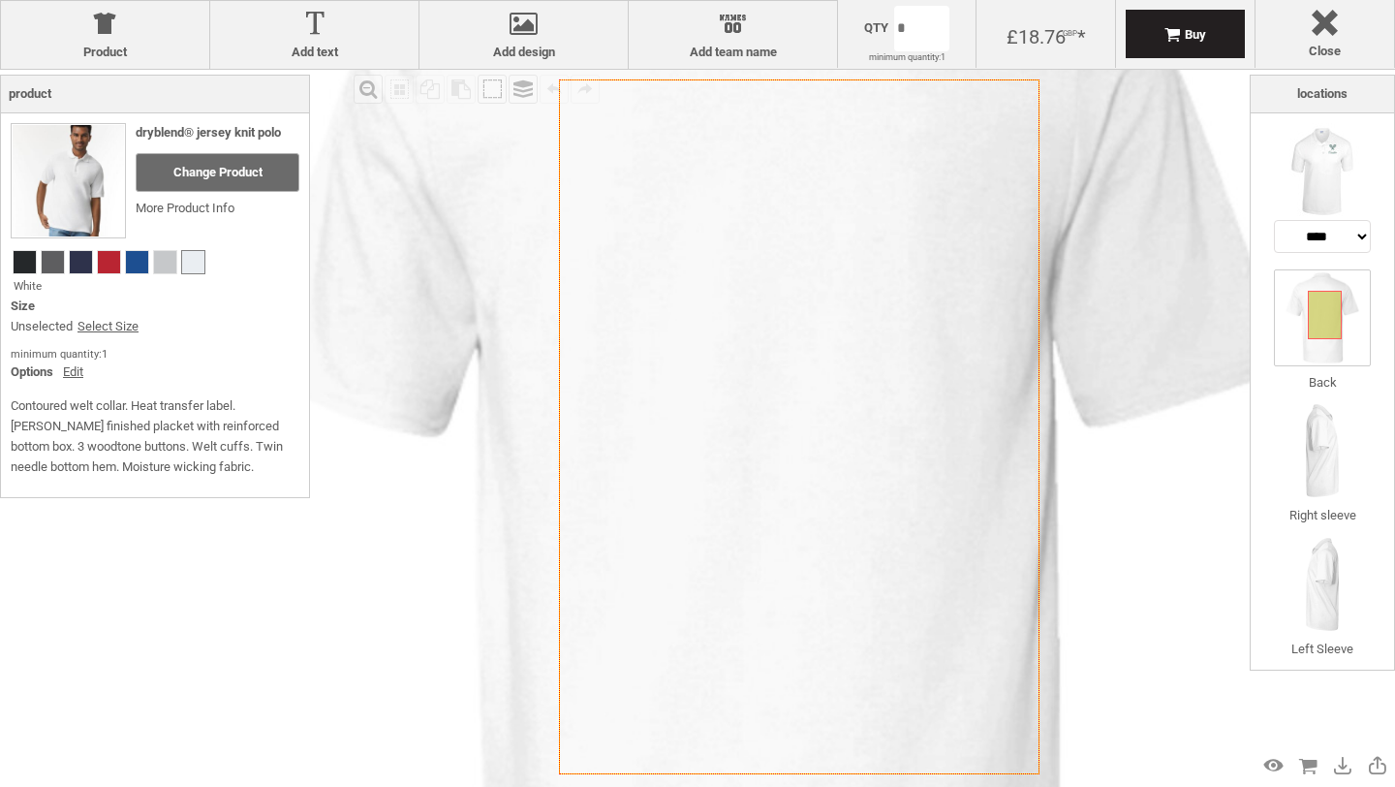
drag, startPoint x: 816, startPoint y: 384, endPoint x: 861, endPoint y: 384, distance: 45.5
click at [861, 384] on icon "Created with [PERSON_NAME] 2.1.2" at bounding box center [799, 426] width 481 height 695
click at [761, 391] on icon "Created with [PERSON_NAME] 2.1.2" at bounding box center [799, 426] width 481 height 695
click at [522, 39] on div at bounding box center [523, 28] width 189 height 34
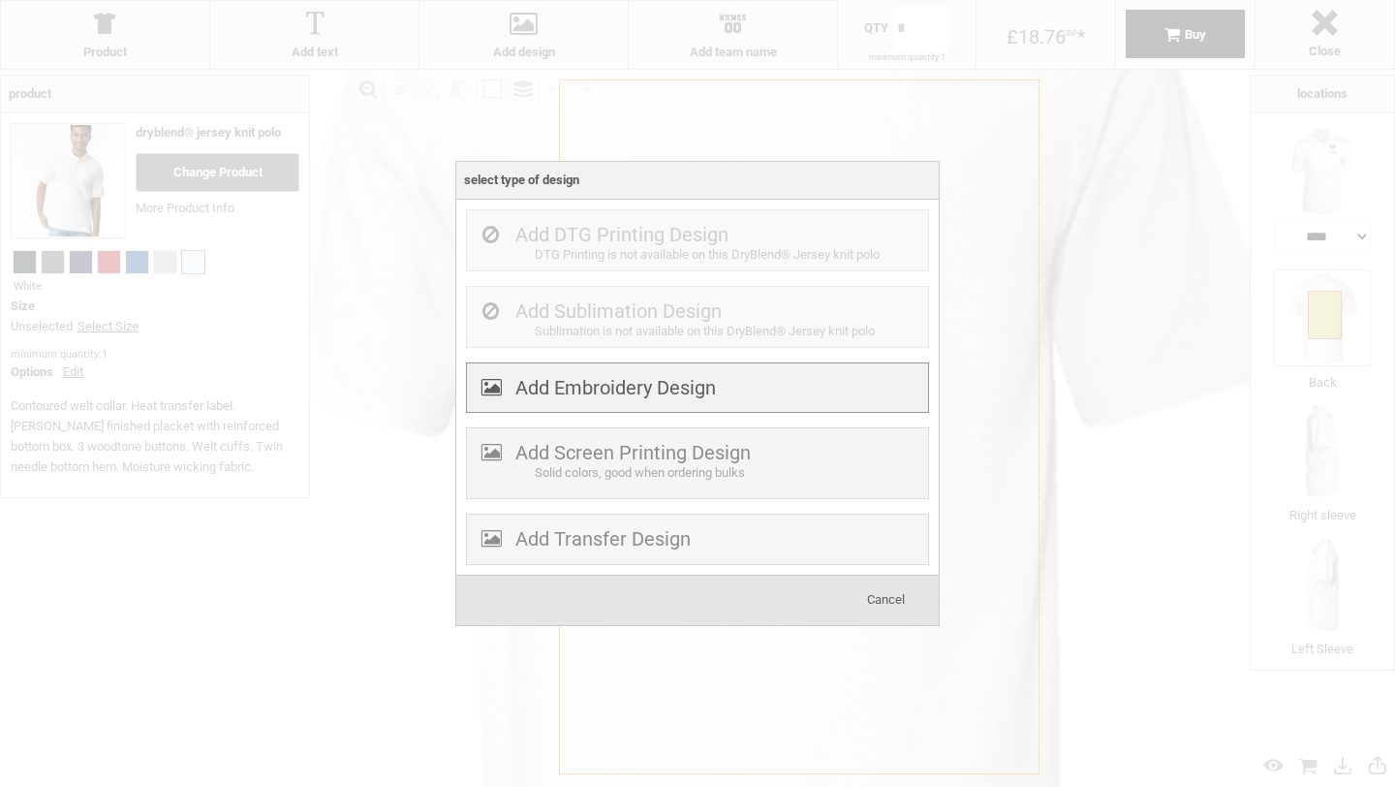
click at [608, 377] on label "Add Embroidery Design" at bounding box center [615, 387] width 201 height 23
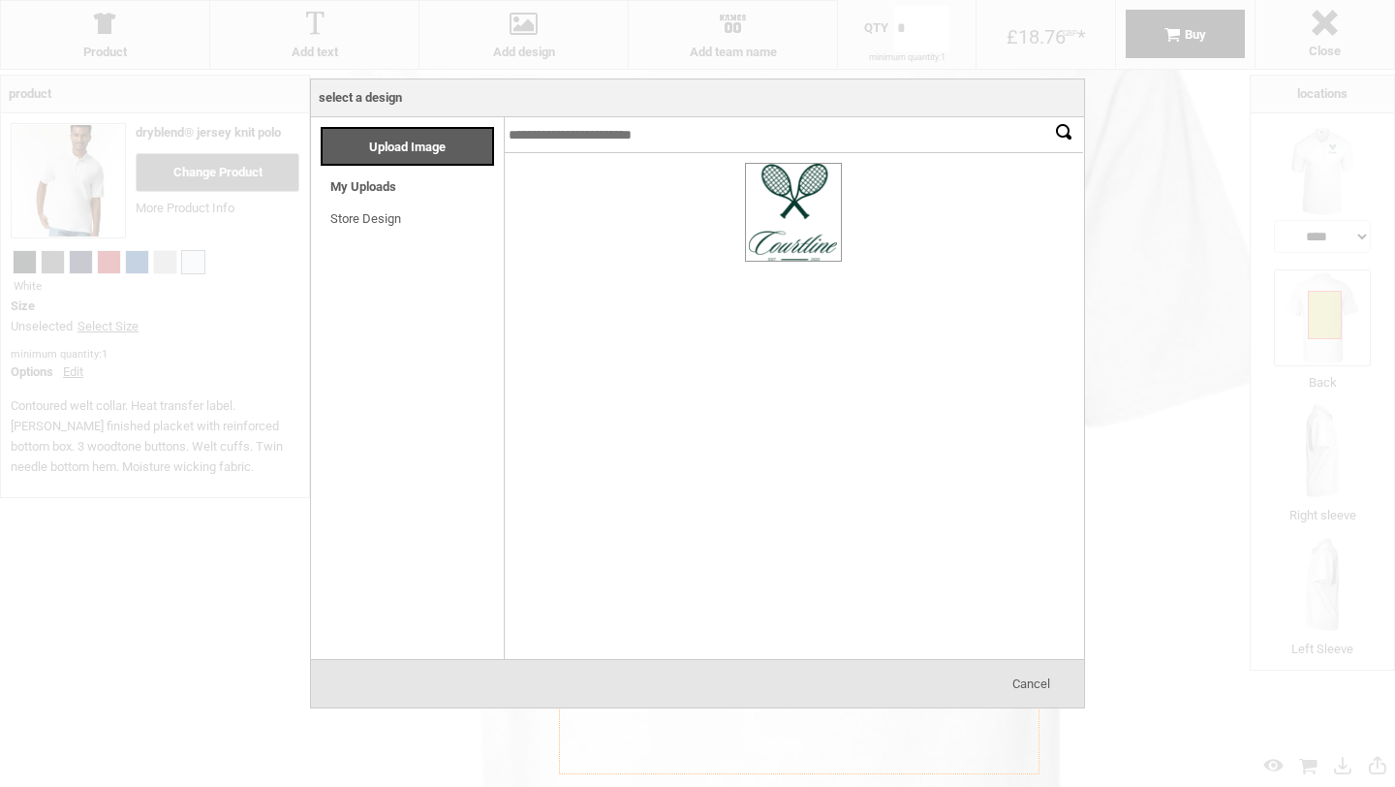
click at [379, 218] on link "Store Design" at bounding box center [365, 218] width 71 height 15
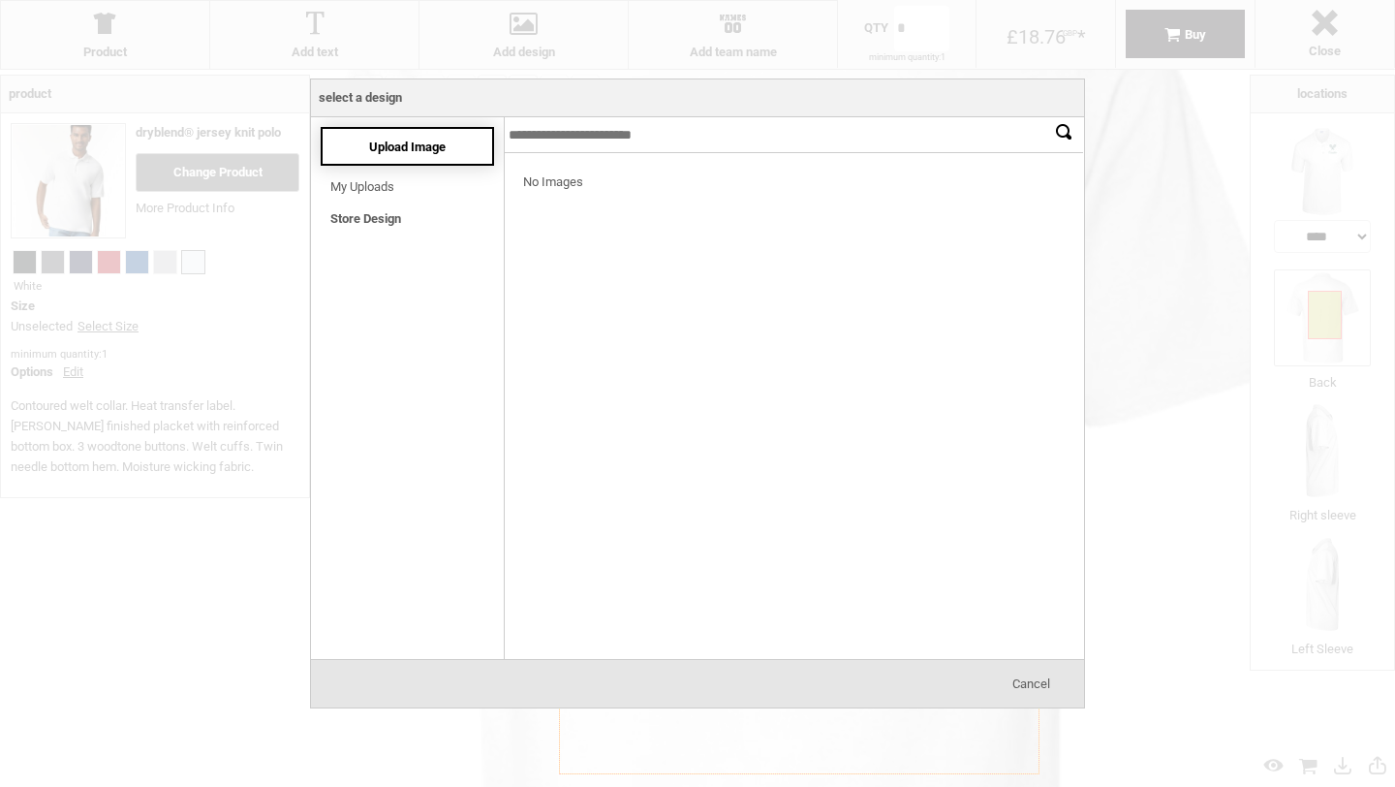
click at [375, 158] on div "Upload Image" at bounding box center [407, 146] width 173 height 39
click at [1034, 673] on div "Cancel" at bounding box center [1031, 684] width 97 height 39
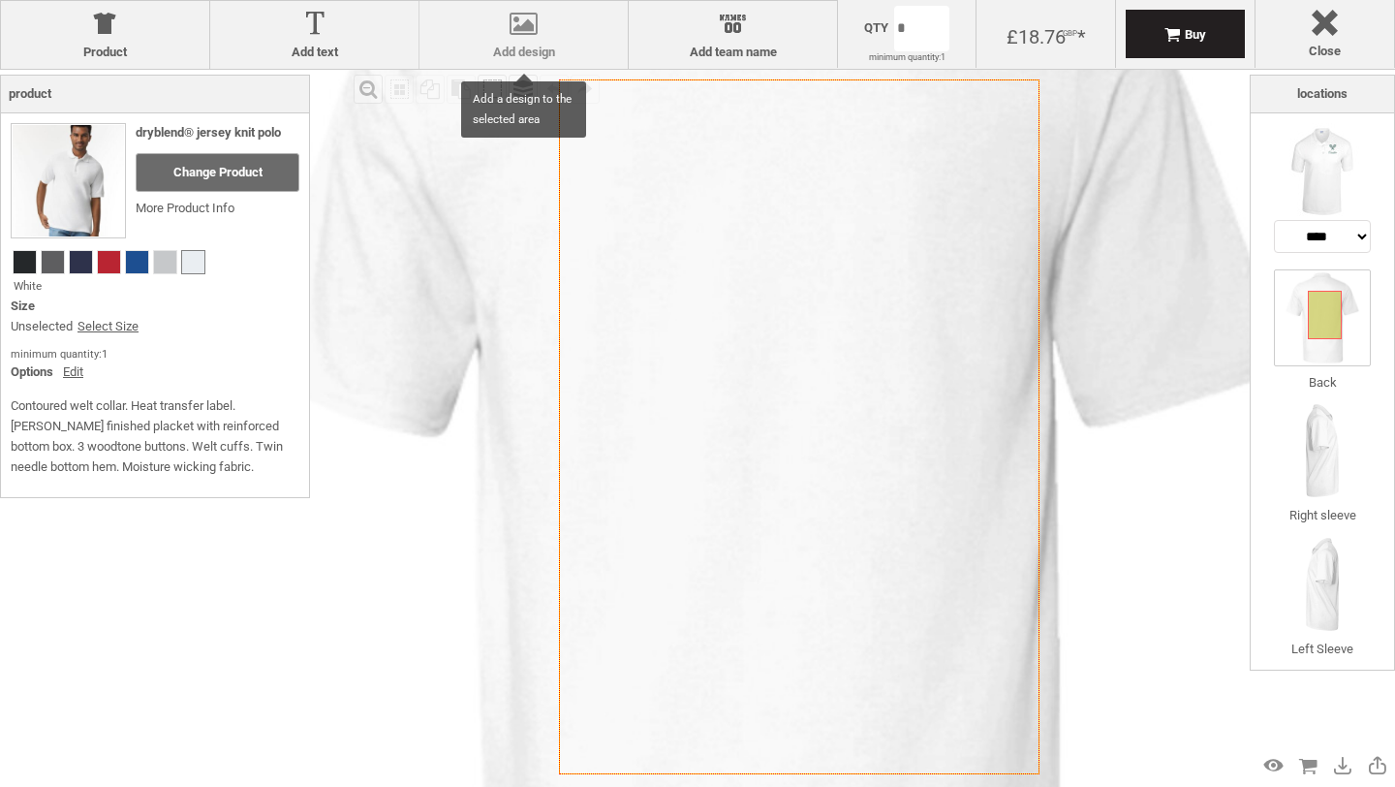
click at [564, 34] on div at bounding box center [523, 28] width 189 height 34
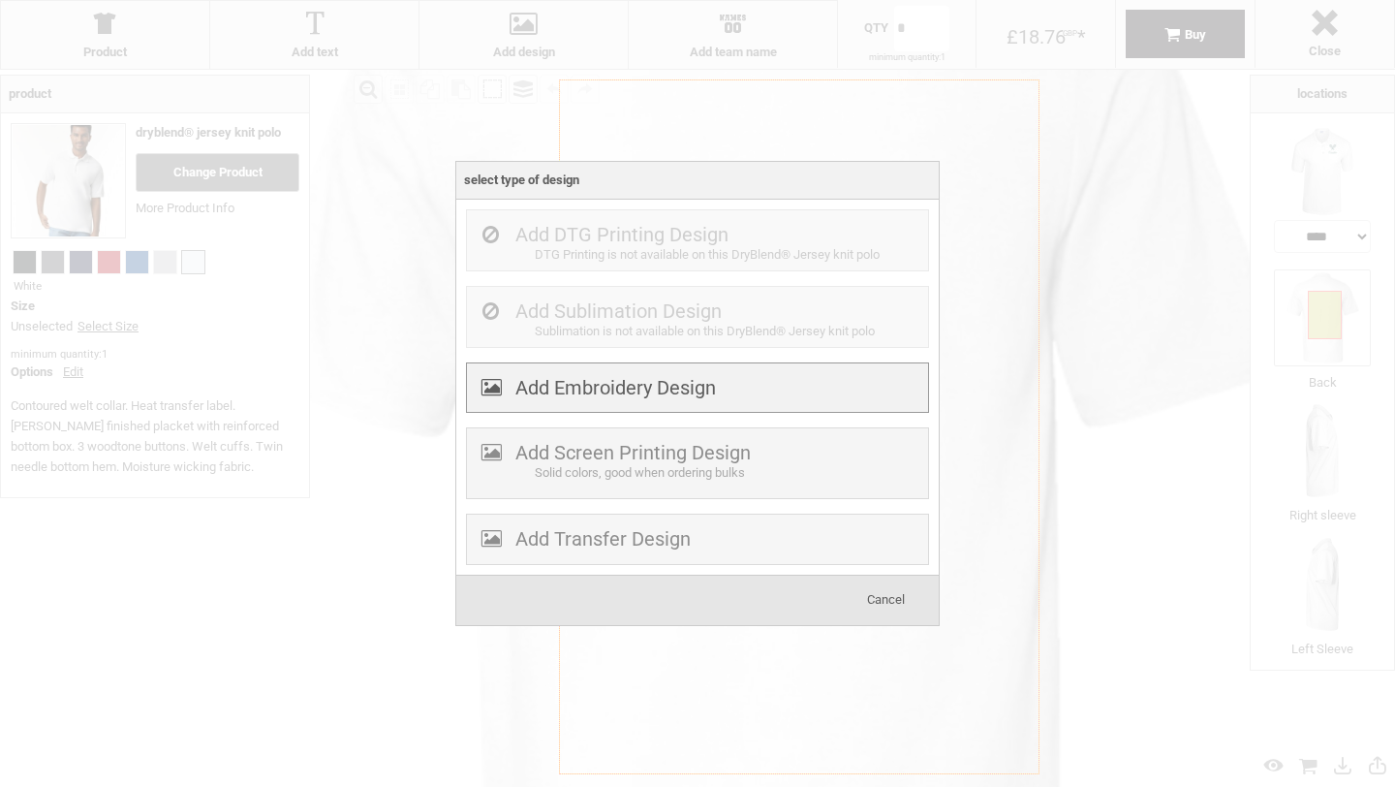
click at [612, 392] on label "Add Embroidery Design" at bounding box center [615, 387] width 201 height 23
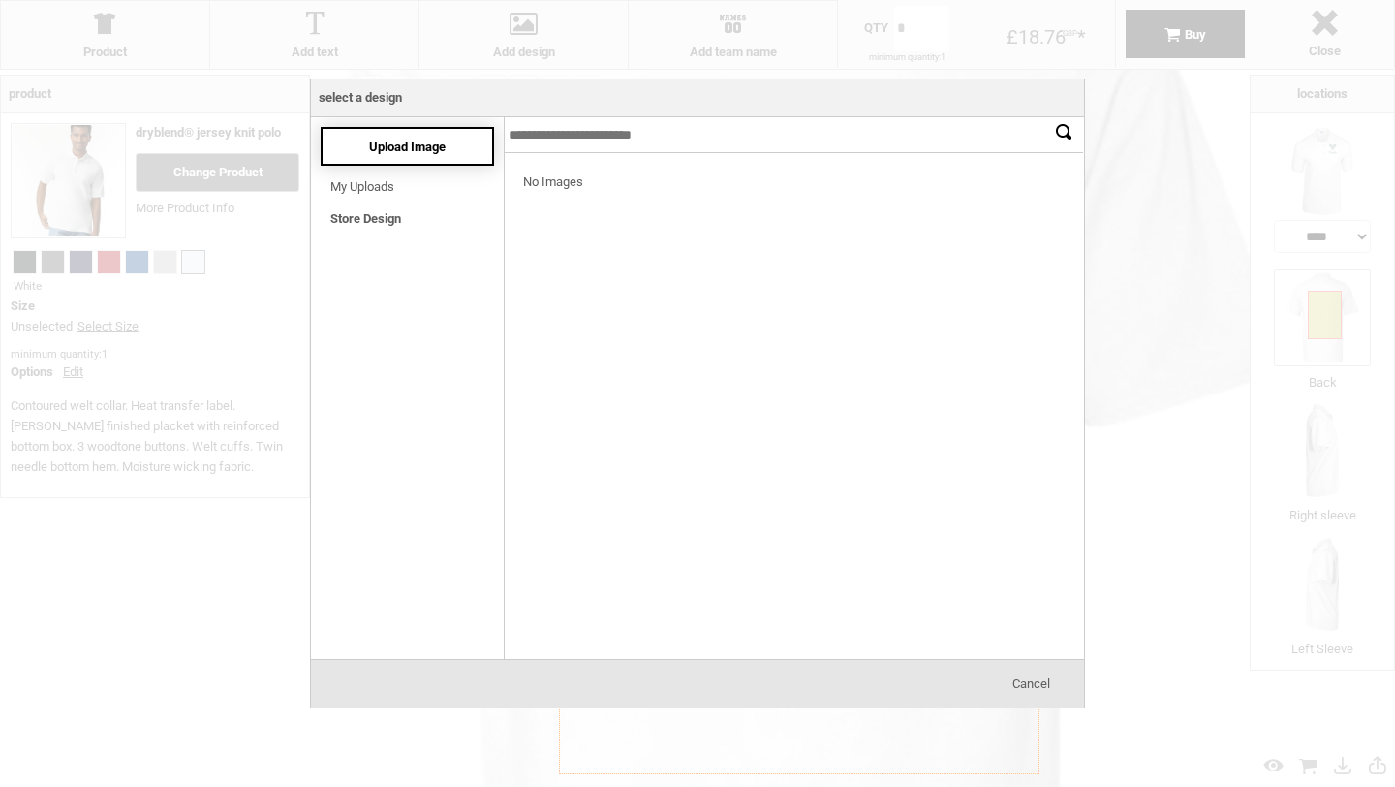
click at [376, 141] on span "Upload Image" at bounding box center [407, 147] width 77 height 15
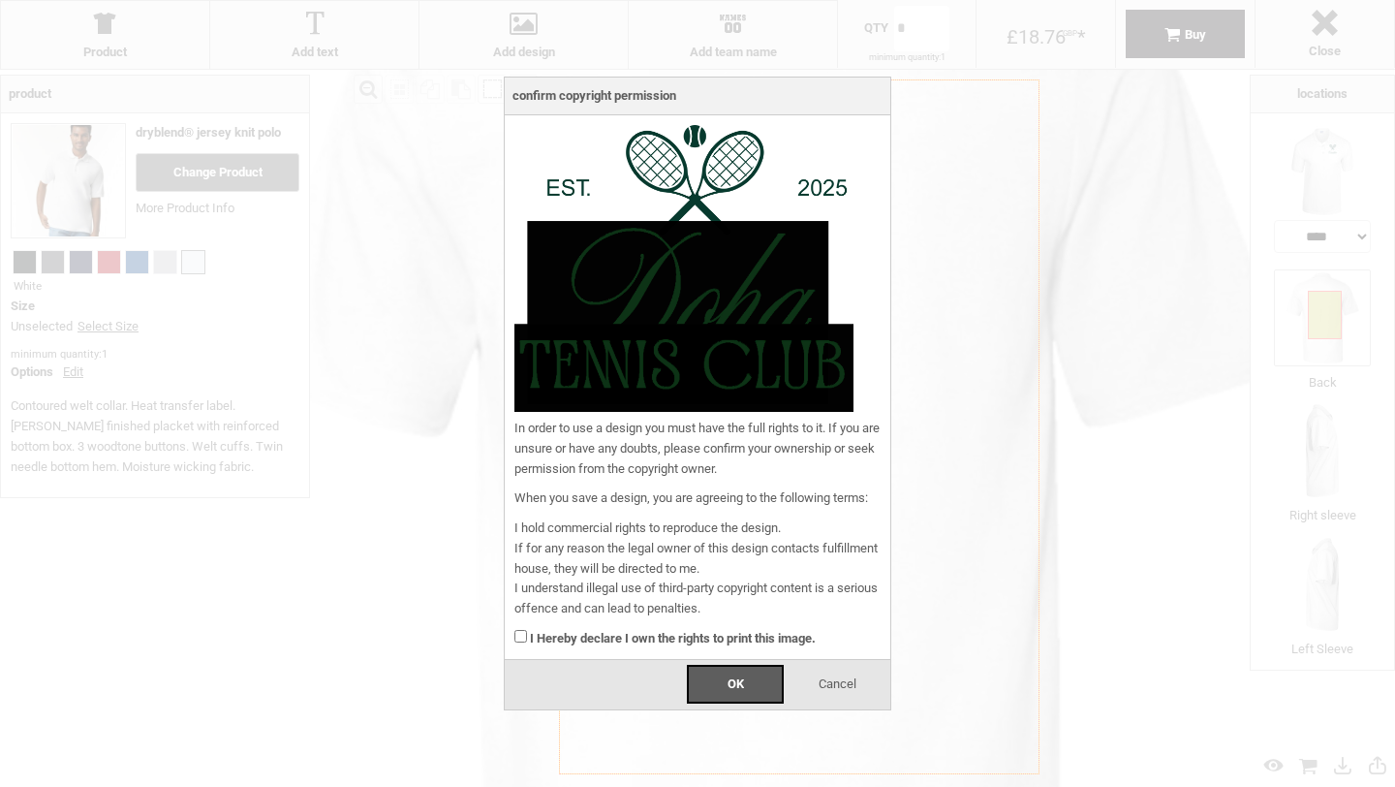
click at [649, 648] on div "I Hereby declare I own the rights to print this image." at bounding box center [698, 634] width 366 height 30
click at [642, 638] on strong "I Hereby declare I own the rights to print this image." at bounding box center [673, 638] width 286 height 15
click at [719, 696] on div "OK" at bounding box center [735, 684] width 97 height 39
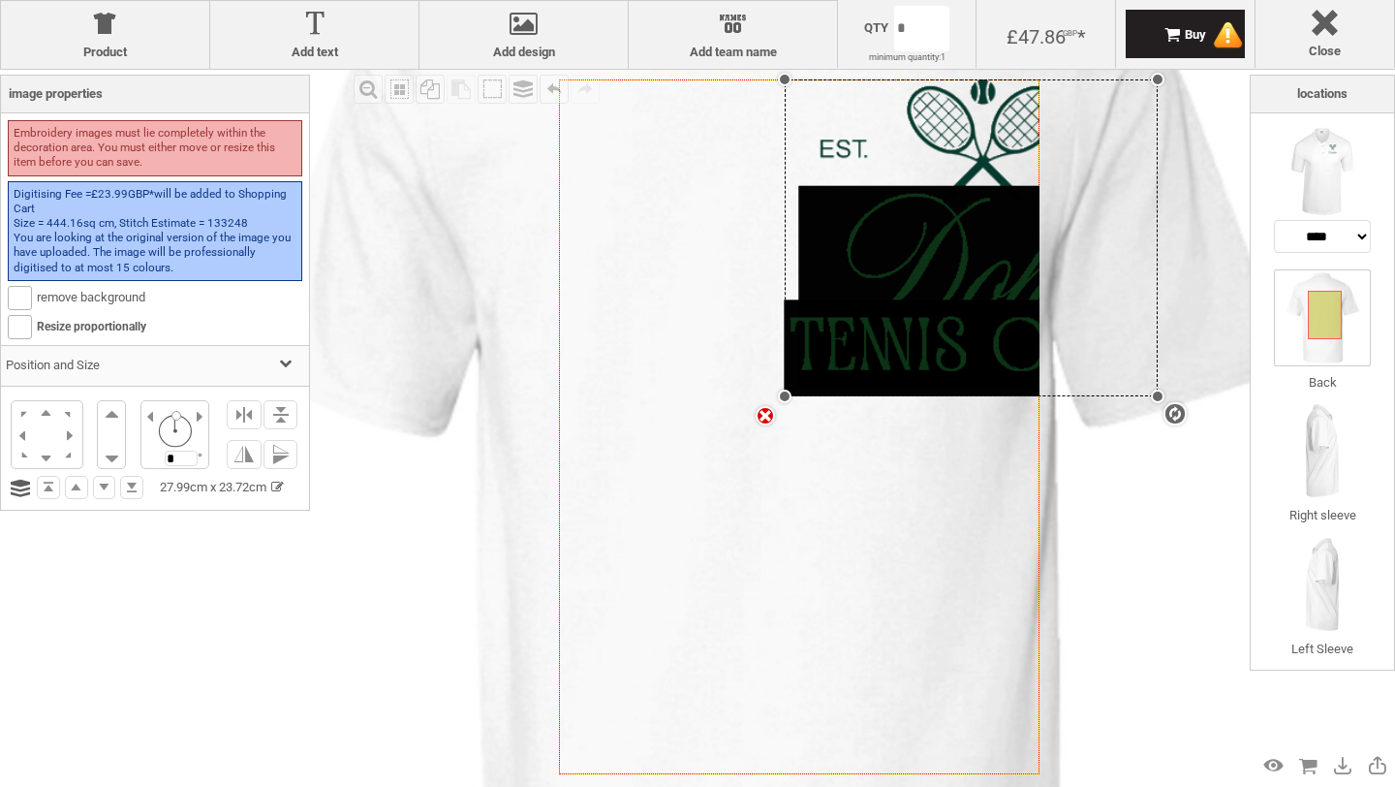
drag, startPoint x: 813, startPoint y: 103, endPoint x: 1072, endPoint y: 527, distance: 497.0
click at [1072, 527] on div "Created with [PERSON_NAME] 2.1.2 Created with [PERSON_NAME] 2.1.2 Created with …" at bounding box center [766, 464] width 1336 height 1336
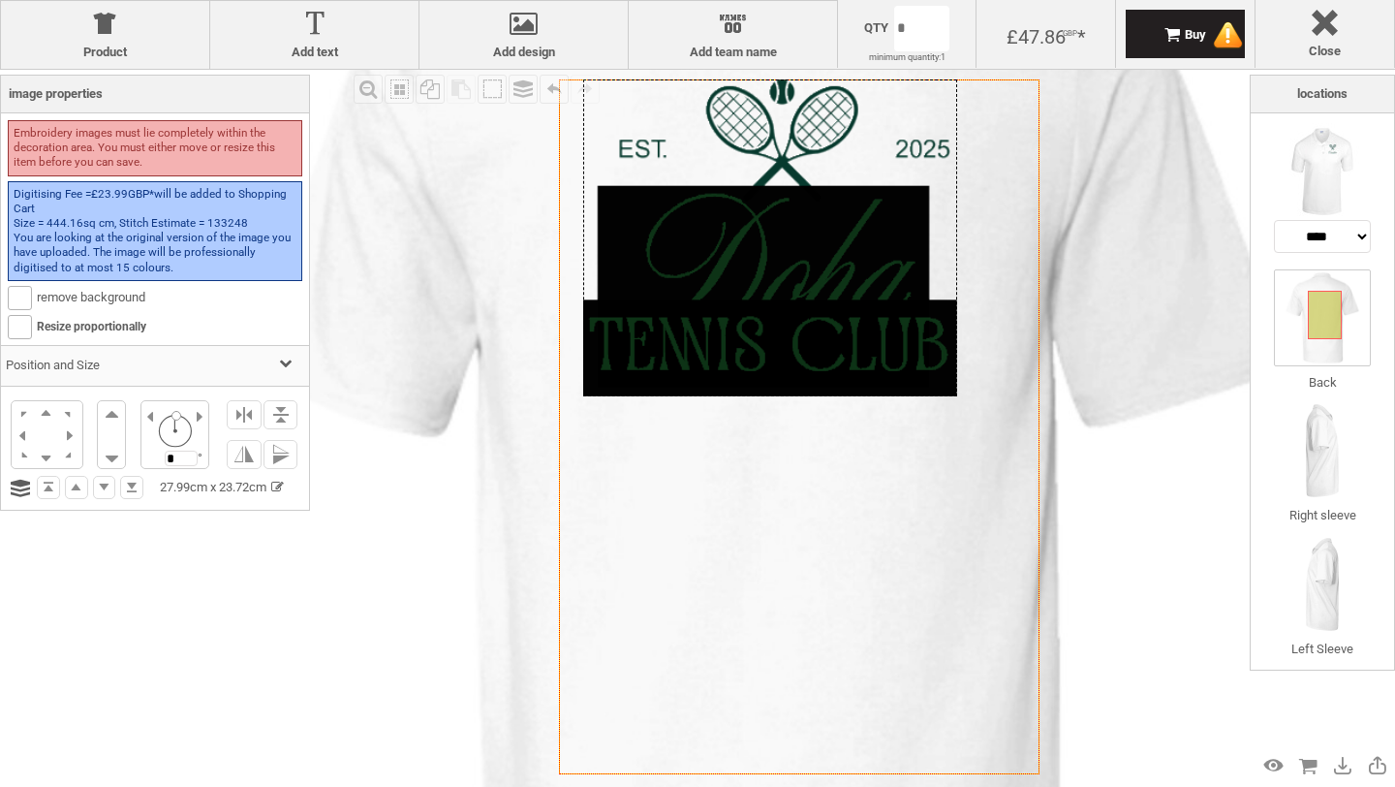
drag, startPoint x: 962, startPoint y: 356, endPoint x: 762, endPoint y: 355, distance: 200.6
click at [762, 355] on div at bounding box center [770, 237] width 374 height 317
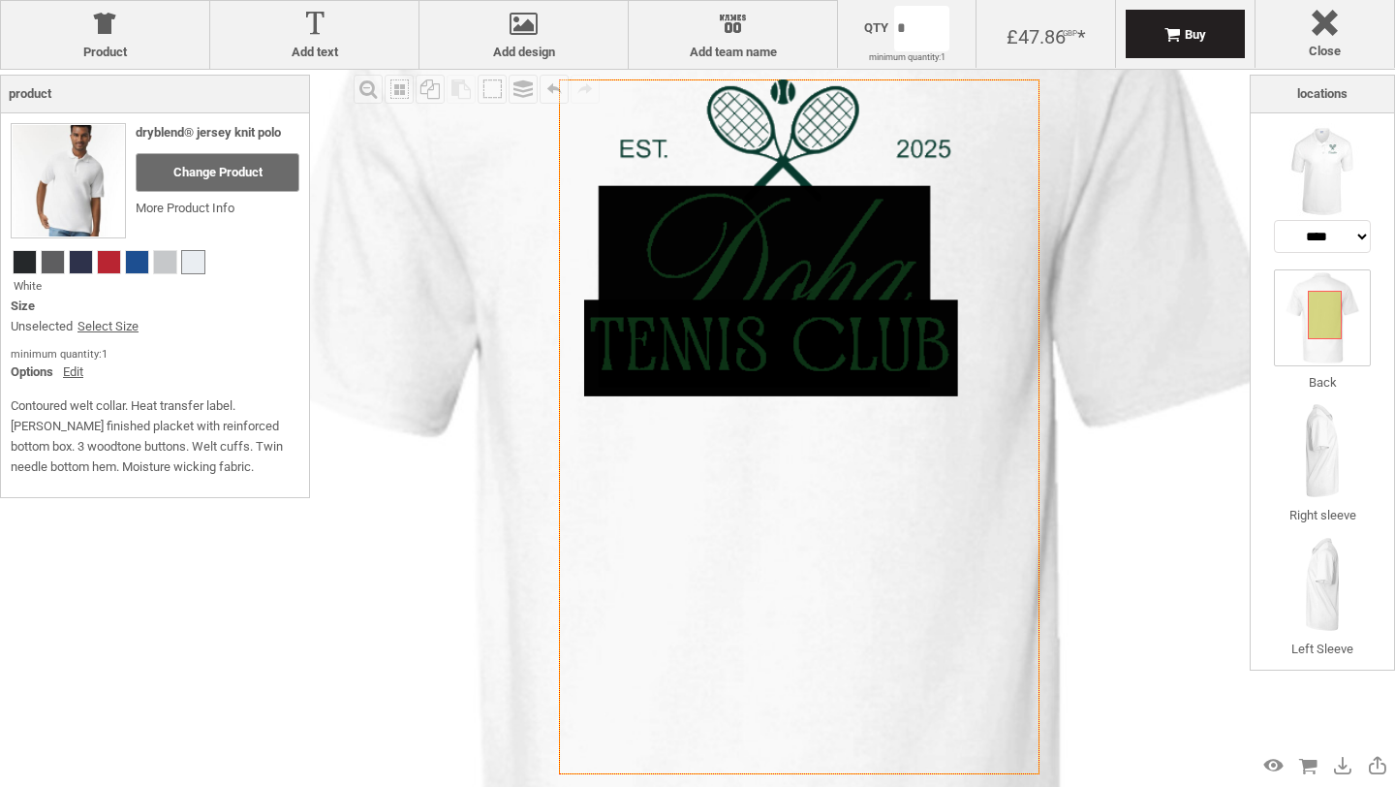
click at [772, 443] on icon "Created with [PERSON_NAME] 2.1.2" at bounding box center [799, 426] width 481 height 695
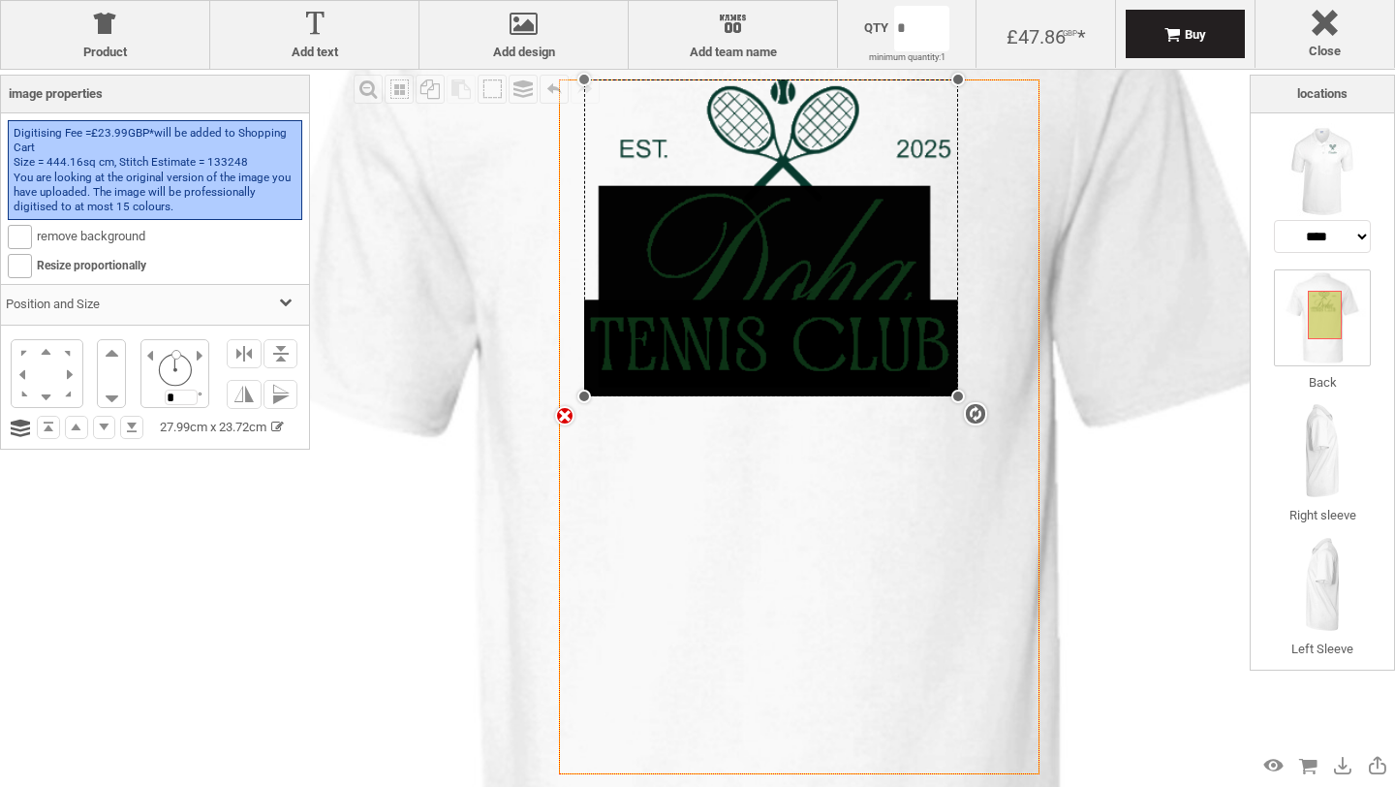
click at [765, 336] on div "settings 27.99cm x 23.72cm" at bounding box center [771, 237] width 374 height 317
click at [479, 45] on label "Add design" at bounding box center [523, 53] width 189 height 16
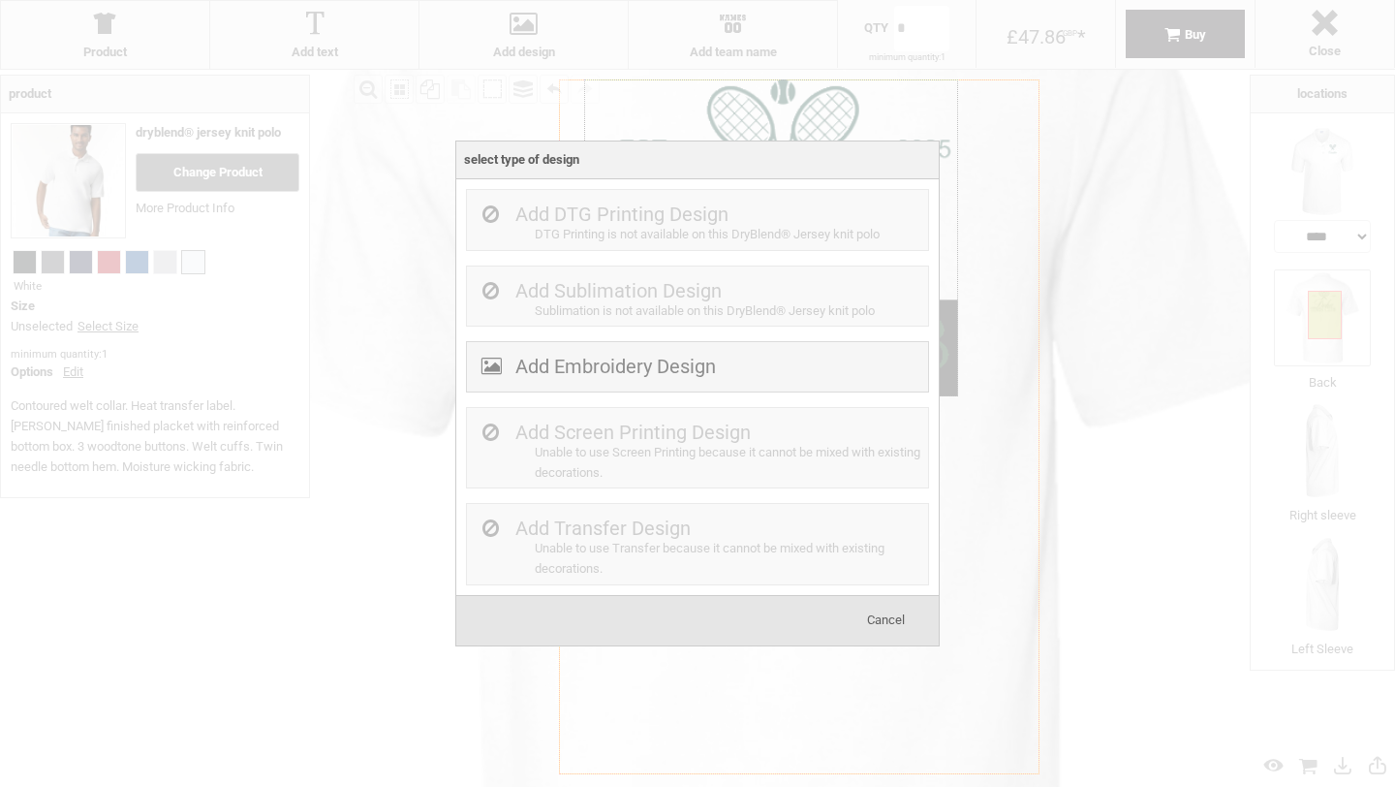
click at [657, 393] on div "Add DTG Printing Design DTG Printing is not available on this DryBlend® Jersey …" at bounding box center [697, 387] width 463 height 396
click at [638, 376] on label "Add Embroidery Design" at bounding box center [615, 366] width 201 height 23
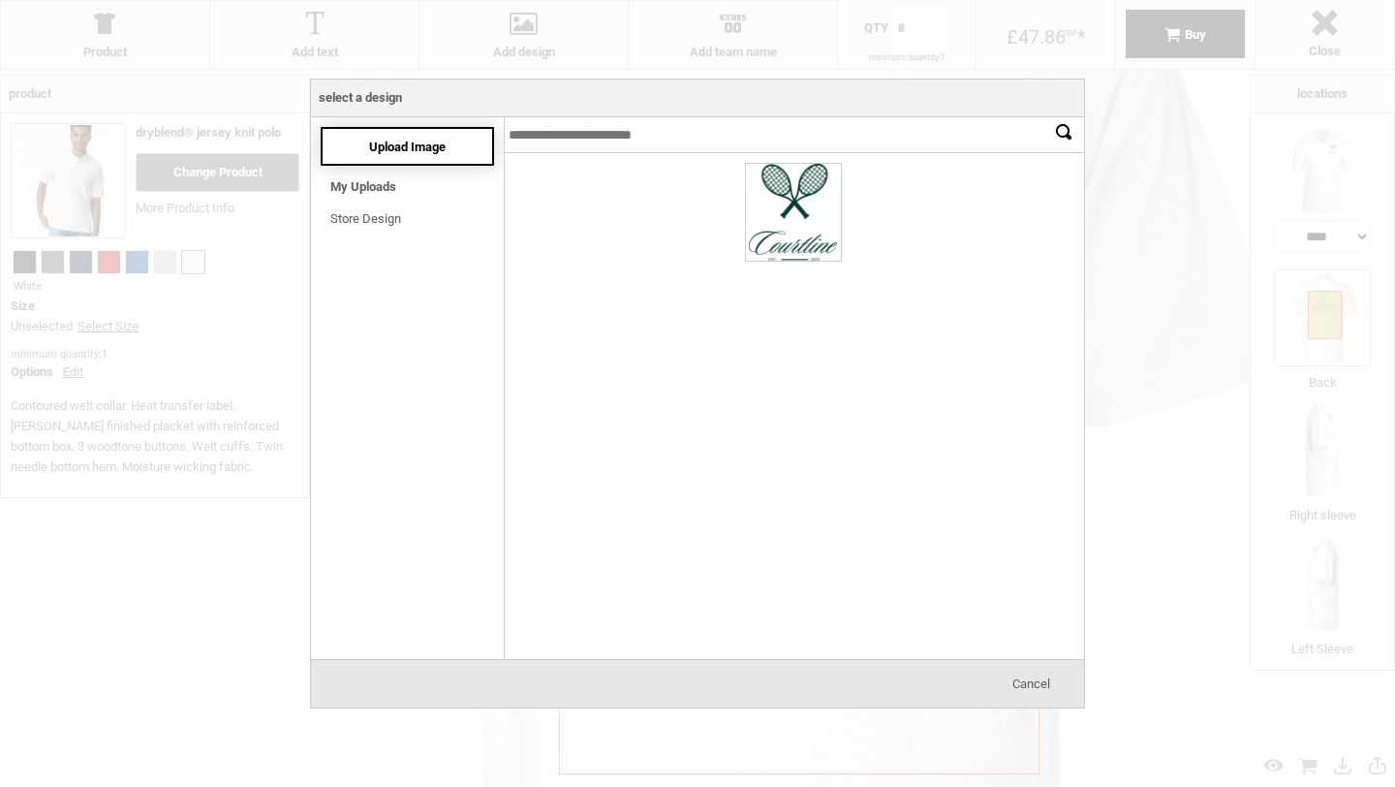
click at [377, 148] on span "Upload Image" at bounding box center [407, 147] width 77 height 15
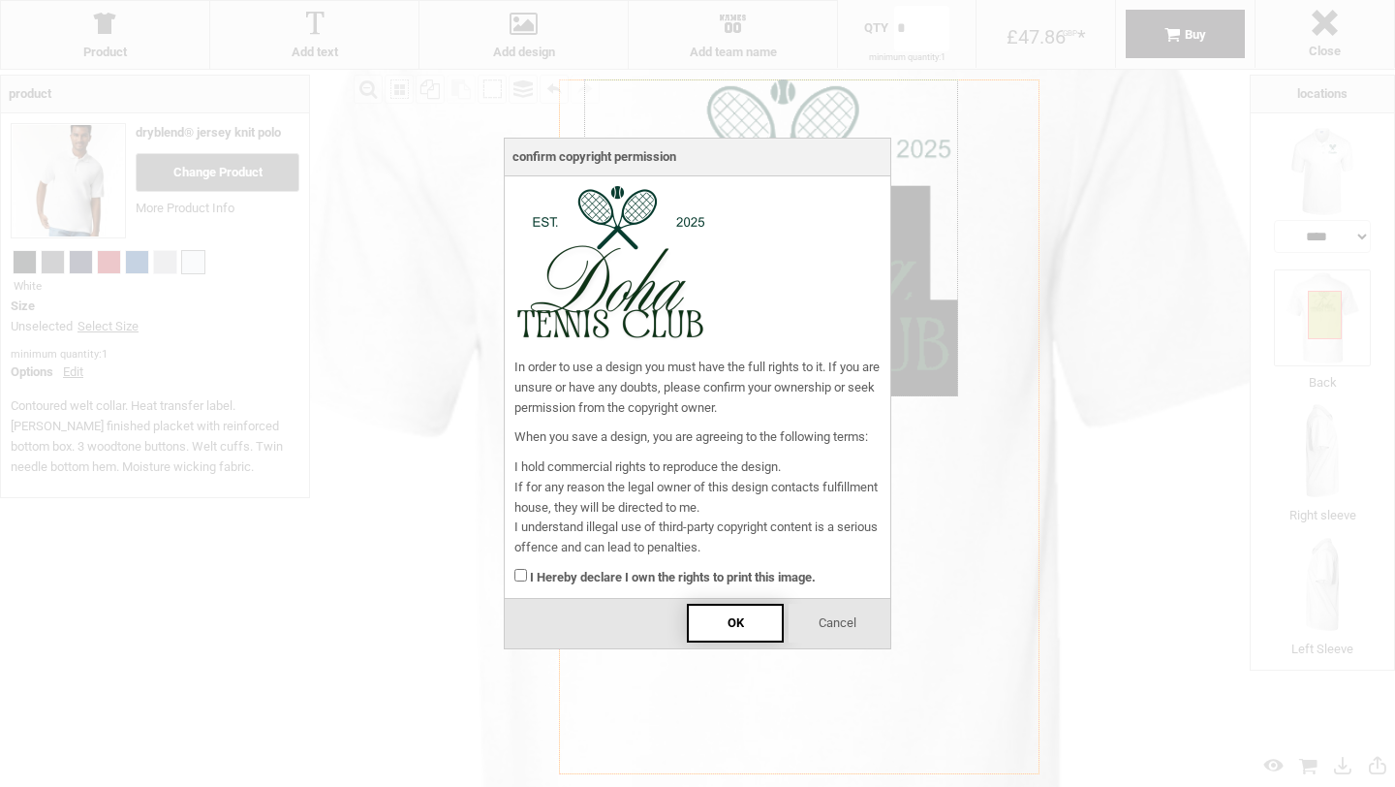
click at [733, 633] on div "OK" at bounding box center [735, 623] width 97 height 39
click at [606, 570] on strong "I Hereby declare I own the rights to print this image." at bounding box center [673, 577] width 286 height 15
click at [701, 604] on div "OK" at bounding box center [735, 623] width 97 height 39
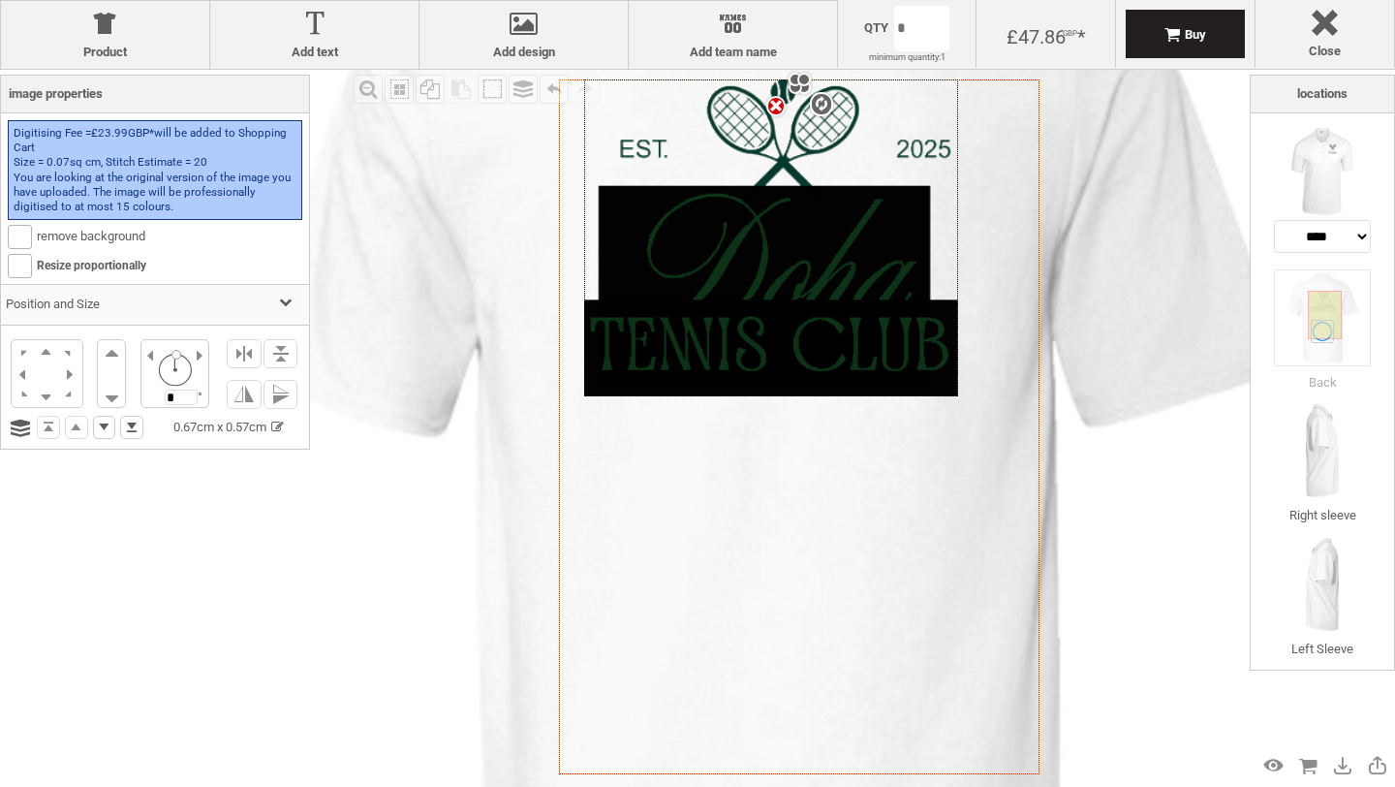
click at [809, 275] on div at bounding box center [771, 237] width 374 height 317
click at [803, 275] on div "settings 27.99cm x 23.72cm" at bounding box center [771, 237] width 374 height 317
click at [795, 240] on div "settings 27.99cm x 23.72cm" at bounding box center [771, 237] width 374 height 317
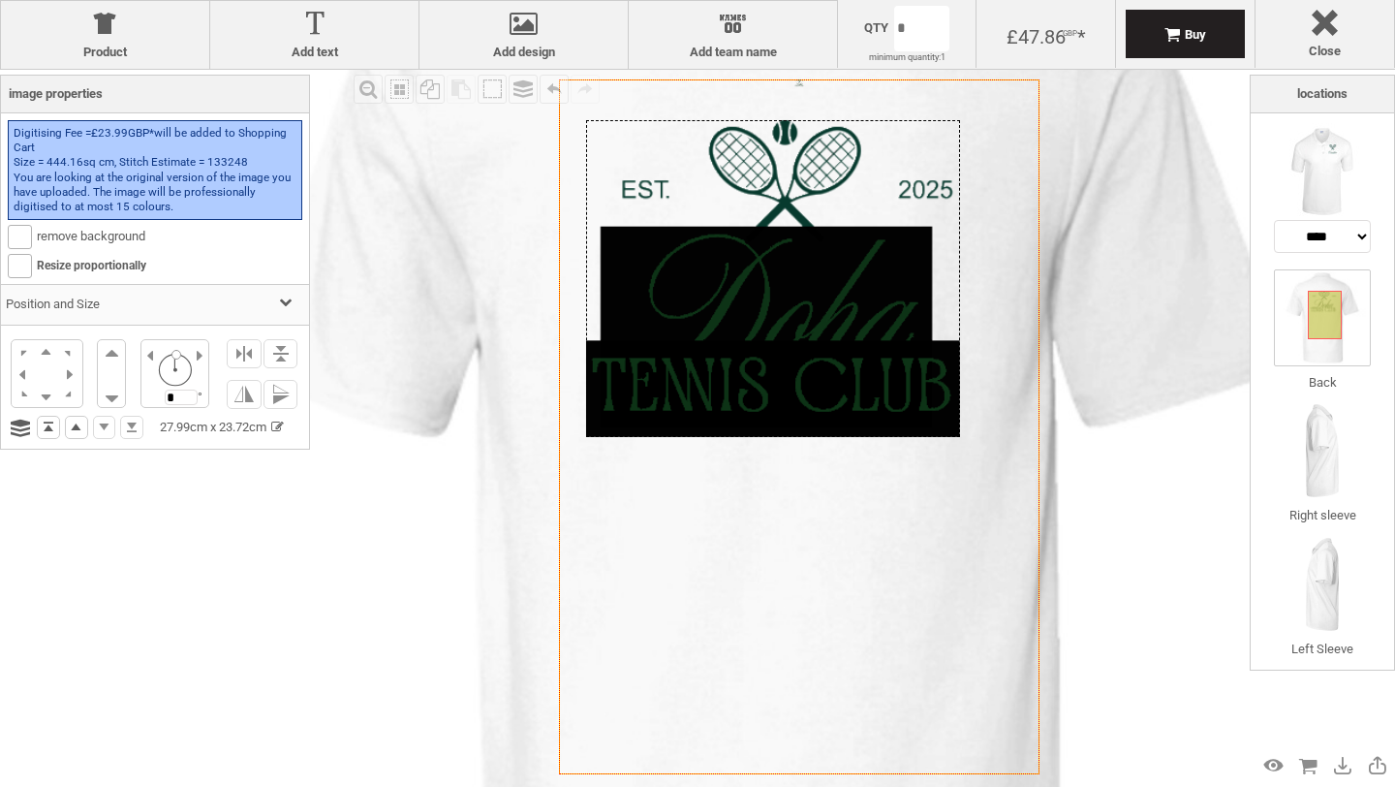
drag, startPoint x: 773, startPoint y: 285, endPoint x: 788, endPoint y: 392, distance: 108.5
click at [788, 392] on div at bounding box center [773, 278] width 374 height 317
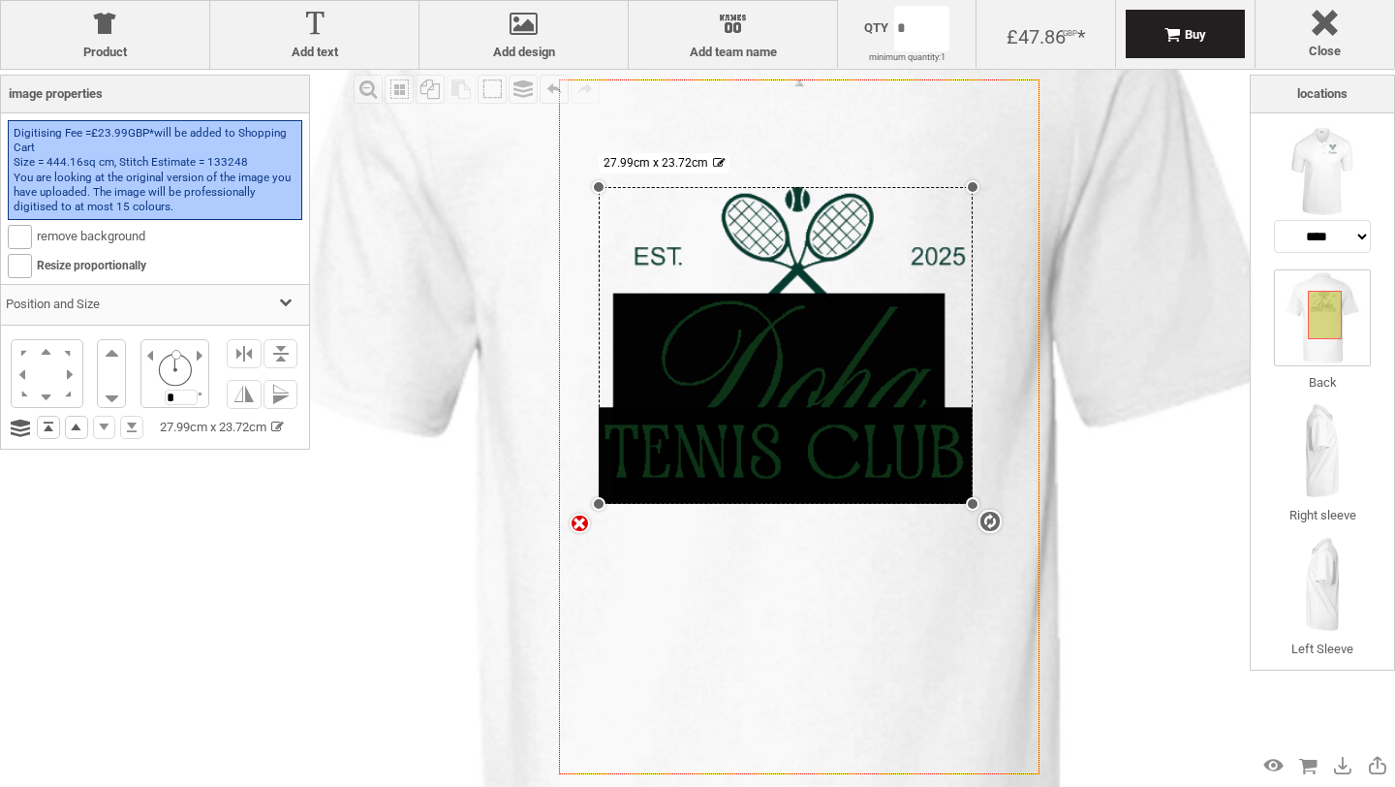
click at [752, 341] on div "settings 27.99cm x 23.72cm" at bounding box center [786, 345] width 374 height 317
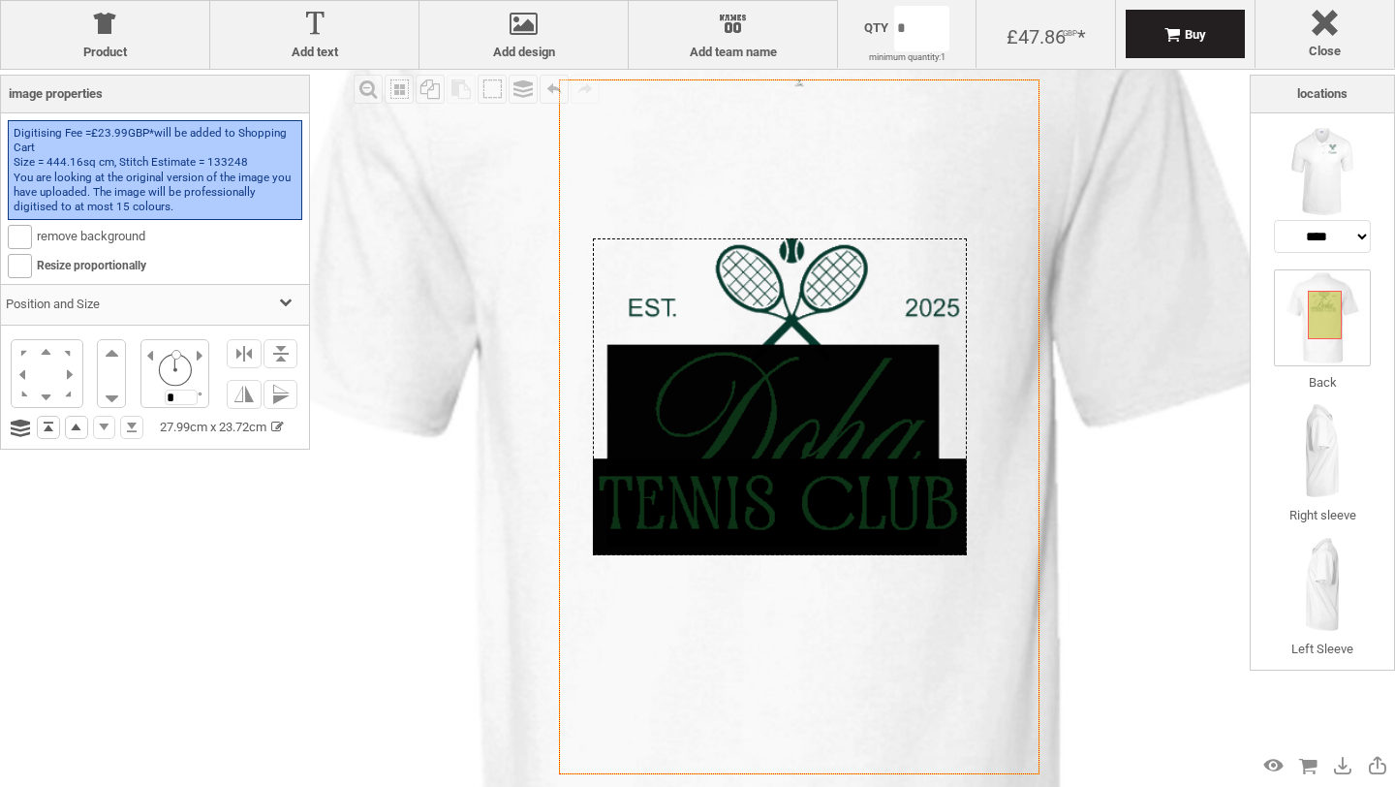
drag, startPoint x: 792, startPoint y: 358, endPoint x: 785, endPoint y: 408, distance: 50.8
click at [785, 408] on div at bounding box center [780, 396] width 374 height 317
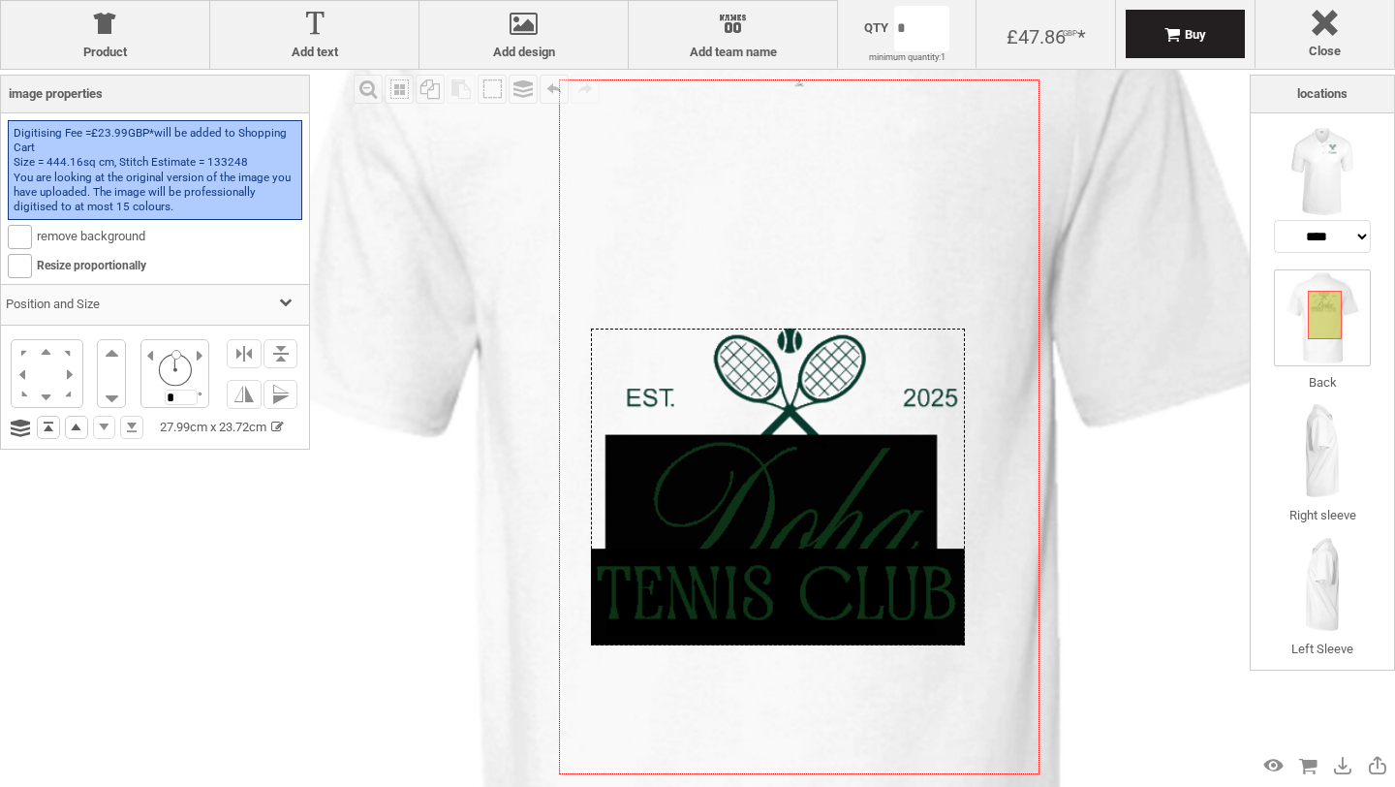
drag, startPoint x: 839, startPoint y: 486, endPoint x: 837, endPoint y: 577, distance: 90.1
click at [837, 577] on div at bounding box center [778, 486] width 374 height 317
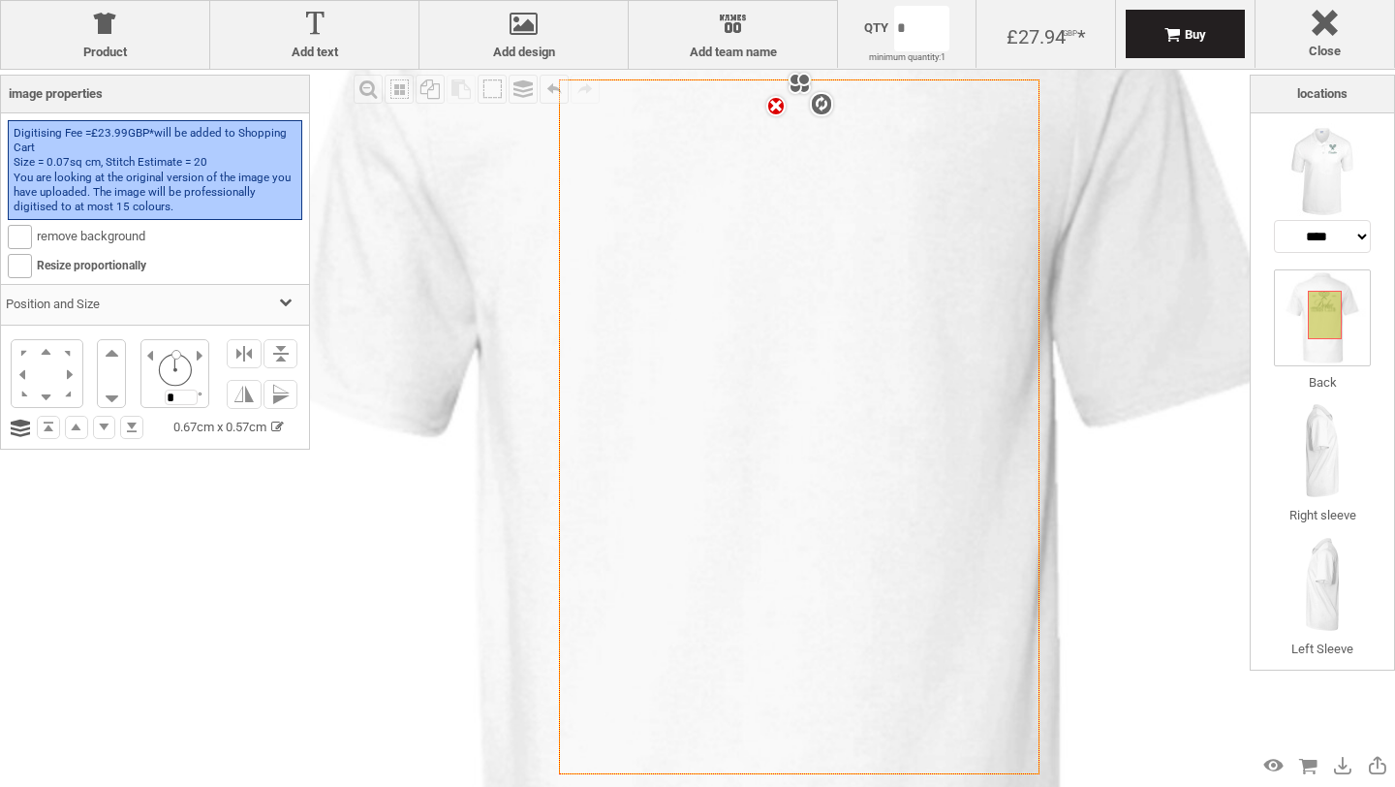
click at [801, 82] on div "settings 0.67cm x 0.57cm" at bounding box center [800, 83] width 9 height 8
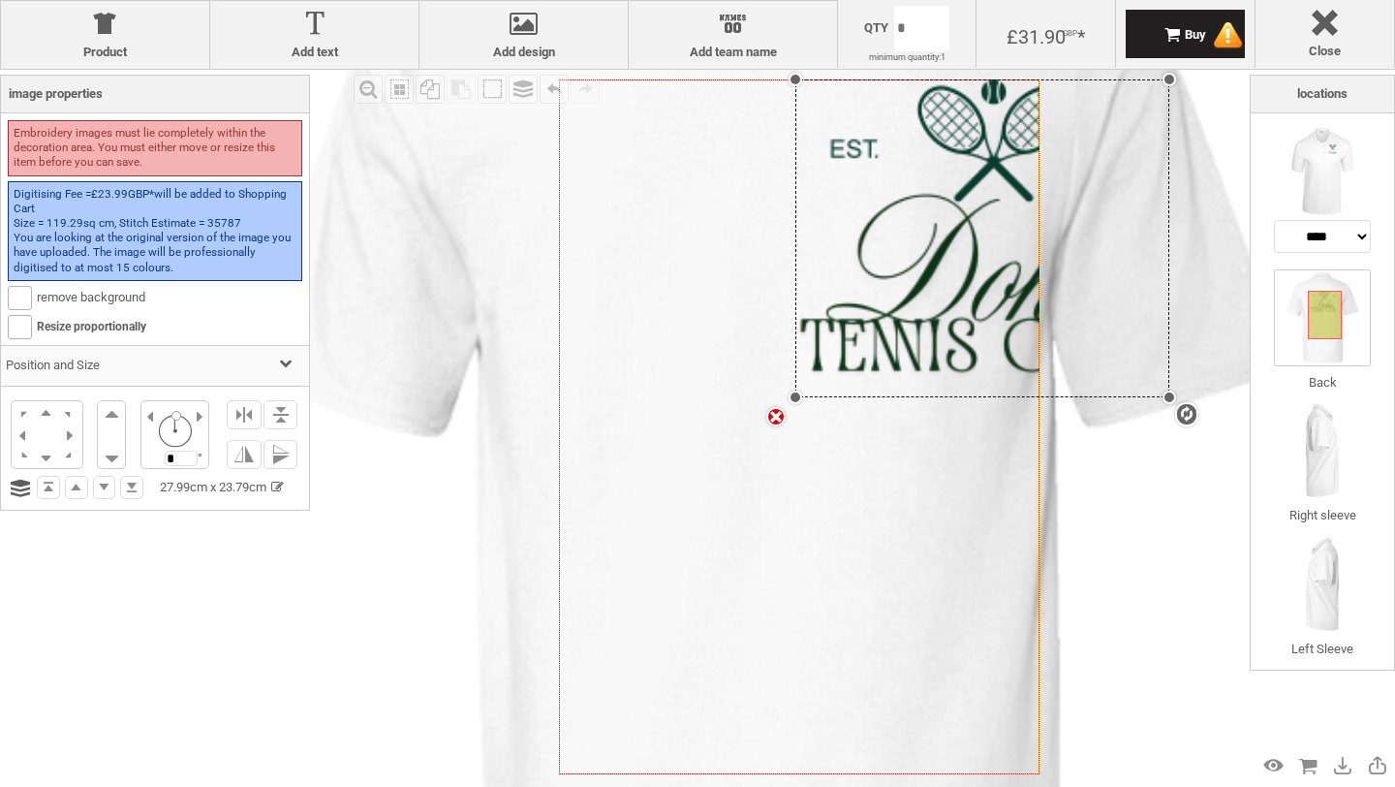
drag, startPoint x: 805, startPoint y: 89, endPoint x: 1047, endPoint y: 435, distance: 422.3
click at [1057, 437] on div "Created with [PERSON_NAME] 2.1.2 Created with [PERSON_NAME] 2.1.2 Created with …" at bounding box center [766, 464] width 1336 height 1336
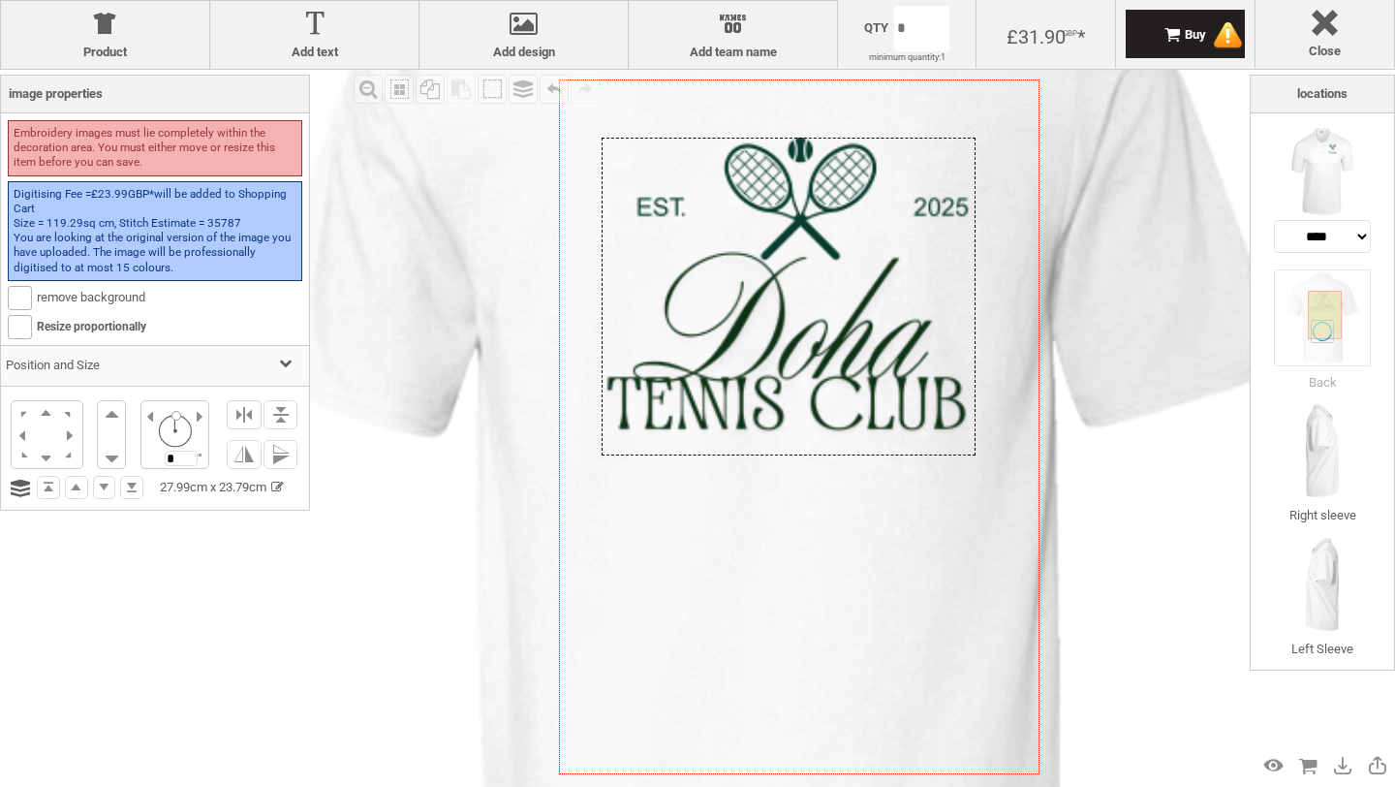
drag, startPoint x: 965, startPoint y: 310, endPoint x: 771, endPoint y: 368, distance: 202.3
click at [771, 368] on div at bounding box center [789, 297] width 374 height 318
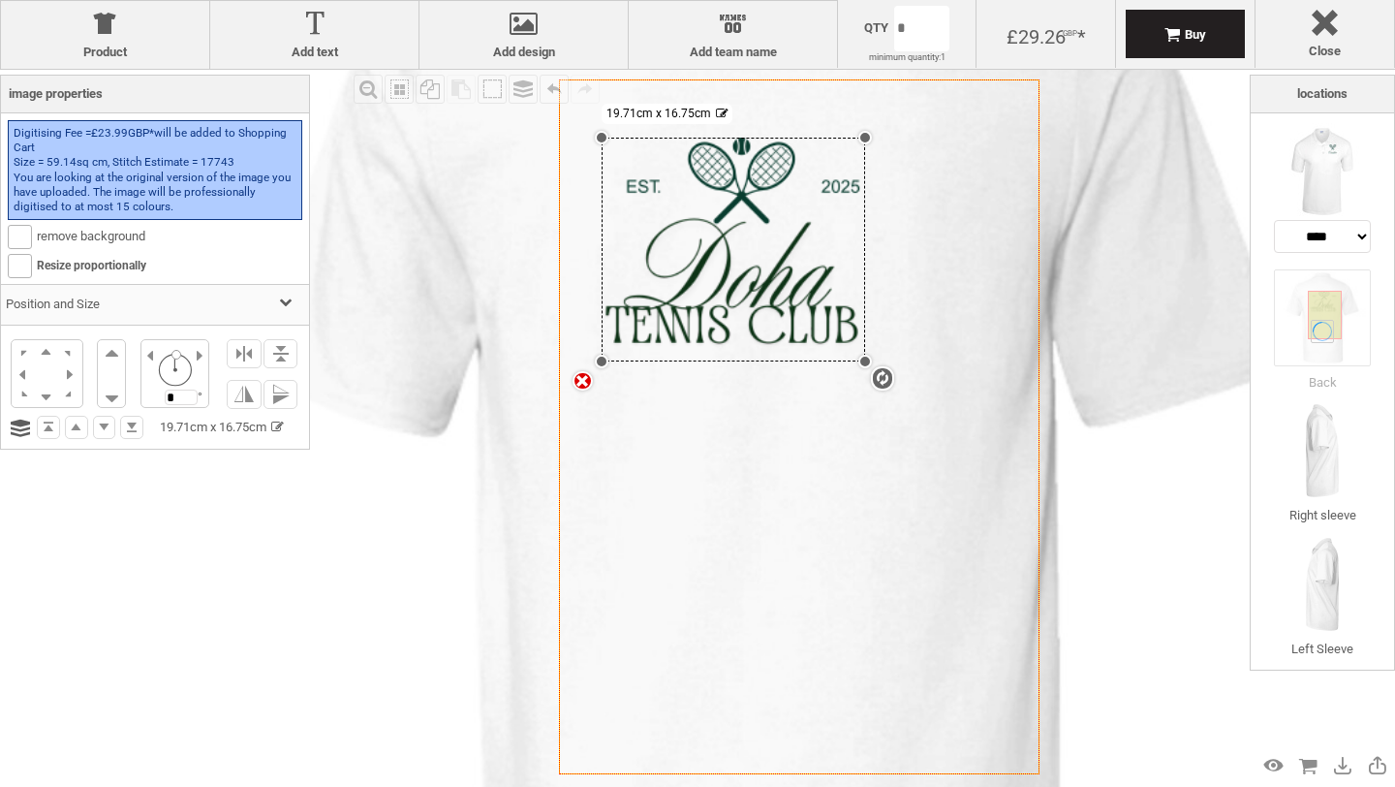
drag, startPoint x: 972, startPoint y: 452, endPoint x: 838, endPoint y: 354, distance: 165.7
click at [840, 354] on div "Created with [PERSON_NAME] 2.1.2 Created with [PERSON_NAME] 2.1.2 Created with …" at bounding box center [799, 426] width 481 height 695
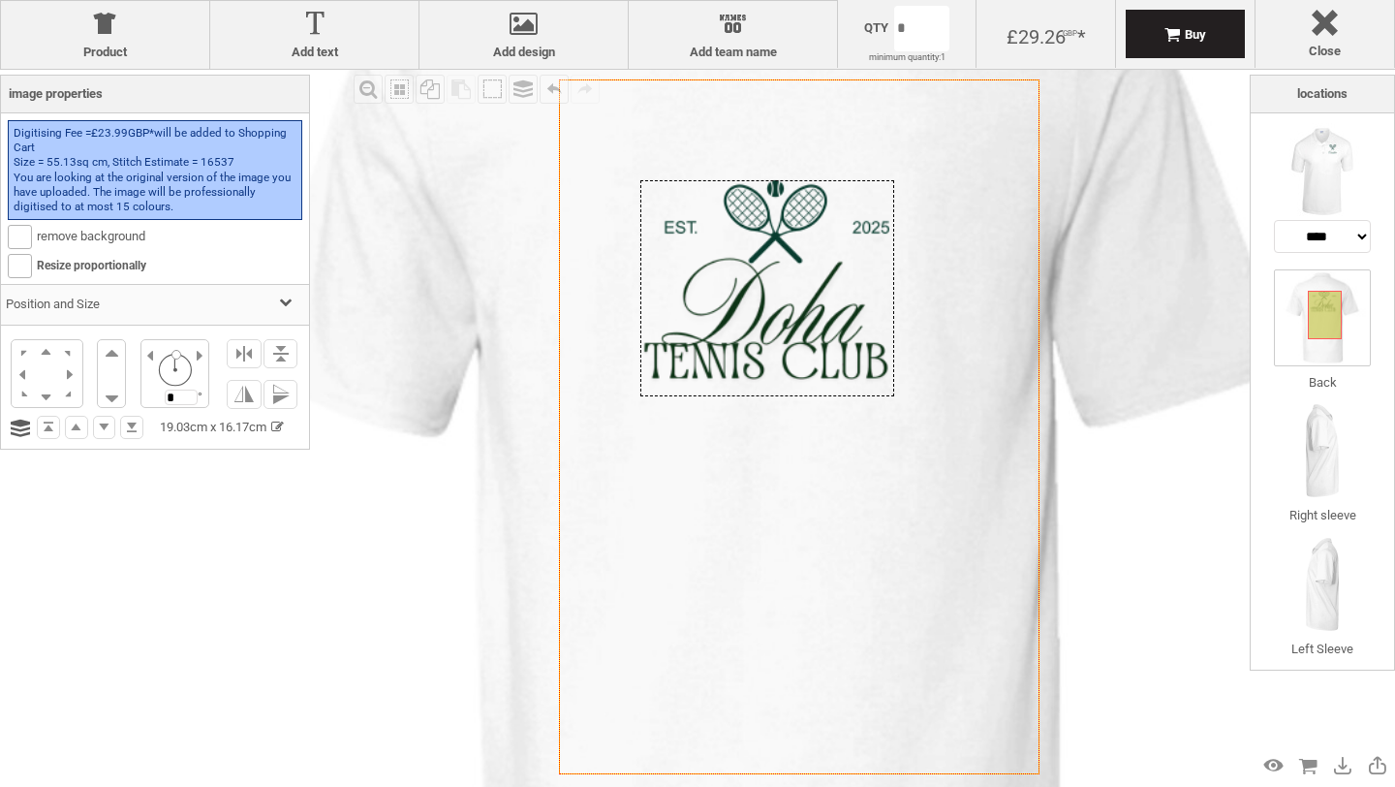
drag, startPoint x: 778, startPoint y: 297, endPoint x: 817, endPoint y: 339, distance: 57.6
click at [817, 339] on div at bounding box center [767, 288] width 254 height 216
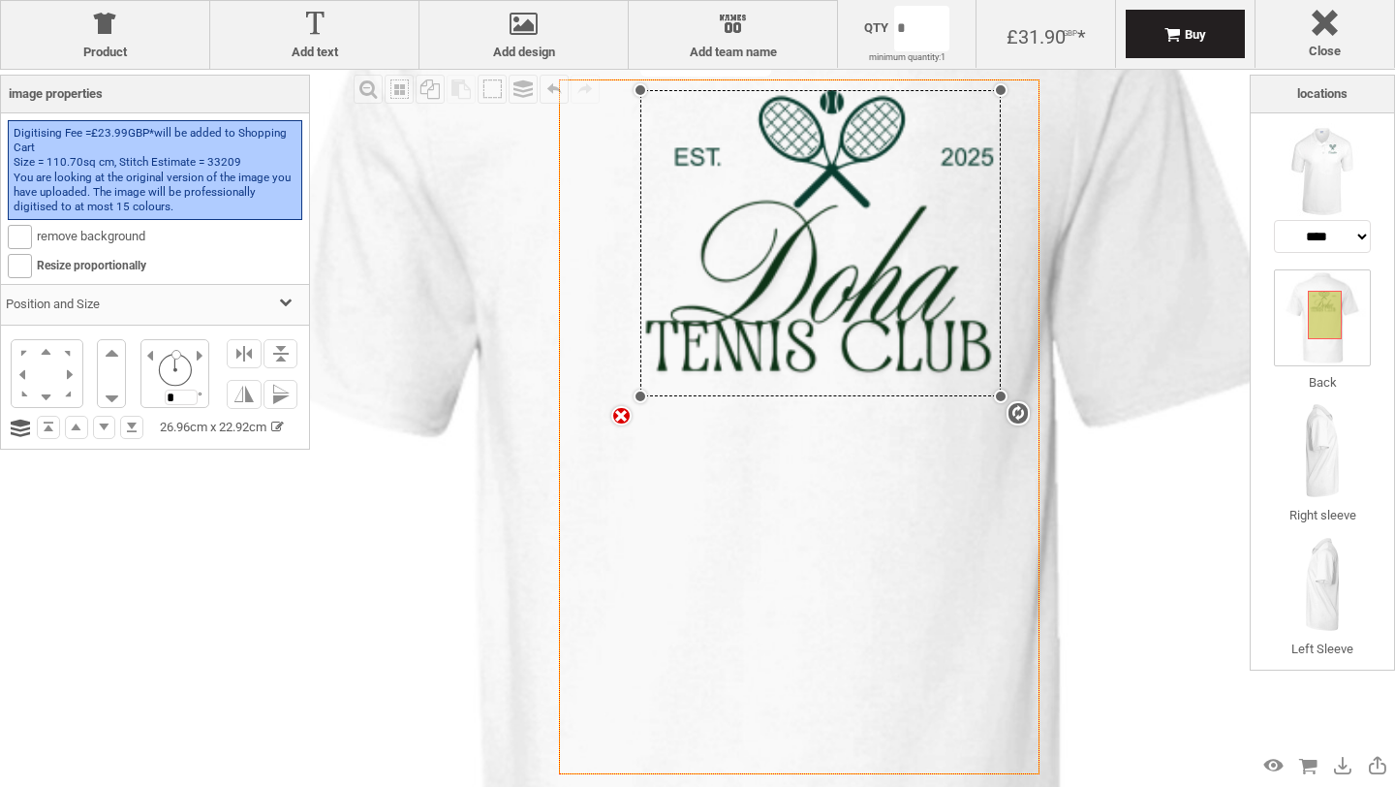
drag, startPoint x: 893, startPoint y: 177, endPoint x: 1121, endPoint y: 90, distance: 243.8
click at [1121, 90] on div "Created with [PERSON_NAME] 2.1.2 Created with [PERSON_NAME] 2.1.2 Created with …" at bounding box center [766, 464] width 1336 height 1336
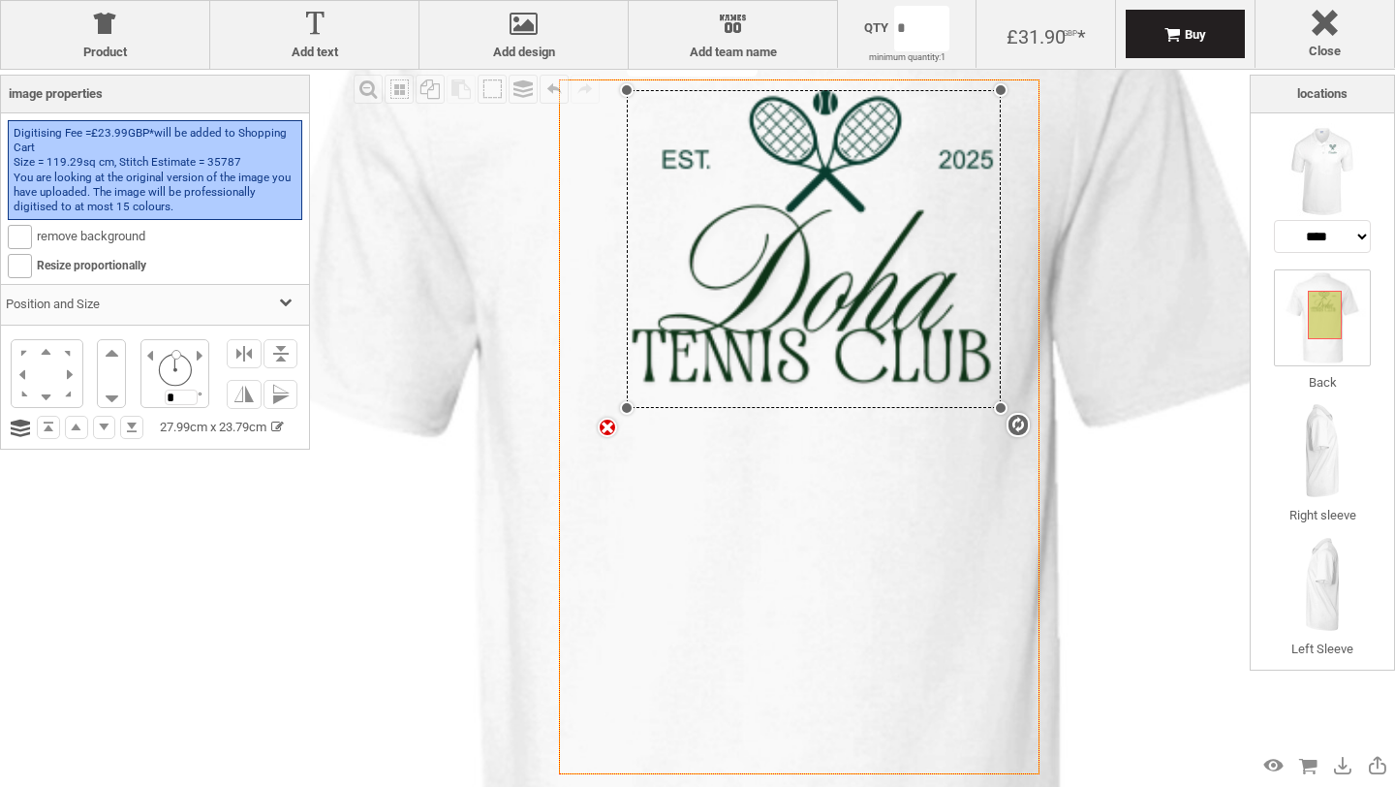
drag, startPoint x: 642, startPoint y: 392, endPoint x: 560, endPoint y: 540, distance: 168.7
click at [560, 547] on div "Created with [PERSON_NAME] 2.1.2 Created with [PERSON_NAME] 2.1.2 Created with …" at bounding box center [799, 426] width 481 height 695
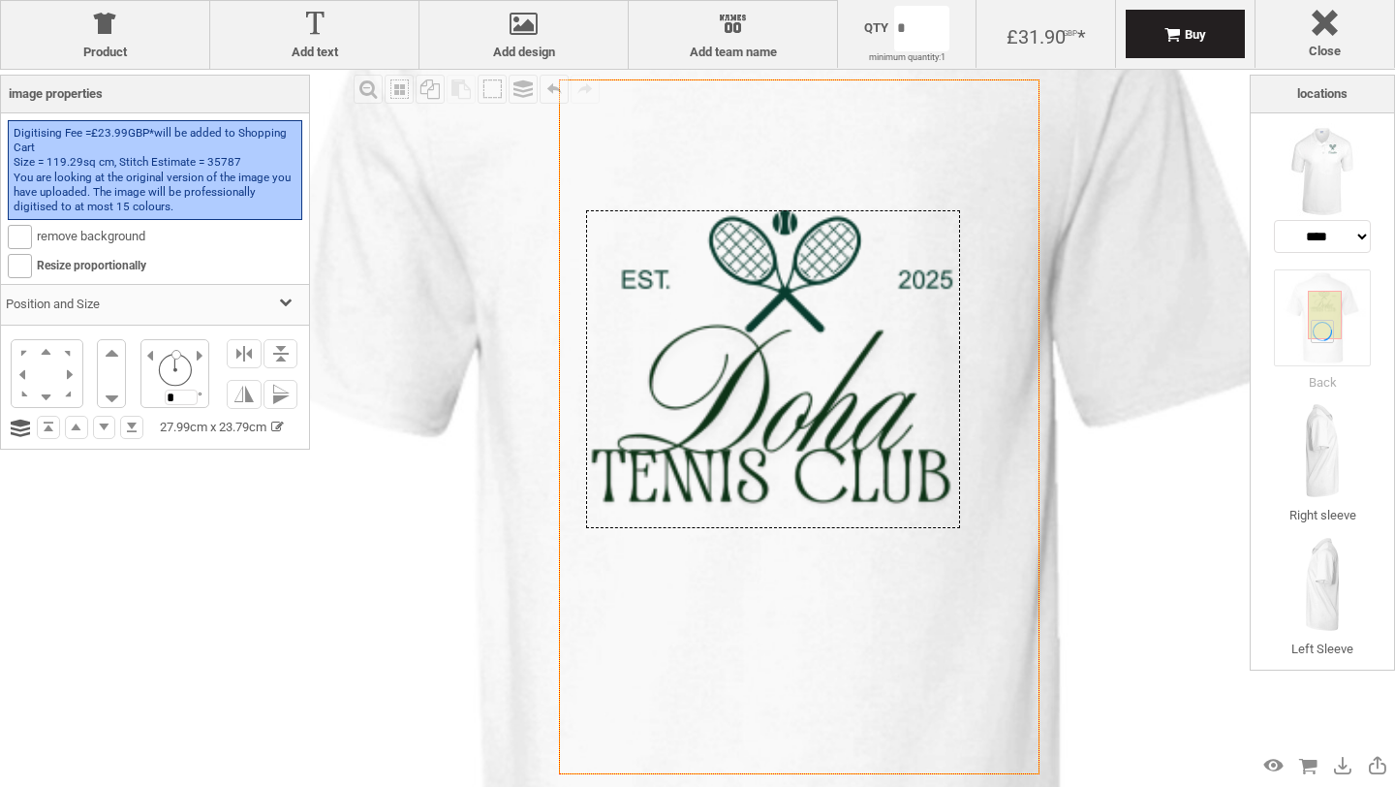
drag, startPoint x: 816, startPoint y: 313, endPoint x: 758, endPoint y: 428, distance: 129.1
click at [774, 432] on div at bounding box center [773, 369] width 374 height 318
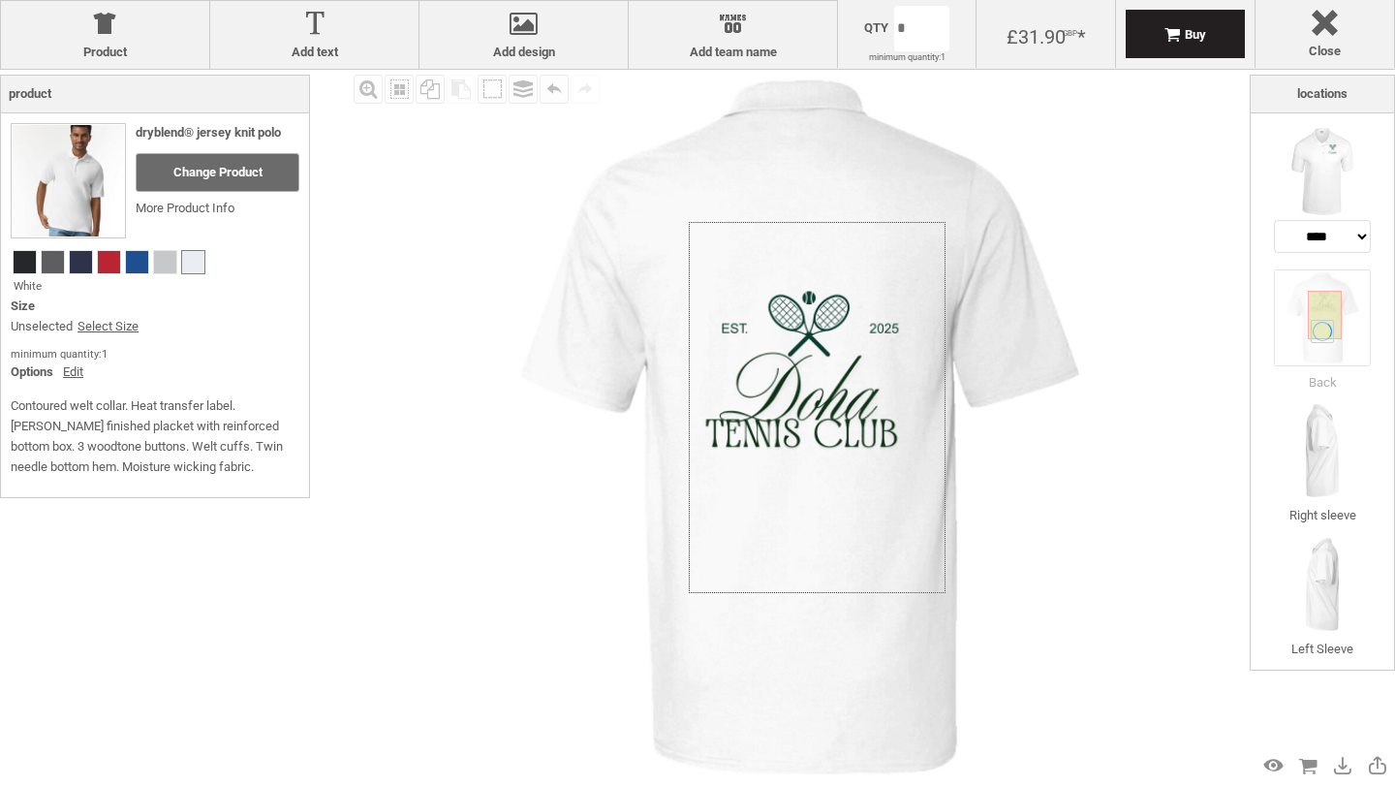
click at [1131, 591] on img at bounding box center [800, 427] width 714 height 714
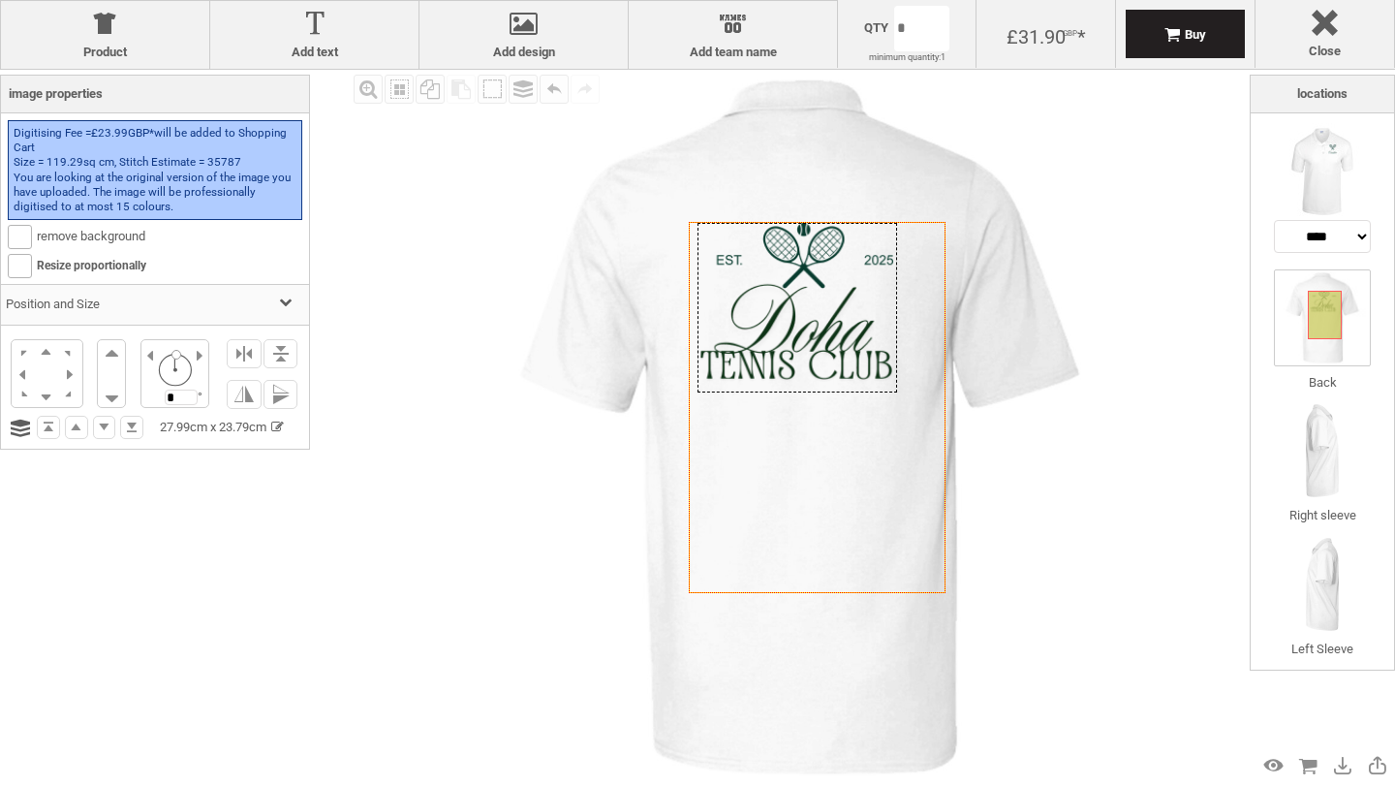
drag, startPoint x: 854, startPoint y: 403, endPoint x: 849, endPoint y: 334, distance: 69.0
click at [849, 334] on div at bounding box center [798, 308] width 200 height 170
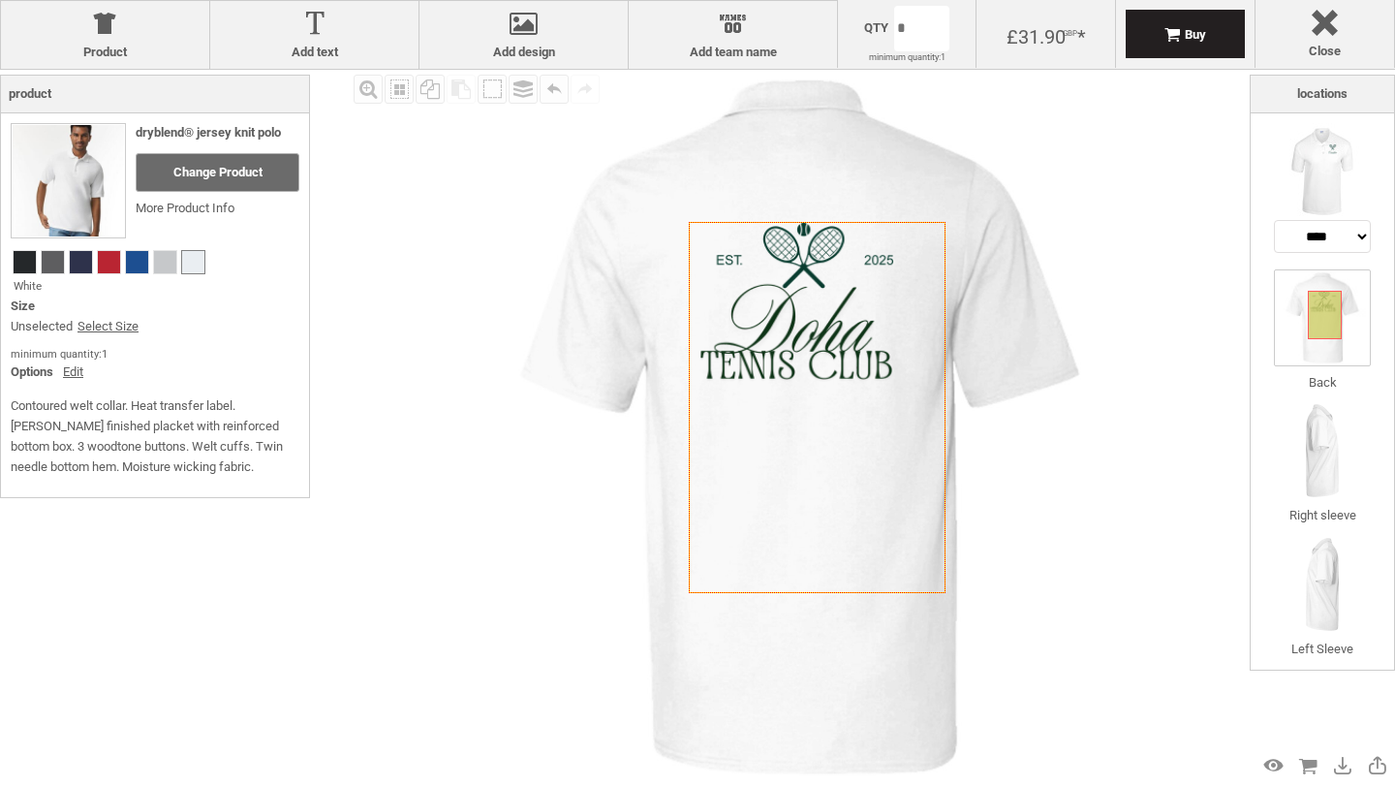
click at [1043, 414] on img at bounding box center [800, 427] width 714 height 714
click at [1043, 415] on img at bounding box center [800, 427] width 714 height 714
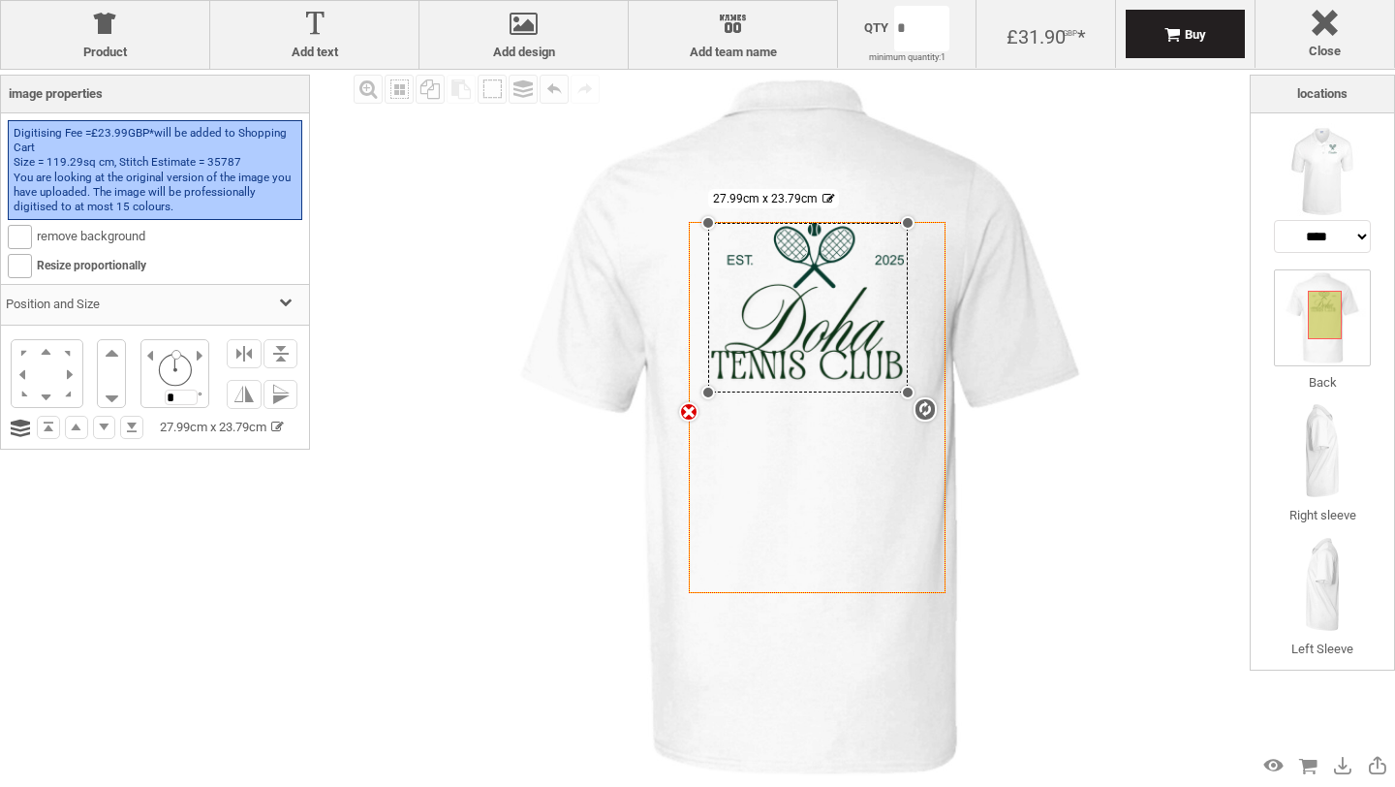
drag, startPoint x: 825, startPoint y: 301, endPoint x: 835, endPoint y: 301, distance: 10.7
click at [835, 301] on div "settings 27.99cm x 23.79cm" at bounding box center [808, 308] width 200 height 170
click at [987, 388] on img at bounding box center [800, 427] width 714 height 714
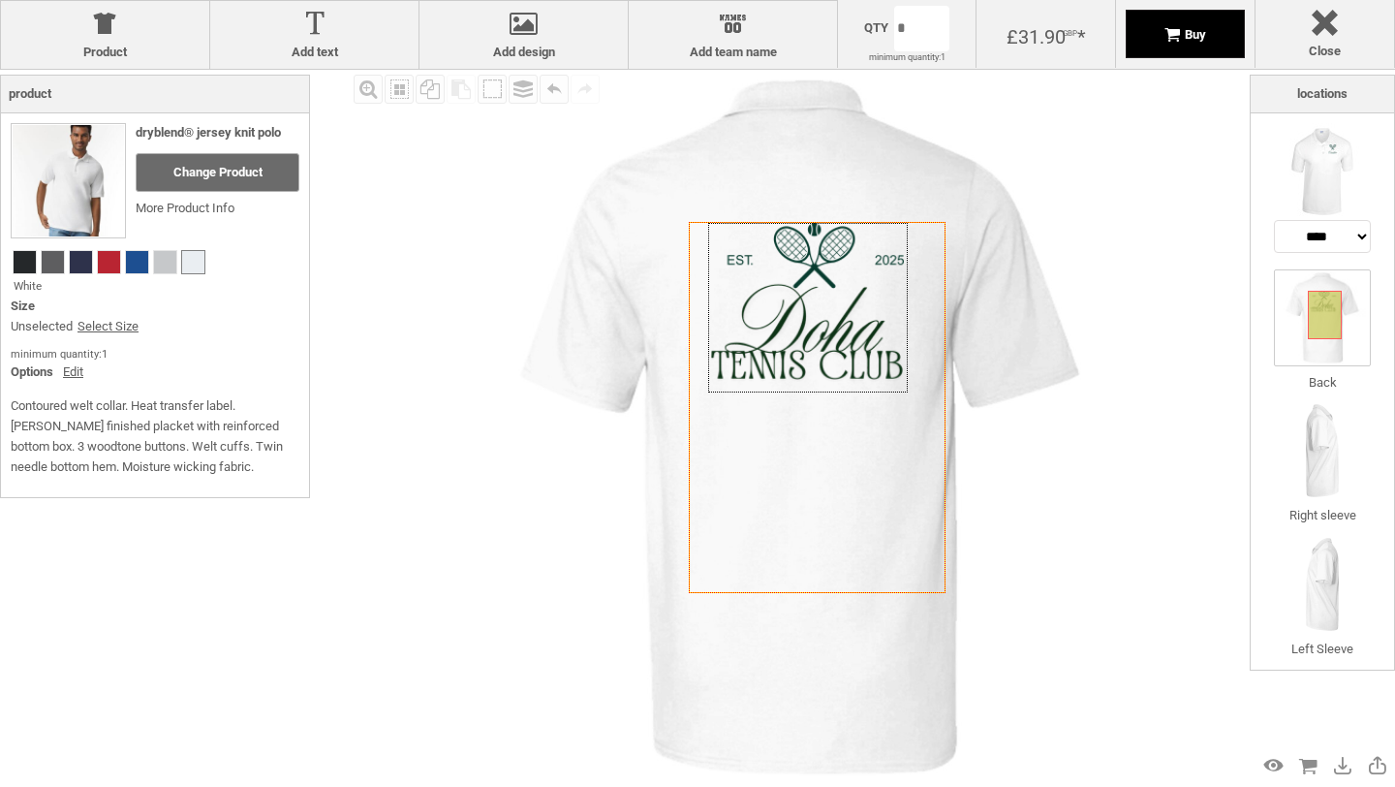
click at [1191, 50] on div "Buy" at bounding box center [1185, 34] width 119 height 48
click at [124, 322] on link "Select Size" at bounding box center [108, 327] width 61 height 20
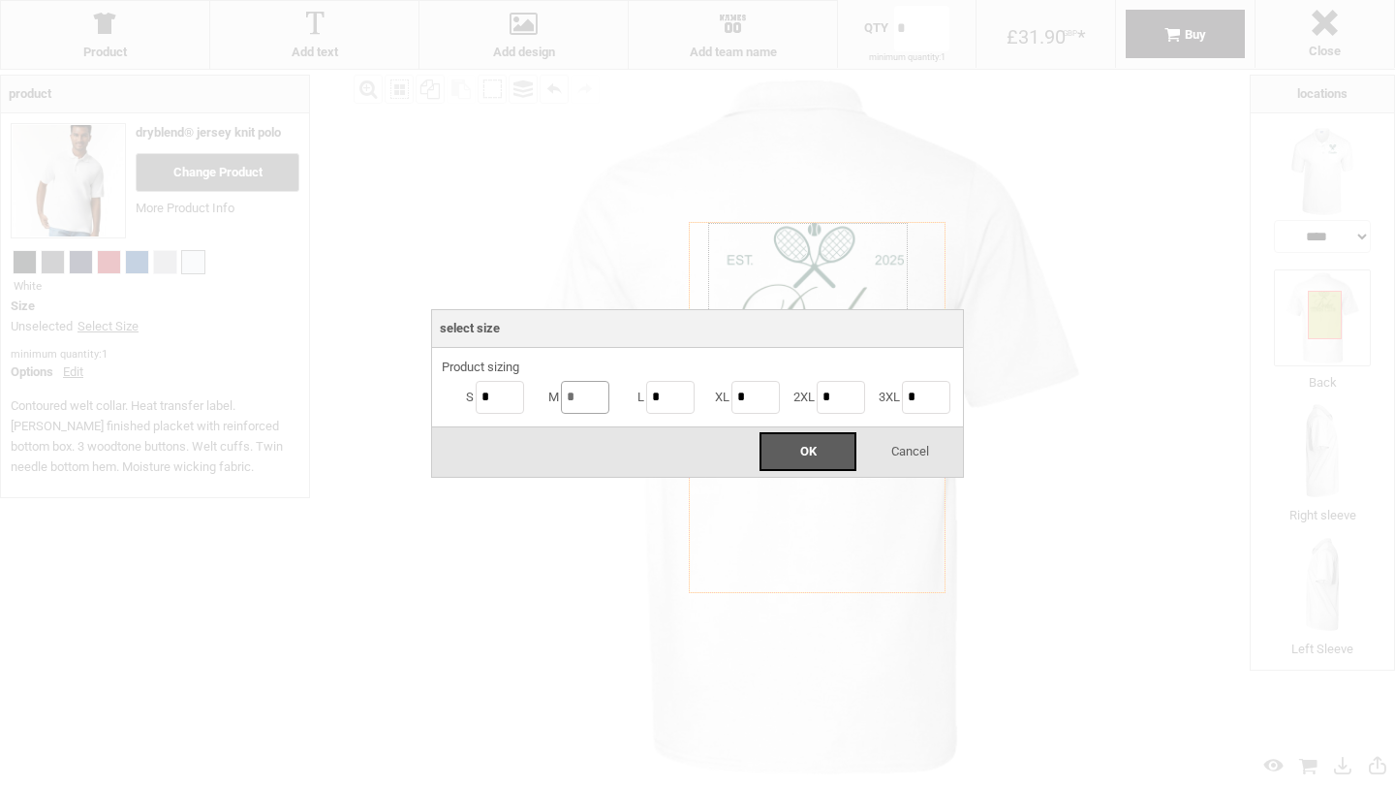
click at [574, 401] on input "*" at bounding box center [585, 397] width 48 height 33
click at [570, 401] on input "*" at bounding box center [585, 397] width 48 height 33
type input "*"
click at [817, 462] on div "OK" at bounding box center [808, 451] width 97 height 39
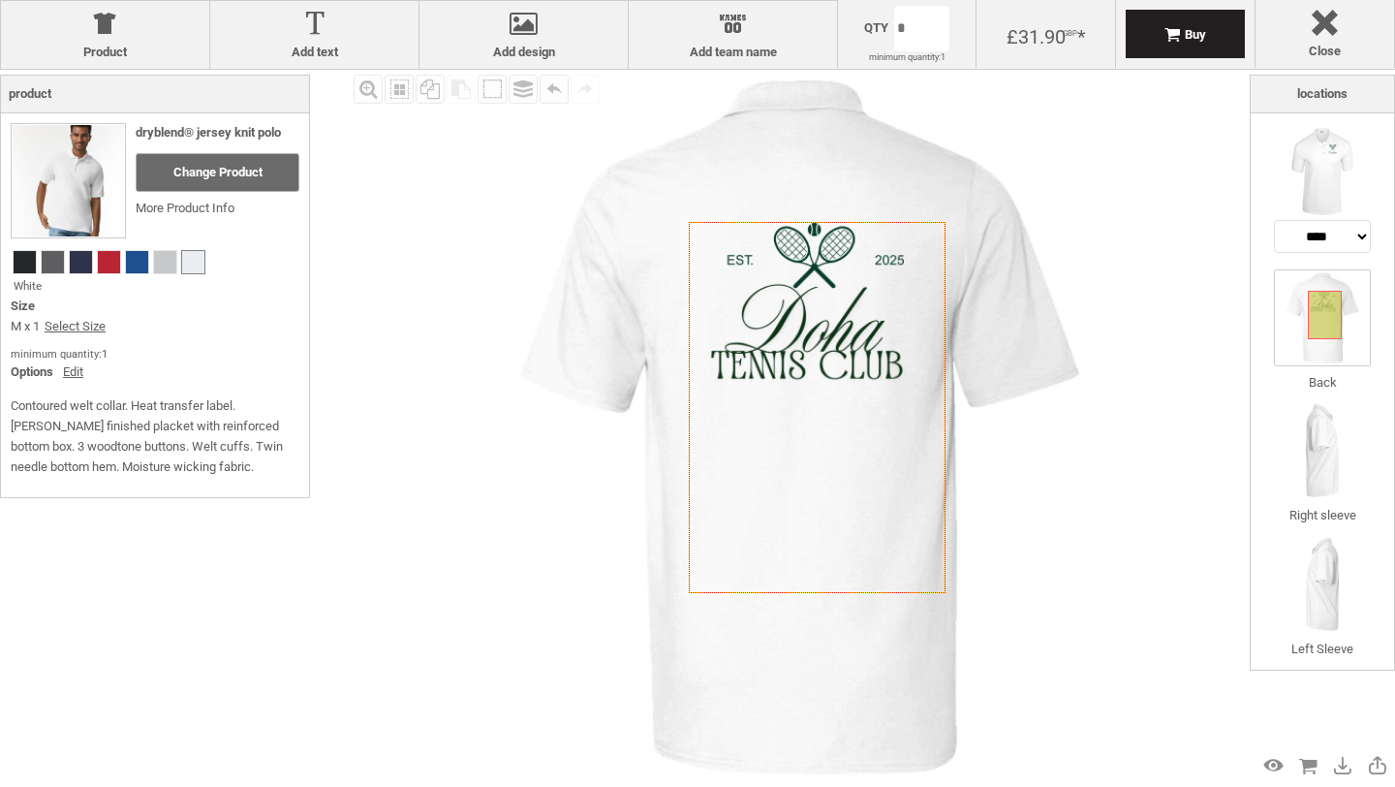
click at [1035, 327] on img at bounding box center [800, 427] width 714 height 714
click at [1200, 52] on div "Buy" at bounding box center [1185, 34] width 119 height 48
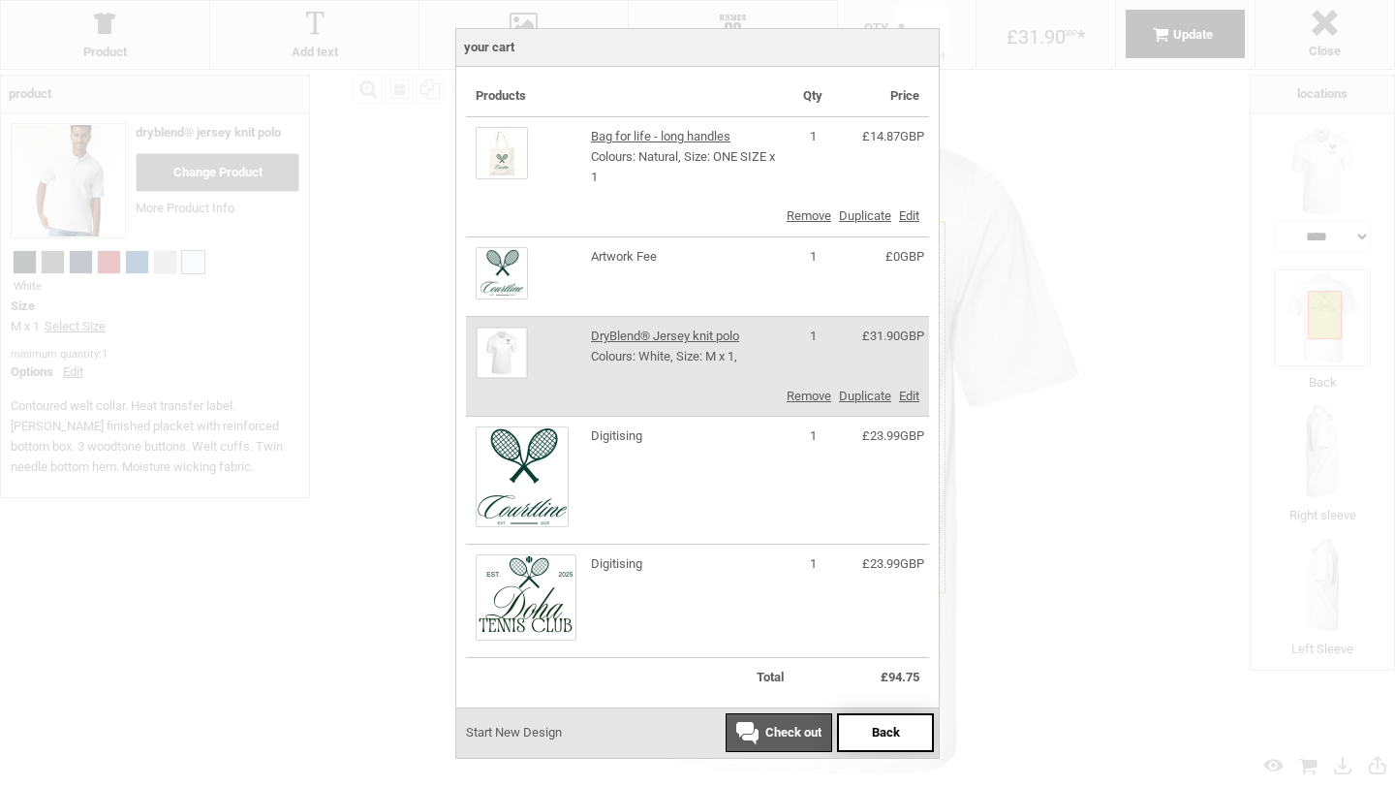
click at [890, 726] on span "Back" at bounding box center [886, 732] width 28 height 15
